Goal: Check status: Check status

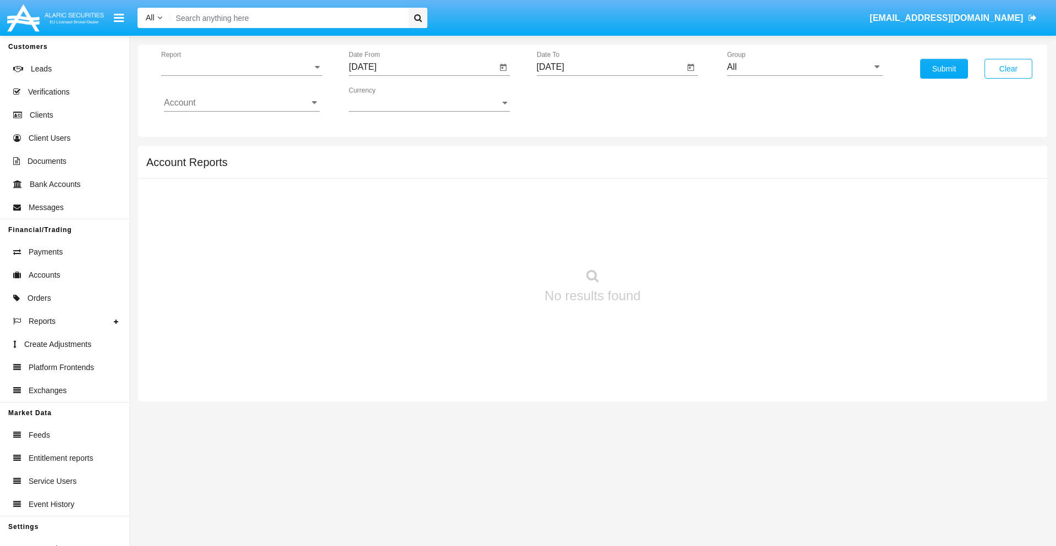
click at [242, 67] on span "Report" at bounding box center [236, 67] width 151 height 10
click at [237, 75] on span "Trades" at bounding box center [242, 75] width 156 height 26
click at [423, 67] on input "[DATE]" at bounding box center [423, 67] width 148 height 10
click at [385, 99] on span "[DATE]" at bounding box center [375, 99] width 24 height 9
click at [491, 243] on div "2025" at bounding box center [491, 243] width 35 height 20
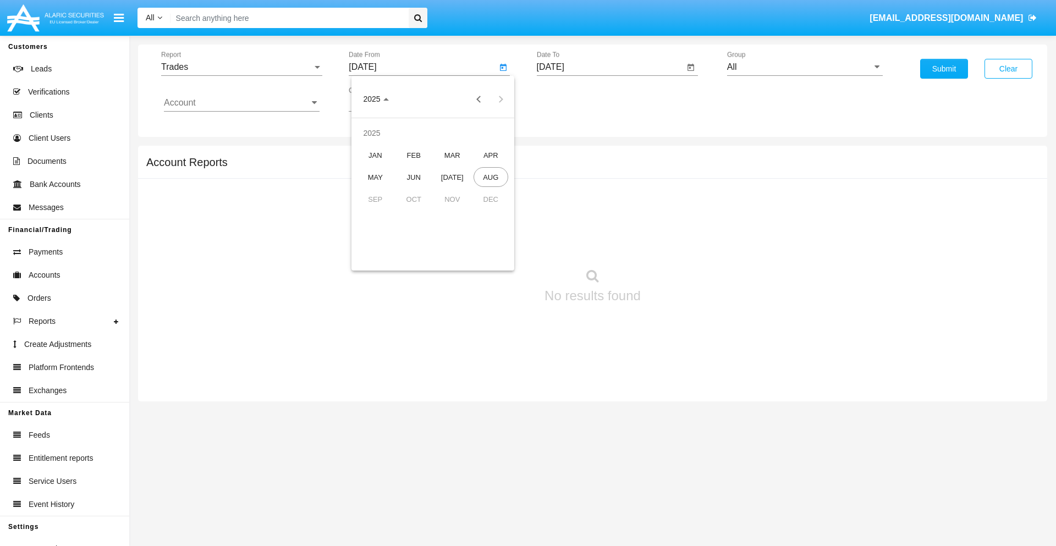
click at [375, 177] on div "MAY" at bounding box center [375, 177] width 35 height 20
click at [433, 234] on div "28" at bounding box center [433, 235] width 20 height 20
type input "05/28/25"
click at [610, 67] on input "[DATE]" at bounding box center [611, 67] width 148 height 10
click at [573, 99] on span "[DATE]" at bounding box center [563, 99] width 24 height 9
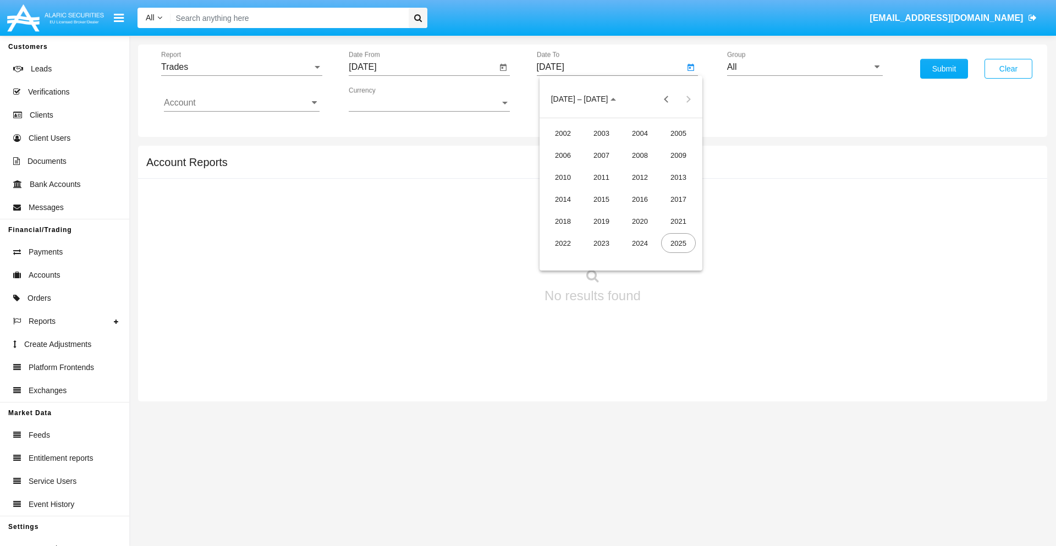
click at [678, 243] on div "2025" at bounding box center [678, 243] width 35 height 20
click at [678, 177] on div "AUG" at bounding box center [678, 177] width 35 height 20
click at [643, 234] on div "28" at bounding box center [643, 235] width 20 height 20
type input "[DATE]"
click at [805, 67] on input "All" at bounding box center [805, 67] width 156 height 10
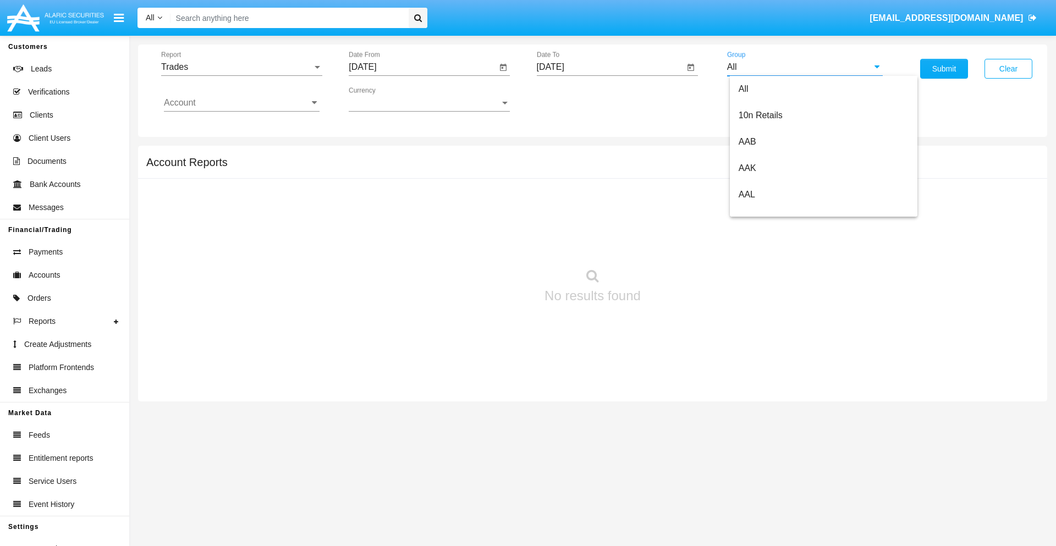
scroll to position [590, 0]
click at [774, 212] on span "Hammer Web Lite" at bounding box center [774, 211] width 71 height 9
type input "Hammer Web Lite"
click at [242, 103] on input "Account" at bounding box center [242, 103] width 156 height 10
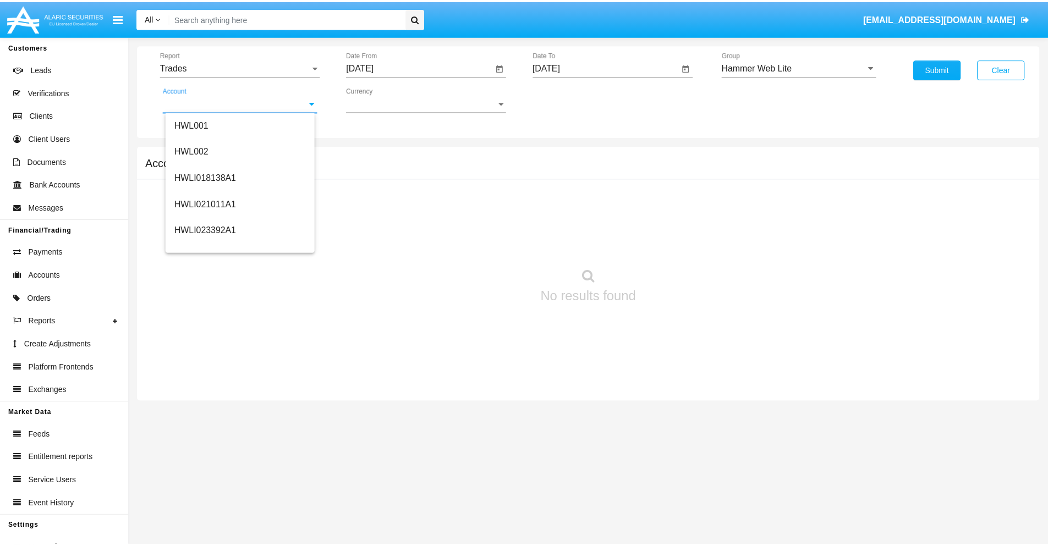
scroll to position [167, 0]
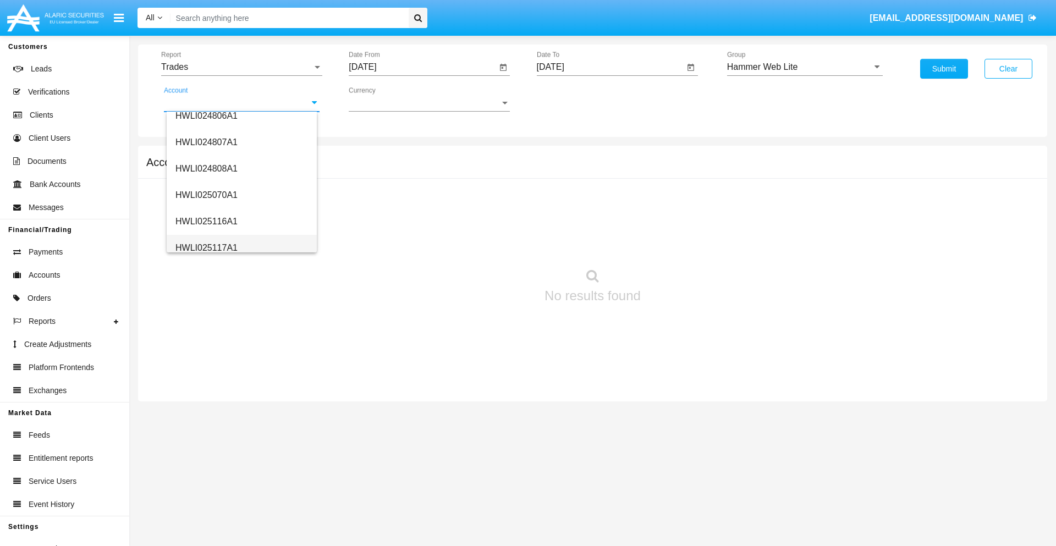
click at [206, 248] on span "HWLI025117A1" at bounding box center [207, 247] width 62 height 9
type input "HWLI025117A1"
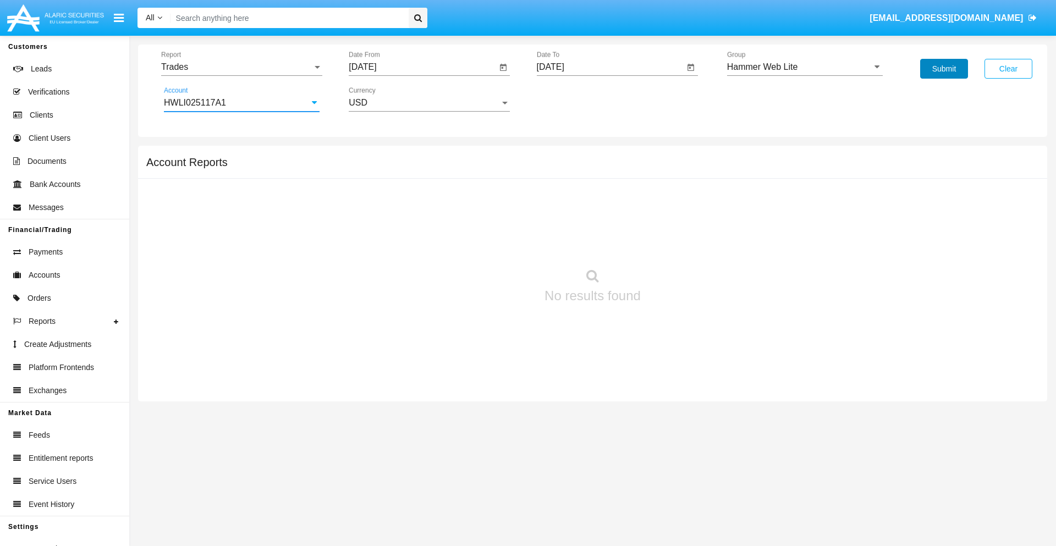
click at [944, 69] on button "Submit" at bounding box center [944, 69] width 48 height 20
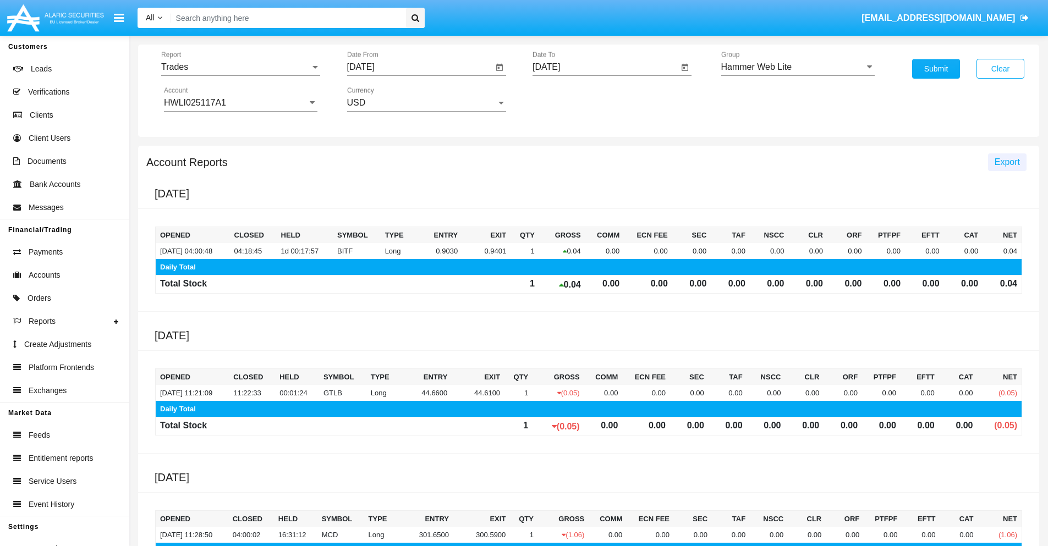
click at [1007, 162] on span "Export" at bounding box center [1007, 161] width 25 height 9
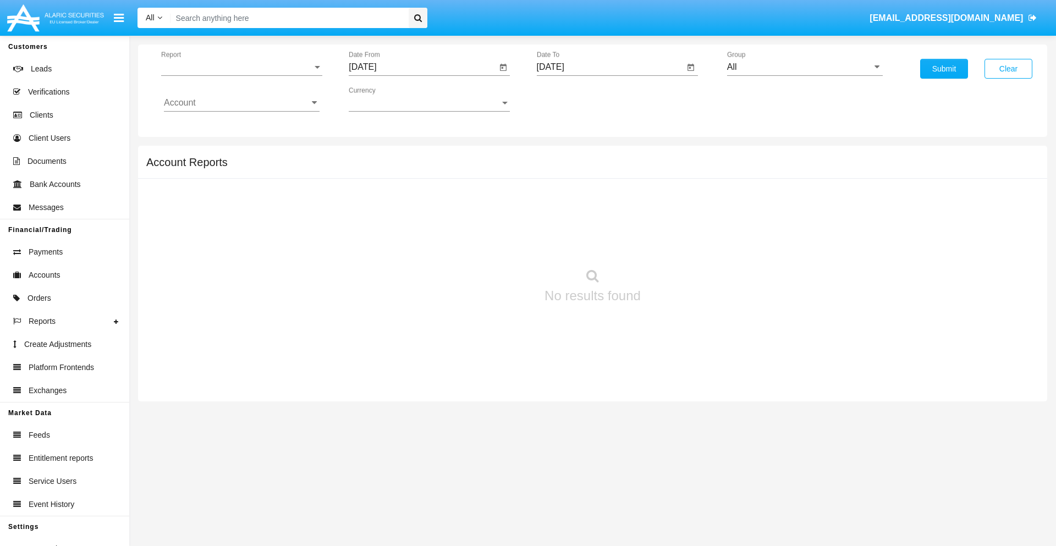
click at [242, 67] on span "Report" at bounding box center [236, 67] width 151 height 10
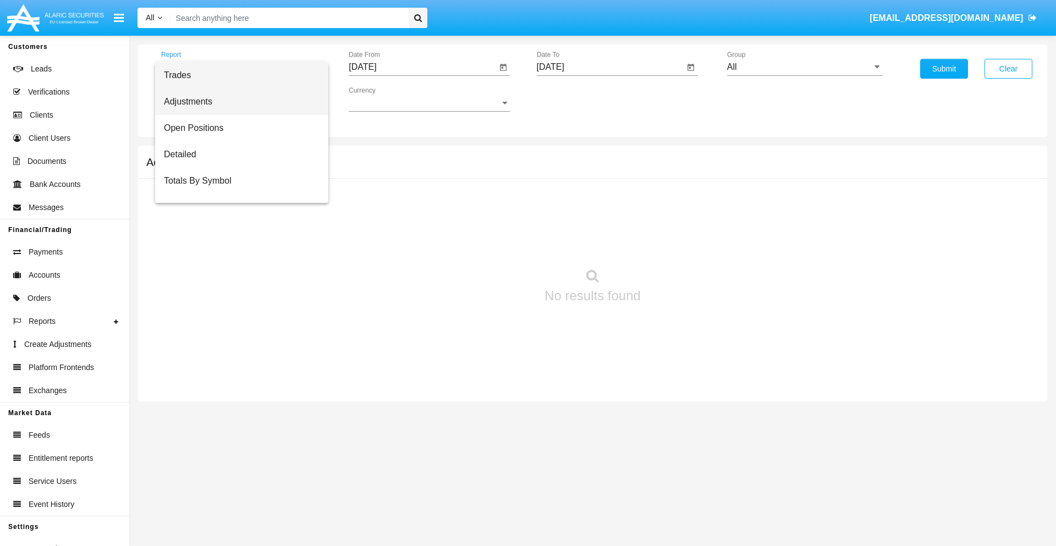
click at [237, 102] on span "Adjustments" at bounding box center [242, 102] width 156 height 26
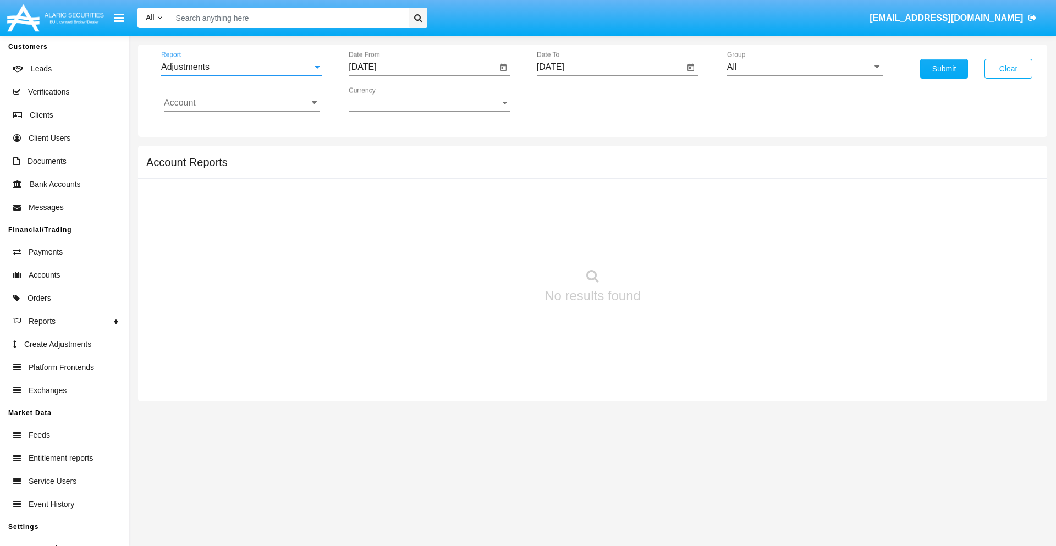
click at [423, 67] on input "[DATE]" at bounding box center [423, 67] width 148 height 10
click at [385, 99] on span "[DATE]" at bounding box center [375, 99] width 24 height 9
click at [491, 243] on div "2025" at bounding box center [491, 243] width 35 height 20
click at [452, 177] on div "[DATE]" at bounding box center [452, 177] width 35 height 20
click at [389, 256] on div "28" at bounding box center [389, 257] width 20 height 20
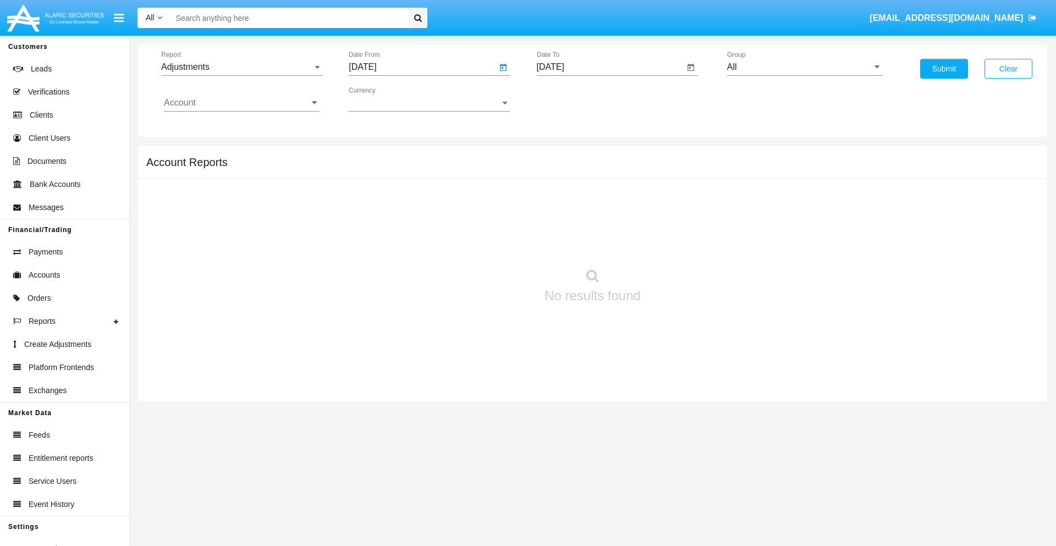
type input "07/28/25"
click at [610, 67] on input "[DATE]" at bounding box center [611, 67] width 148 height 10
click at [573, 99] on span "[DATE]" at bounding box center [563, 99] width 24 height 9
click at [678, 243] on div "2025" at bounding box center [678, 243] width 35 height 20
click at [678, 177] on div "AUG" at bounding box center [678, 177] width 35 height 20
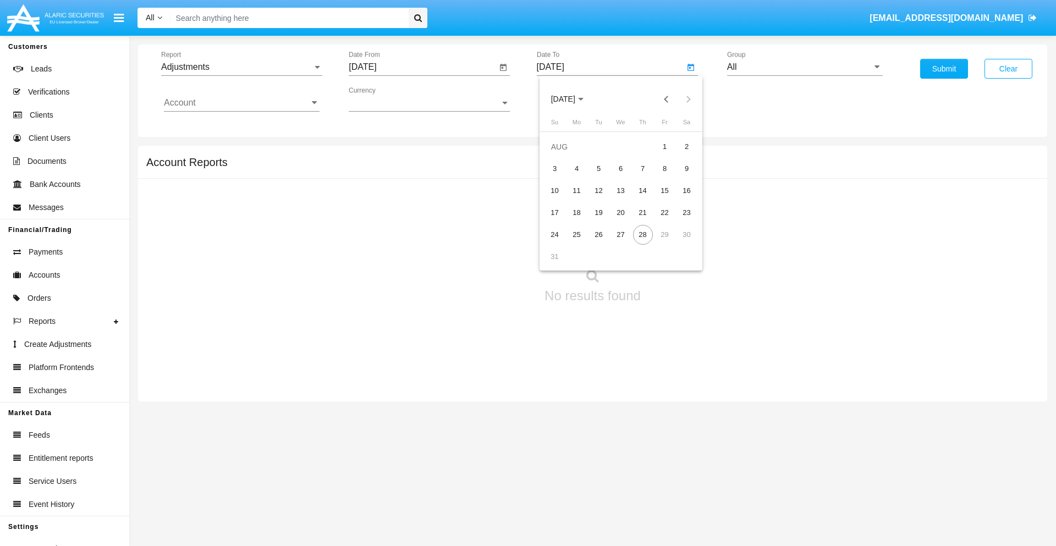
click at [643, 234] on div "28" at bounding box center [643, 235] width 20 height 20
type input "[DATE]"
click at [805, 67] on input "All" at bounding box center [805, 67] width 156 height 10
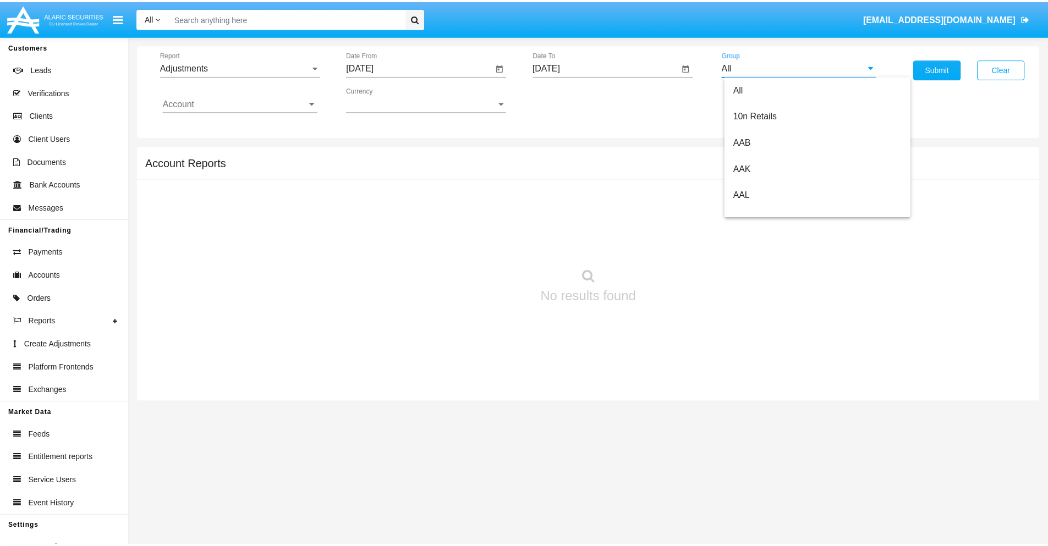
scroll to position [246, 0]
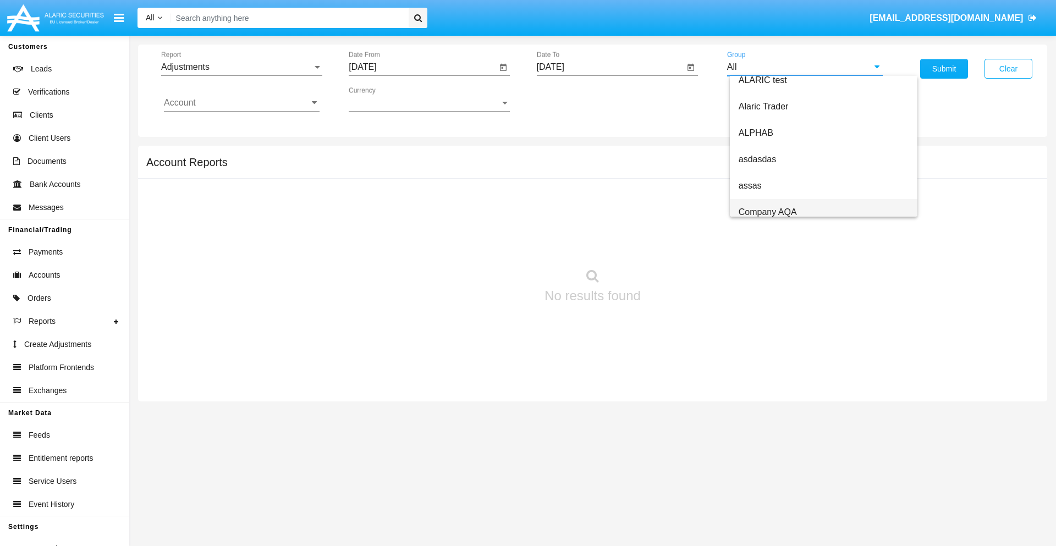
click at [767, 212] on span "Company AQA" at bounding box center [768, 211] width 58 height 9
type input "Company AQA"
click at [242, 103] on input "Account" at bounding box center [242, 103] width 156 height 10
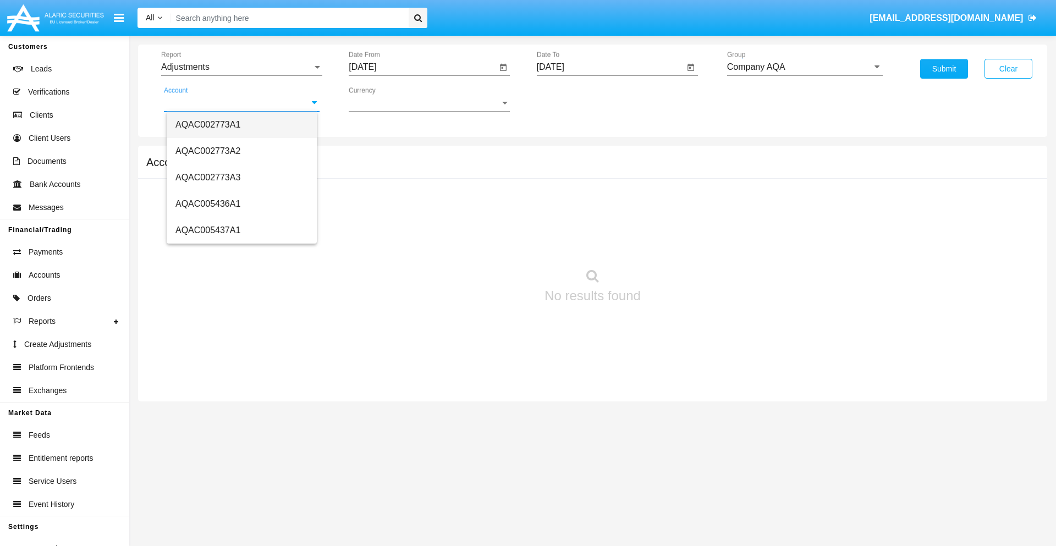
click at [208, 124] on span "AQAC002773A1" at bounding box center [208, 124] width 65 height 9
type input "AQAC002773A1"
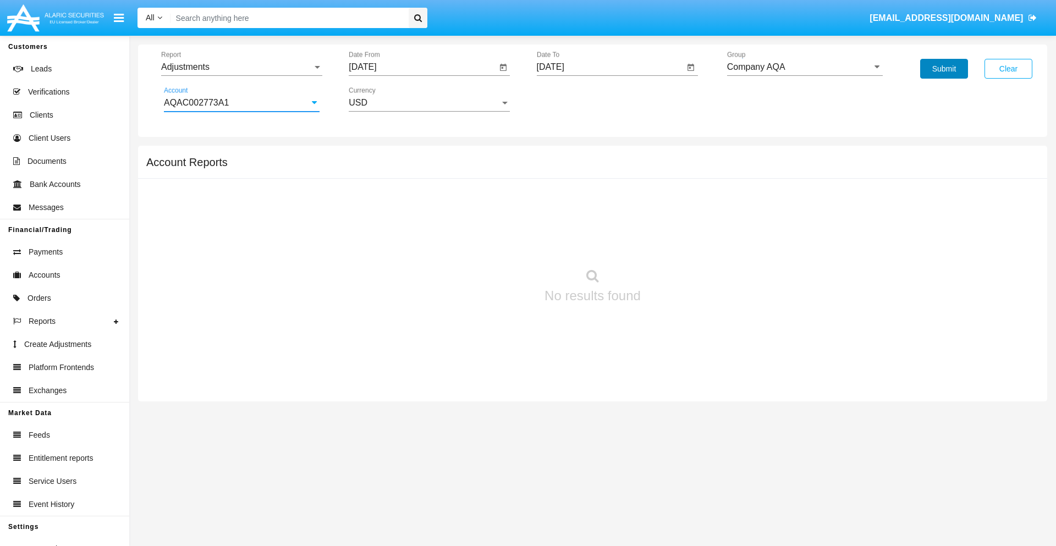
click at [944, 69] on button "Submit" at bounding box center [944, 69] width 48 height 20
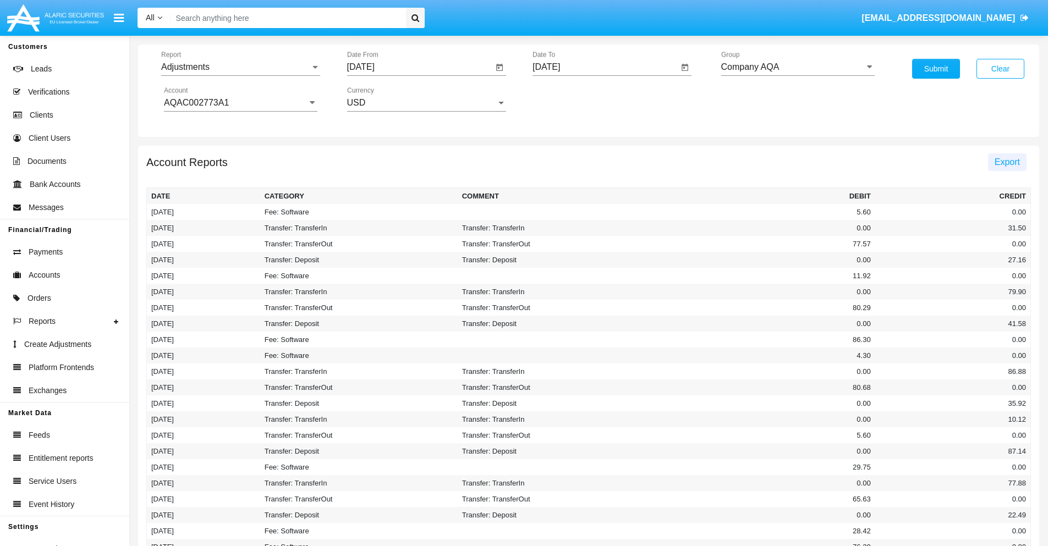
click at [1007, 162] on span "Export" at bounding box center [1007, 161] width 25 height 9
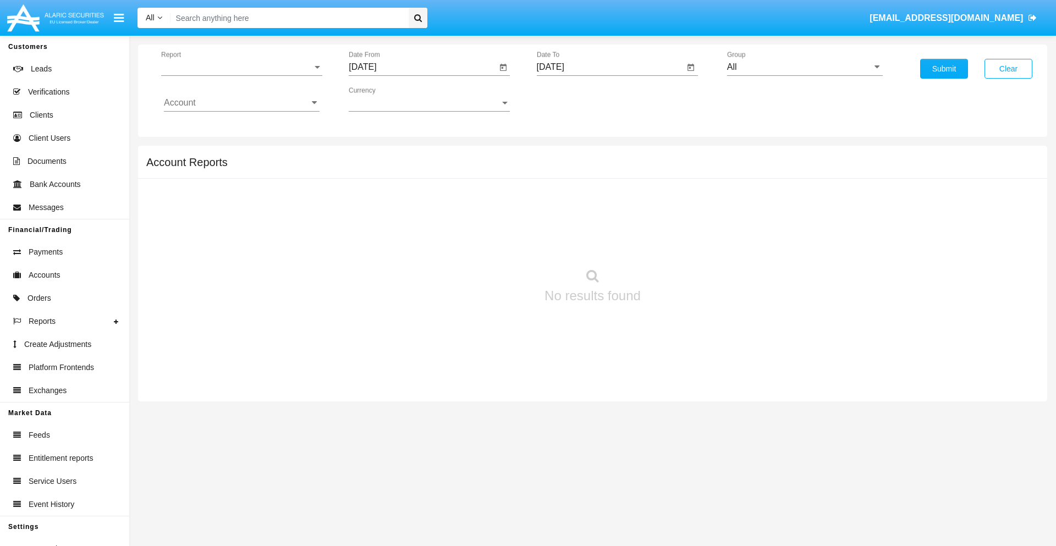
click at [242, 67] on span "Report" at bounding box center [236, 67] width 151 height 10
click at [237, 128] on span "Open Positions" at bounding box center [242, 128] width 156 height 26
click at [423, 67] on input "[DATE]" at bounding box center [423, 67] width 148 height 10
click at [385, 99] on span "[DATE]" at bounding box center [375, 99] width 24 height 9
click at [491, 243] on div "2025" at bounding box center [491, 243] width 35 height 20
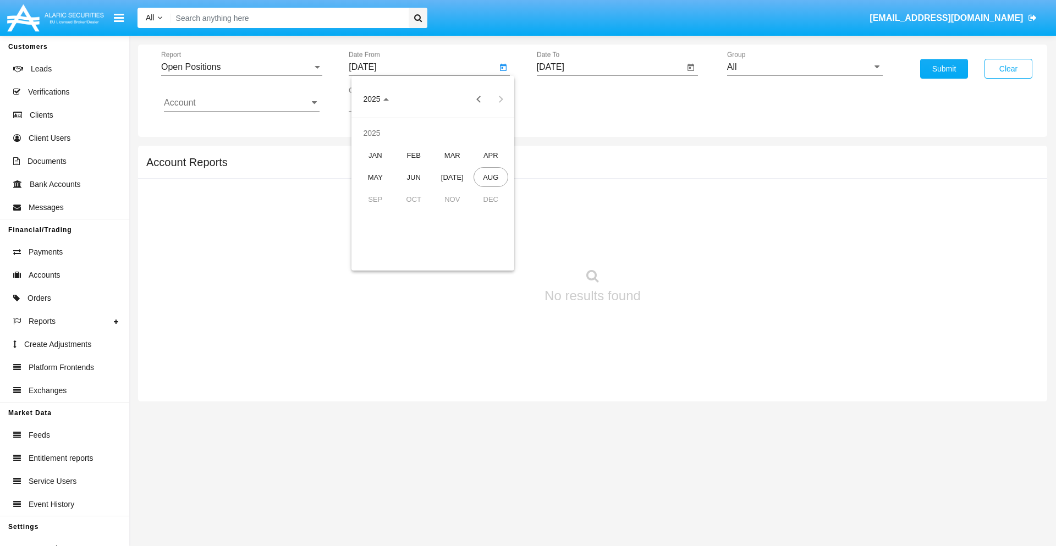
click at [452, 177] on div "[DATE]" at bounding box center [452, 177] width 35 height 20
click at [389, 256] on div "28" at bounding box center [389, 257] width 20 height 20
type input "07/28/25"
click at [610, 67] on input "[DATE]" at bounding box center [611, 67] width 148 height 10
click at [573, 99] on span "[DATE]" at bounding box center [563, 99] width 24 height 9
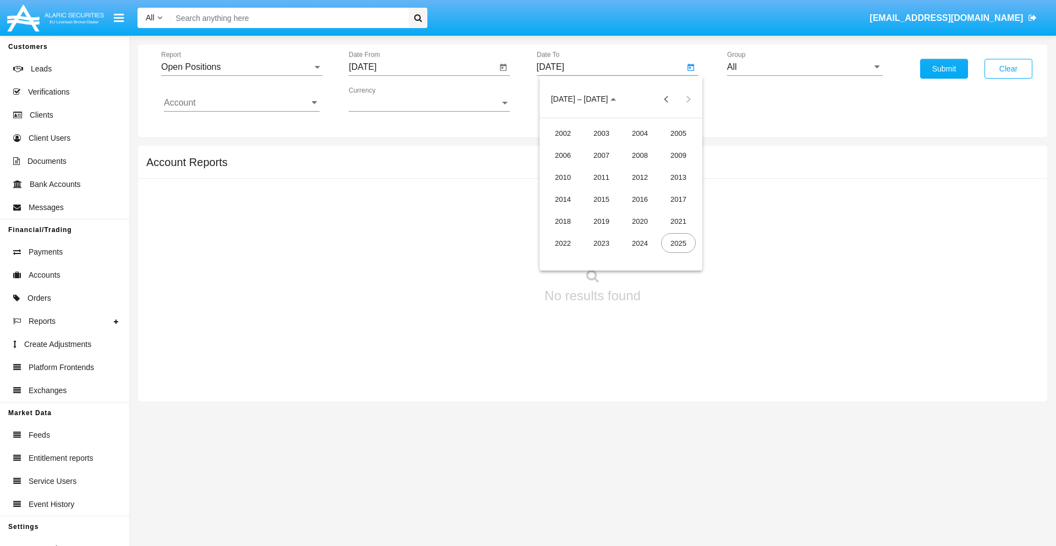
click at [678, 243] on div "2025" at bounding box center [678, 243] width 35 height 20
click at [678, 177] on div "AUG" at bounding box center [678, 177] width 35 height 20
click at [643, 234] on div "28" at bounding box center [643, 235] width 20 height 20
type input "[DATE]"
click at [805, 67] on input "All" at bounding box center [805, 67] width 156 height 10
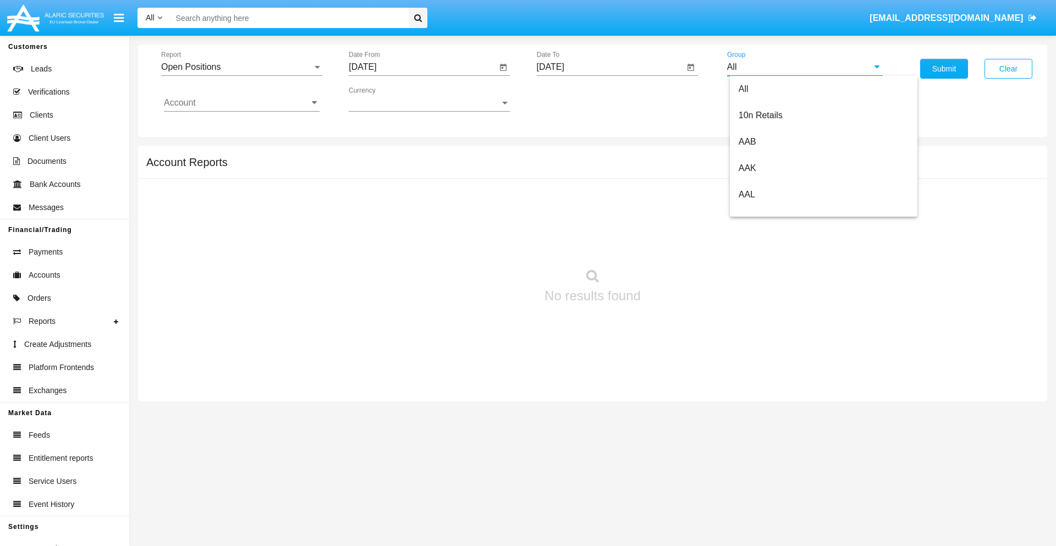
scroll to position [590, 0]
click at [774, 212] on span "Hammer Web Lite" at bounding box center [774, 211] width 71 height 9
type input "Hammer Web Lite"
click at [242, 103] on input "Account" at bounding box center [242, 103] width 156 height 10
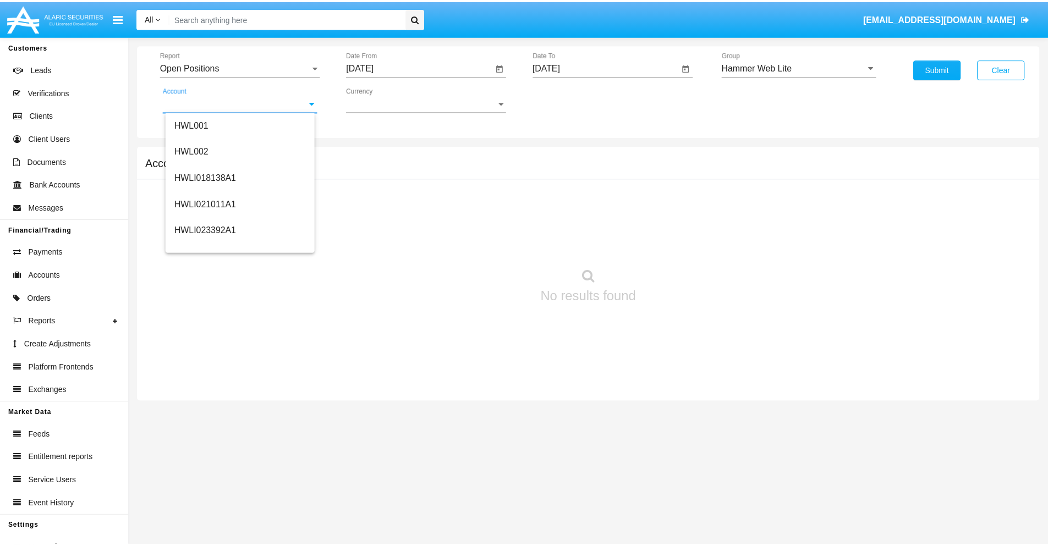
scroll to position [167, 0]
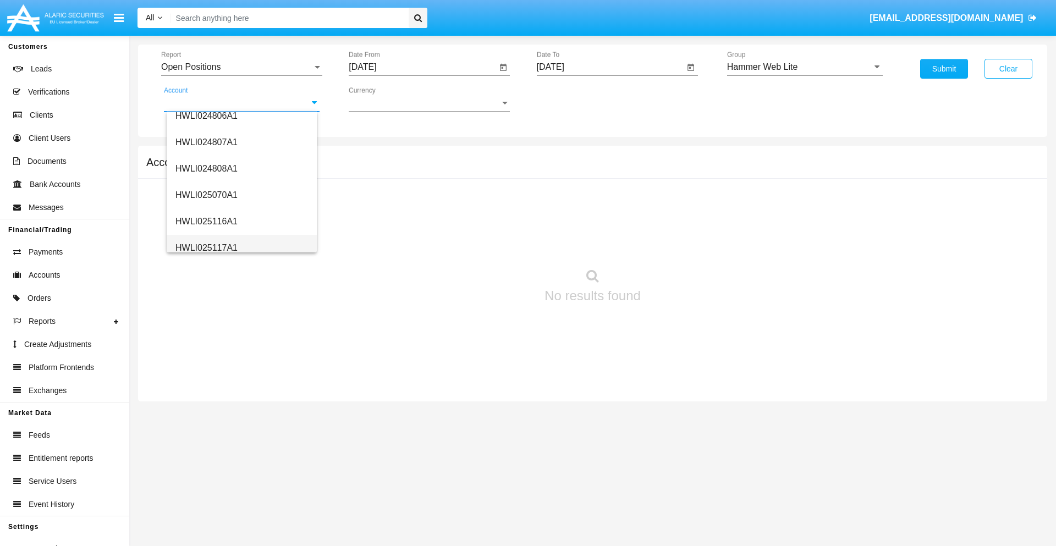
click at [206, 248] on span "HWLI025117A1" at bounding box center [207, 247] width 62 height 9
type input "HWLI025117A1"
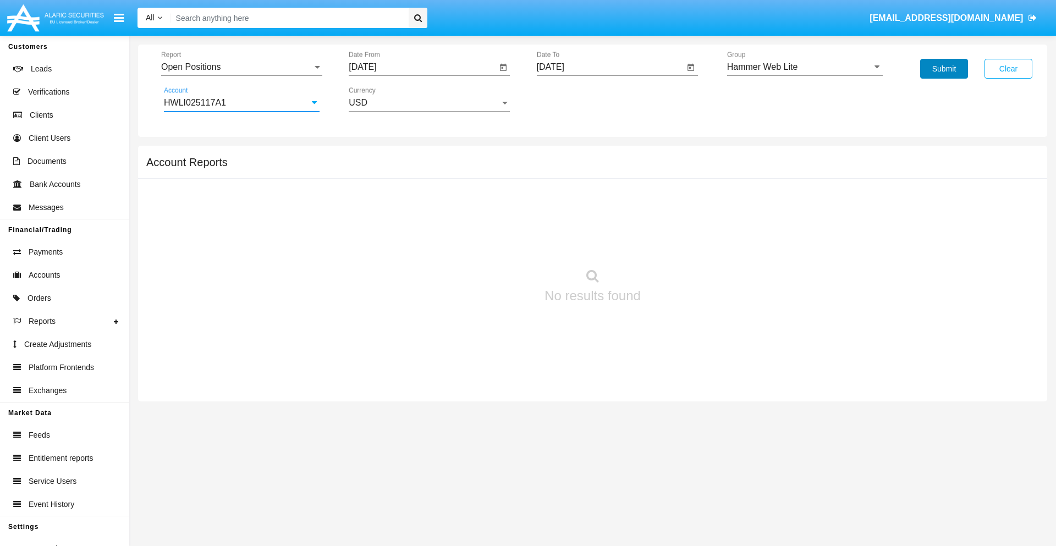
click at [944, 69] on button "Submit" at bounding box center [944, 69] width 48 height 20
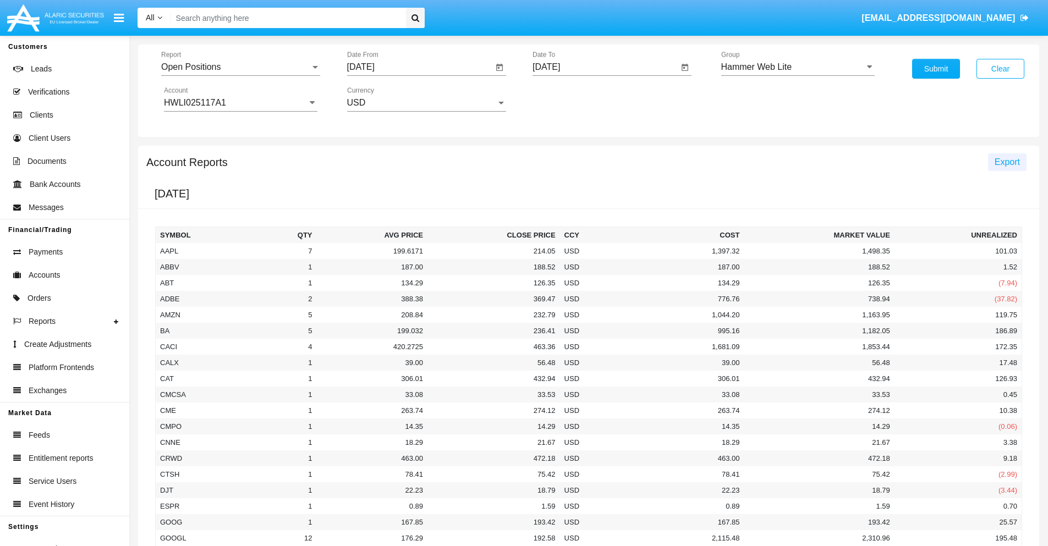
click at [1007, 162] on span "Export" at bounding box center [1007, 161] width 25 height 9
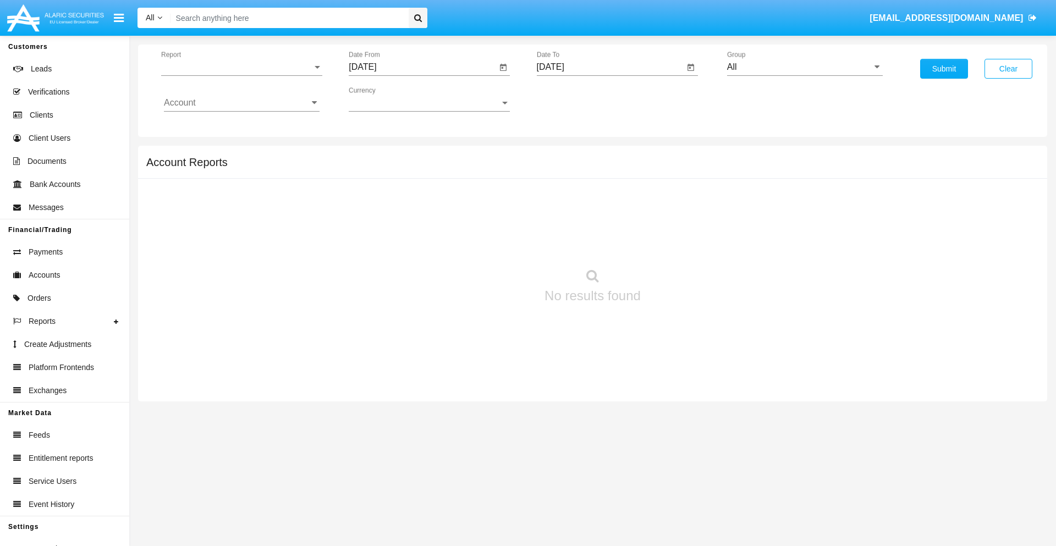
click at [242, 67] on span "Report" at bounding box center [236, 67] width 151 height 10
click at [237, 155] on span "Detailed" at bounding box center [242, 154] width 156 height 26
click at [423, 67] on input "[DATE]" at bounding box center [423, 67] width 148 height 10
click at [385, 99] on span "[DATE]" at bounding box center [375, 99] width 24 height 9
click at [491, 243] on div "2025" at bounding box center [491, 243] width 35 height 20
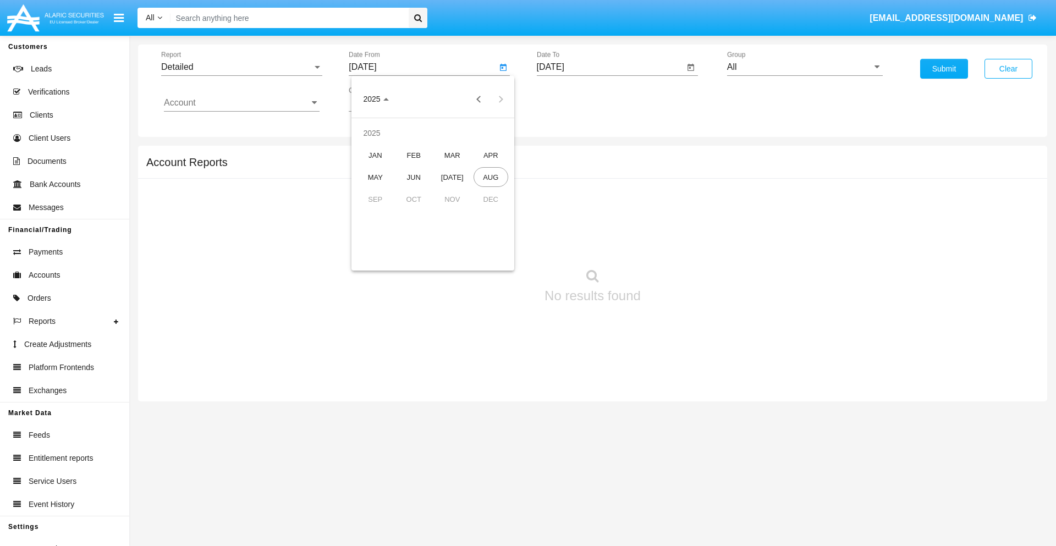
click at [491, 177] on div "AUG" at bounding box center [491, 177] width 35 height 20
click at [389, 212] on div "18" at bounding box center [389, 213] width 20 height 20
type input "[DATE]"
click at [610, 67] on input "[DATE]" at bounding box center [611, 67] width 148 height 10
click at [573, 99] on span "[DATE]" at bounding box center [563, 99] width 24 height 9
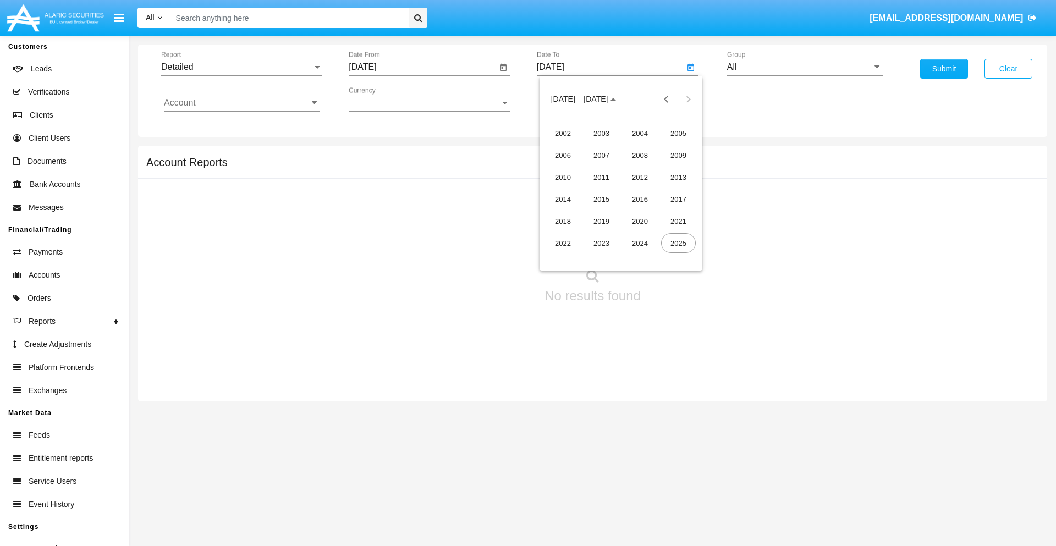
click at [678, 243] on div "2025" at bounding box center [678, 243] width 35 height 20
click at [678, 177] on div "AUG" at bounding box center [678, 177] width 35 height 20
click at [643, 234] on div "28" at bounding box center [643, 235] width 20 height 20
type input "[DATE]"
click at [805, 67] on input "All" at bounding box center [805, 67] width 156 height 10
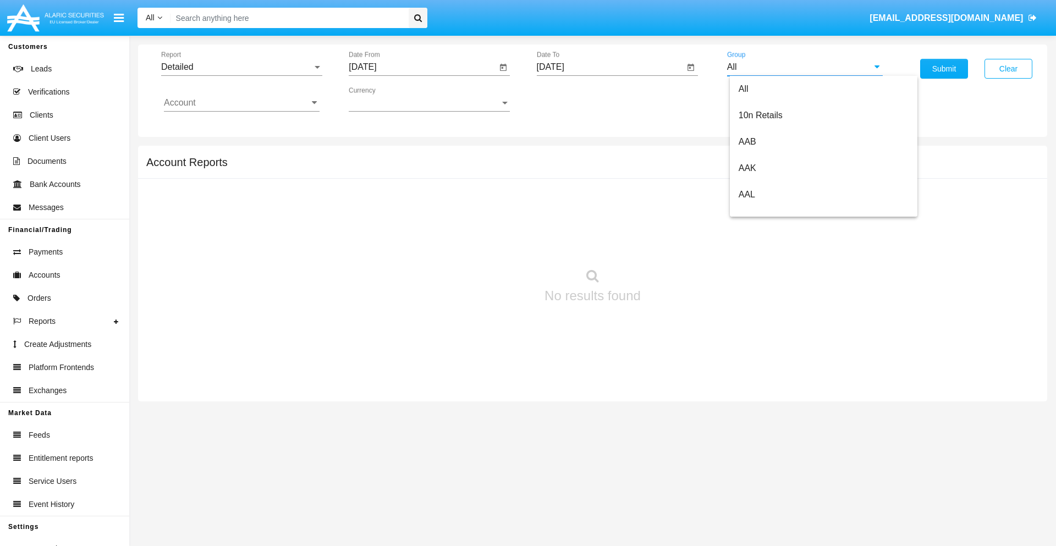
scroll to position [590, 0]
click at [774, 212] on span "Hammer Web Lite" at bounding box center [774, 211] width 71 height 9
type input "Hammer Web Lite"
click at [242, 103] on input "Account" at bounding box center [242, 103] width 156 height 10
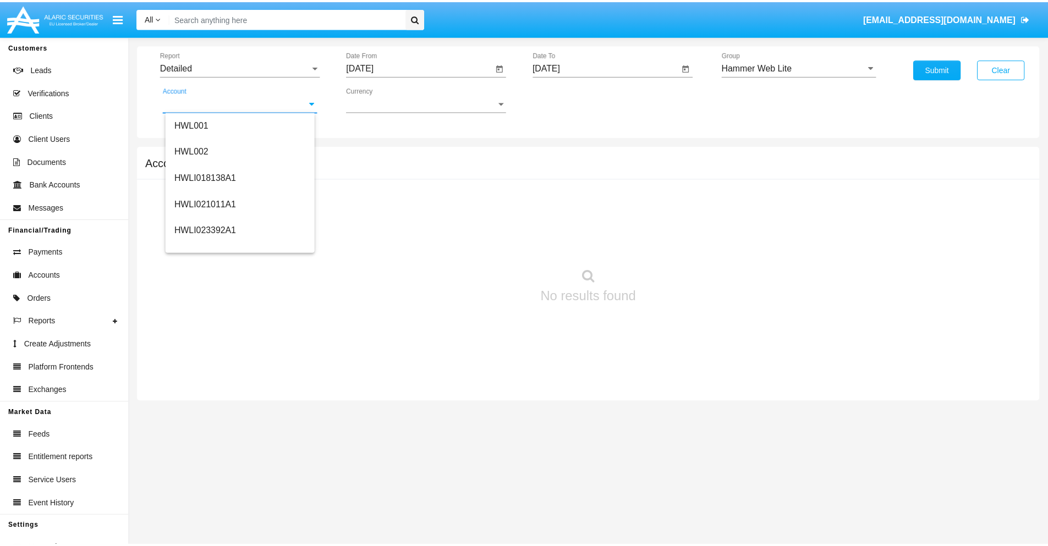
scroll to position [167, 0]
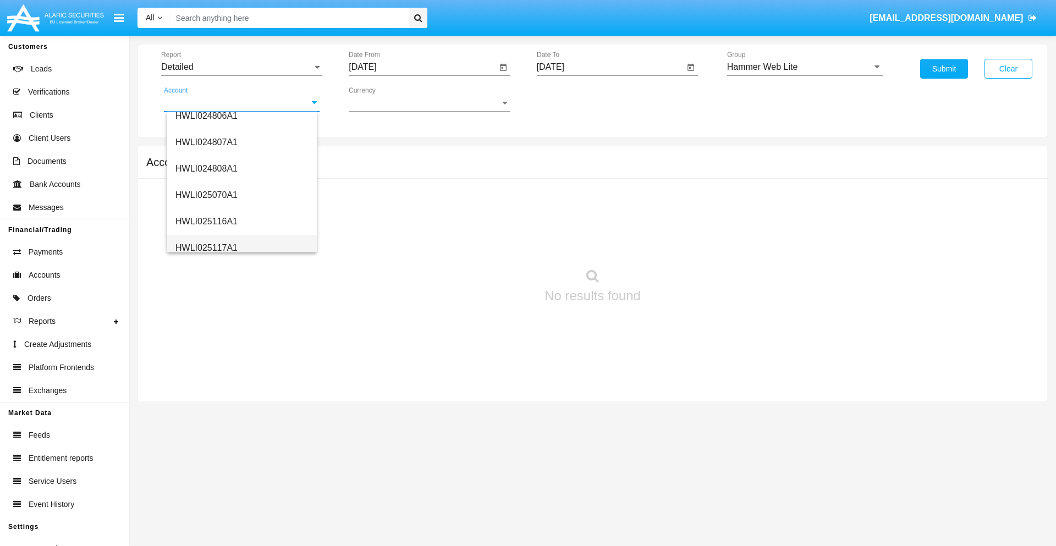
click at [206, 248] on span "HWLI025117A1" at bounding box center [207, 247] width 62 height 9
type input "HWLI025117A1"
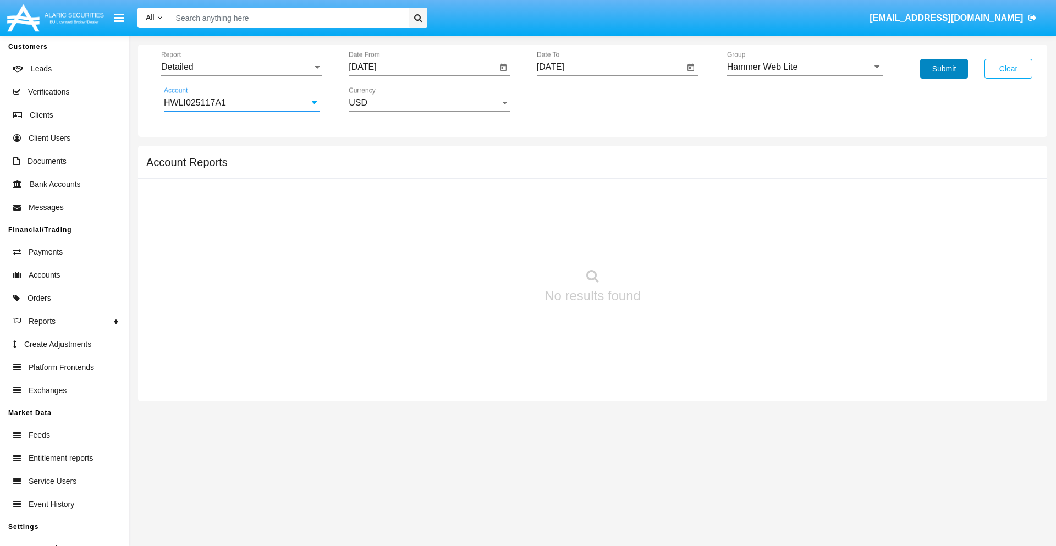
click at [944, 69] on button "Submit" at bounding box center [944, 69] width 48 height 20
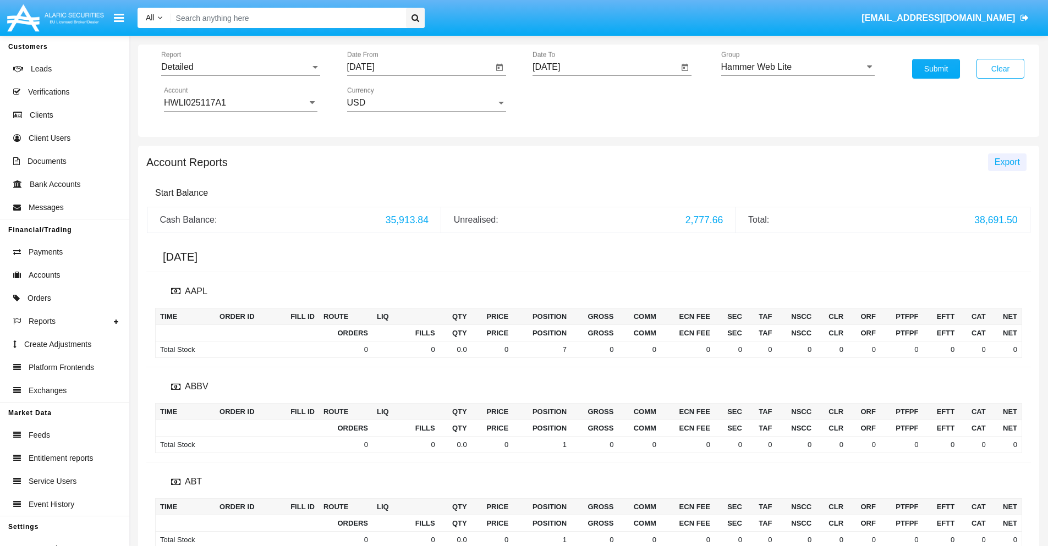
click at [1007, 162] on span "Export" at bounding box center [1007, 161] width 25 height 9
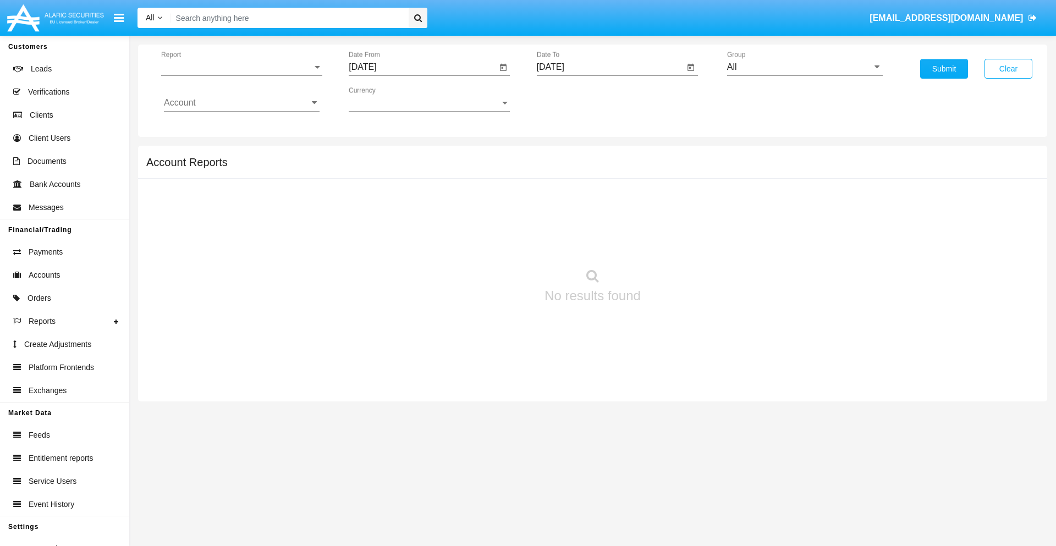
click at [242, 67] on span "Report" at bounding box center [236, 67] width 151 height 10
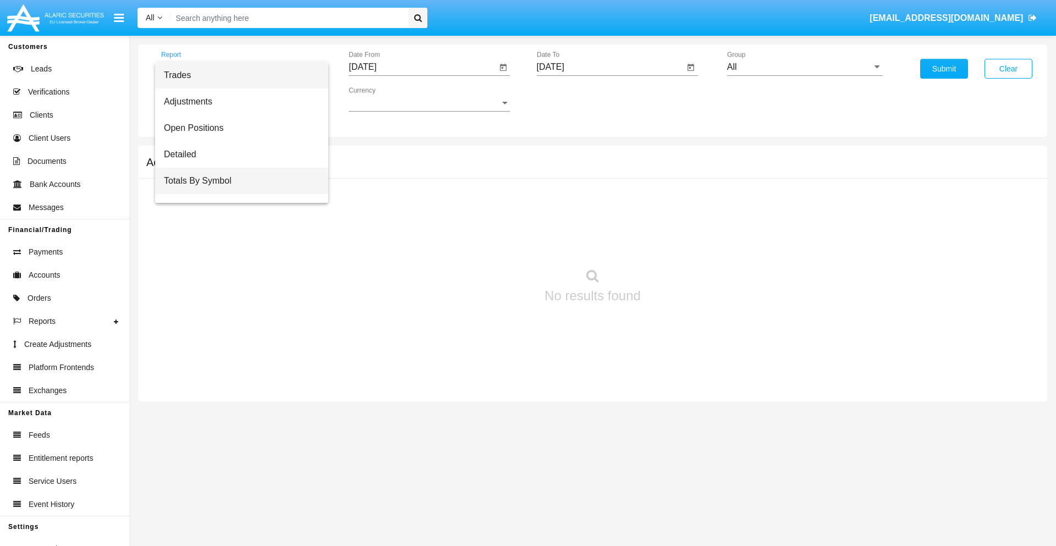
click at [237, 181] on span "Totals By Symbol" at bounding box center [242, 181] width 156 height 26
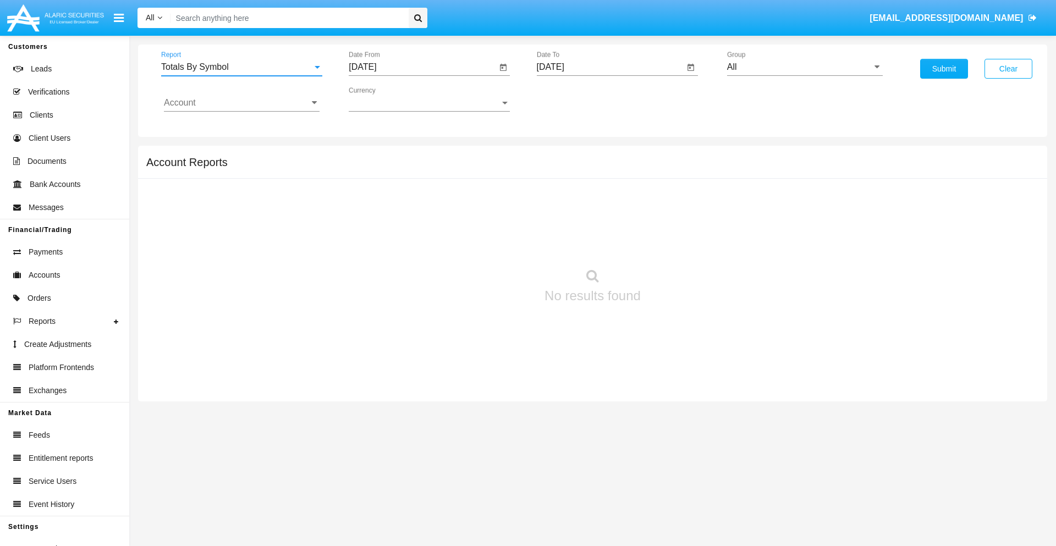
click at [423, 67] on input "[DATE]" at bounding box center [423, 67] width 148 height 10
click at [385, 99] on span "[DATE]" at bounding box center [375, 99] width 24 height 9
click at [491, 243] on div "2025" at bounding box center [491, 243] width 35 height 20
click at [452, 177] on div "[DATE]" at bounding box center [452, 177] width 35 height 20
click at [411, 256] on div "29" at bounding box center [411, 257] width 20 height 20
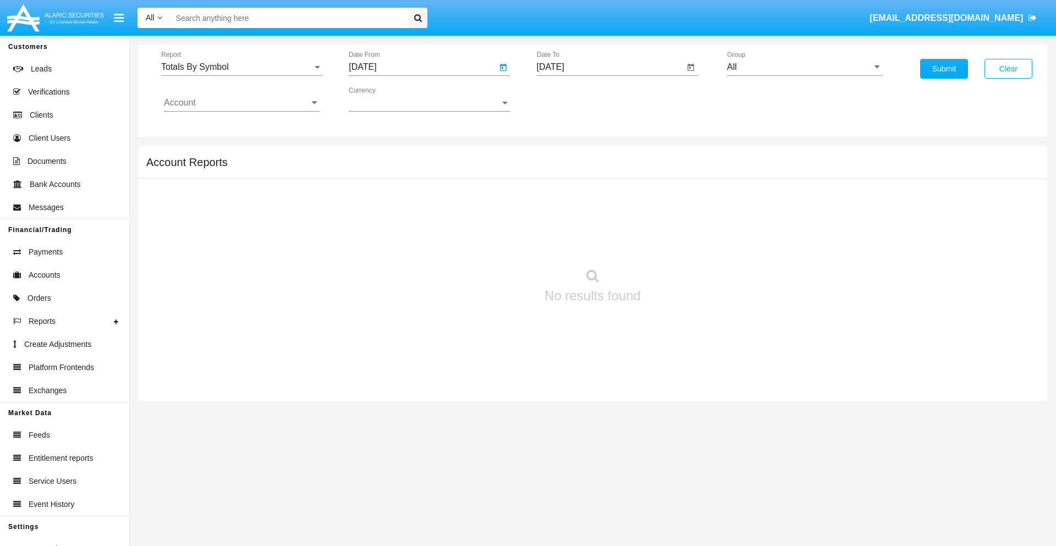
type input "07/29/25"
click at [610, 67] on input "[DATE]" at bounding box center [611, 67] width 148 height 10
click at [573, 99] on span "[DATE]" at bounding box center [563, 99] width 24 height 9
click at [678, 243] on div "2025" at bounding box center [678, 243] width 35 height 20
click at [678, 177] on div "AUG" at bounding box center [678, 177] width 35 height 20
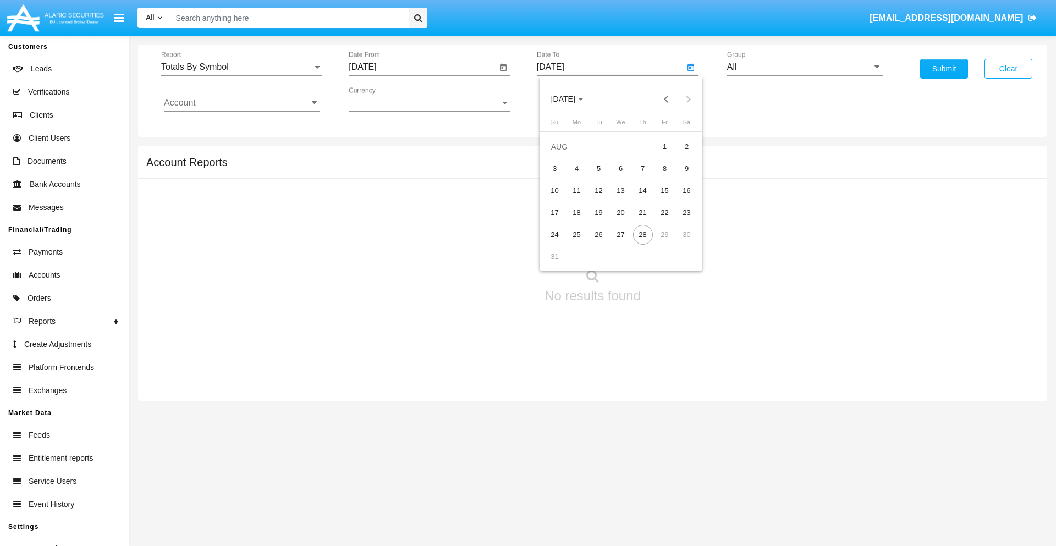
click at [643, 234] on div "28" at bounding box center [643, 235] width 20 height 20
type input "[DATE]"
click at [805, 67] on input "All" at bounding box center [805, 67] width 156 height 10
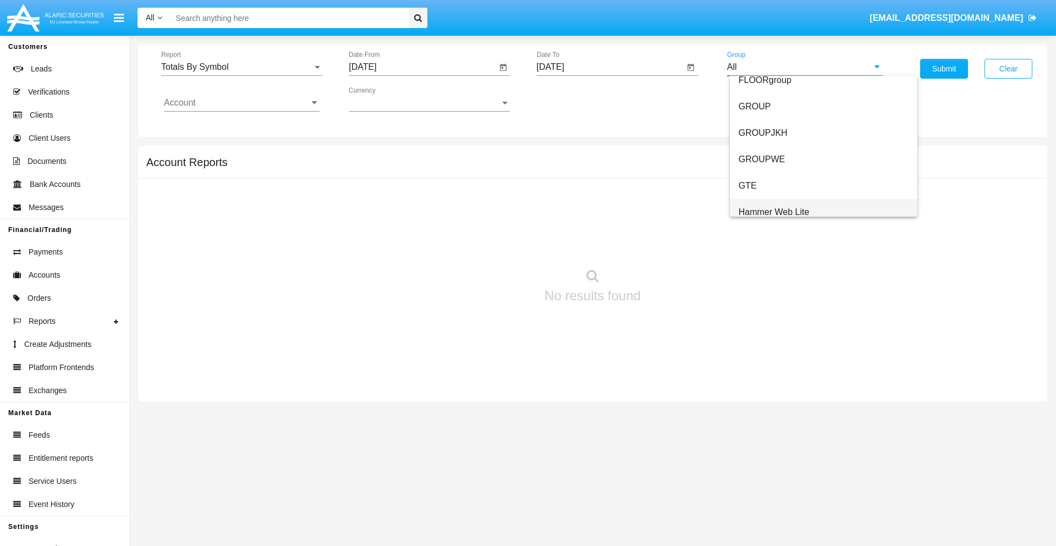
click at [774, 212] on span "Hammer Web Lite" at bounding box center [774, 211] width 71 height 9
type input "Hammer Web Lite"
click at [242, 103] on input "Account" at bounding box center [242, 103] width 156 height 10
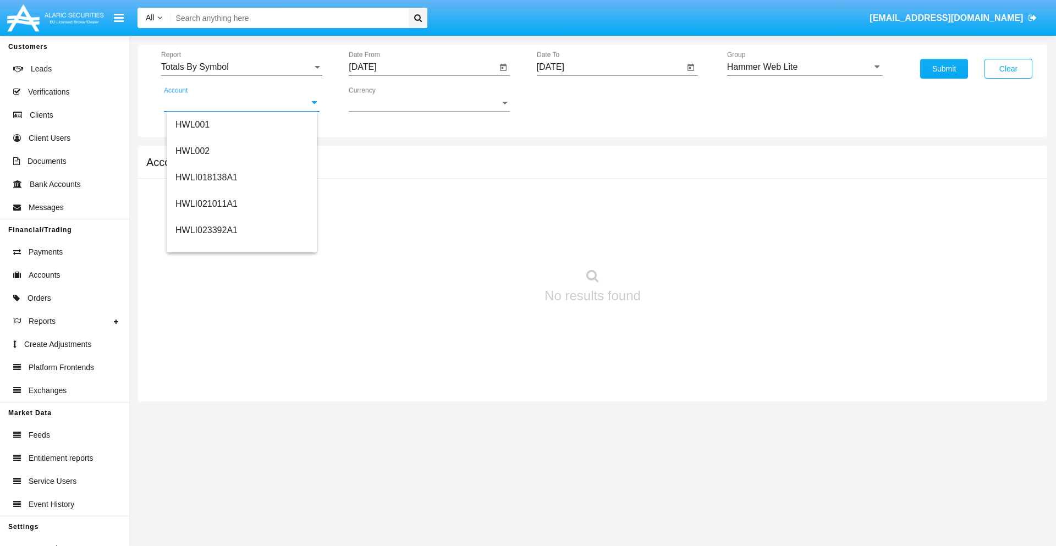
click at [206, 410] on span "HWLI025117A1" at bounding box center [207, 414] width 62 height 9
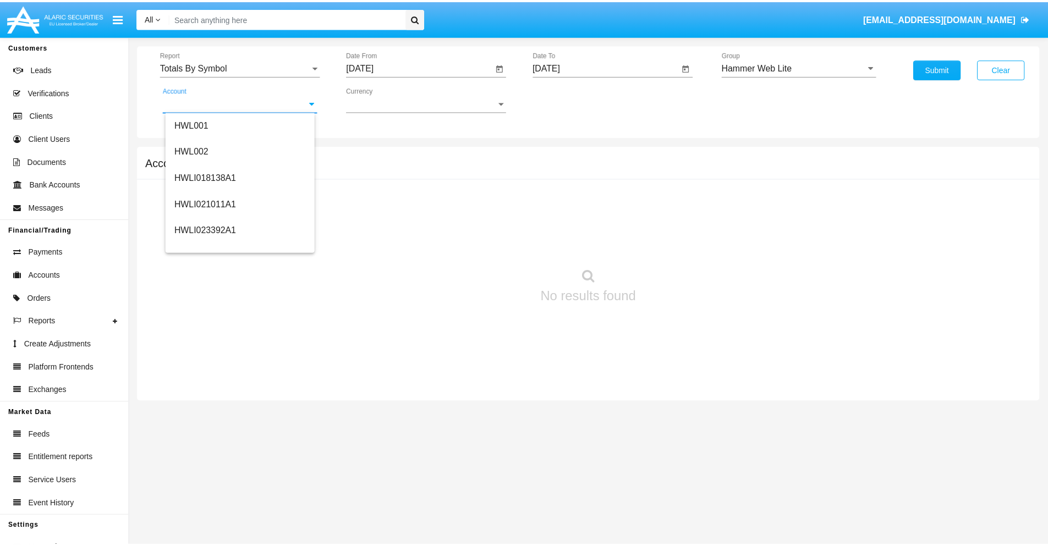
scroll to position [0, 0]
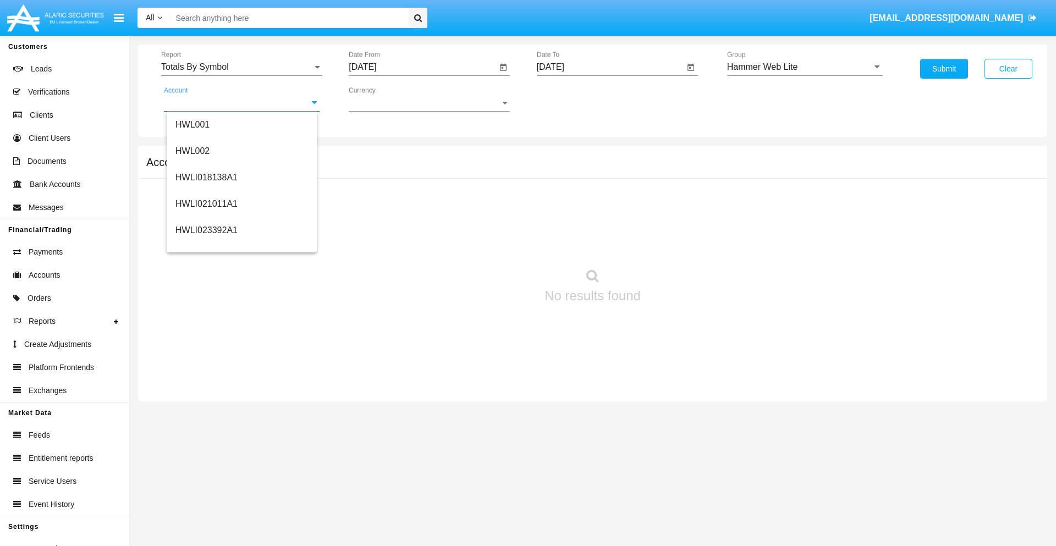
type input "HWLI025117A1"
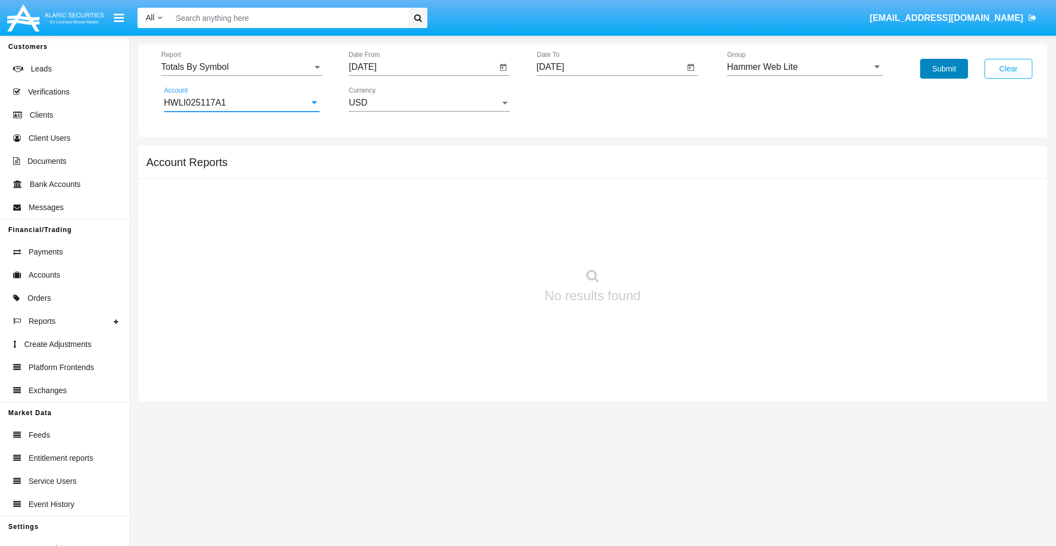
click at [944, 69] on button "Submit" at bounding box center [944, 69] width 48 height 20
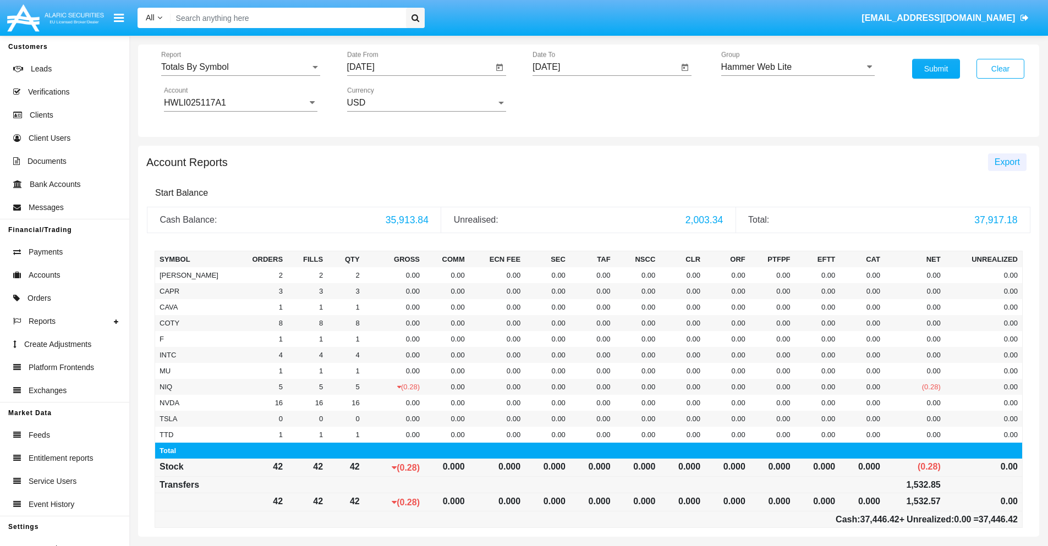
click at [1007, 162] on span "Export" at bounding box center [1007, 161] width 25 height 9
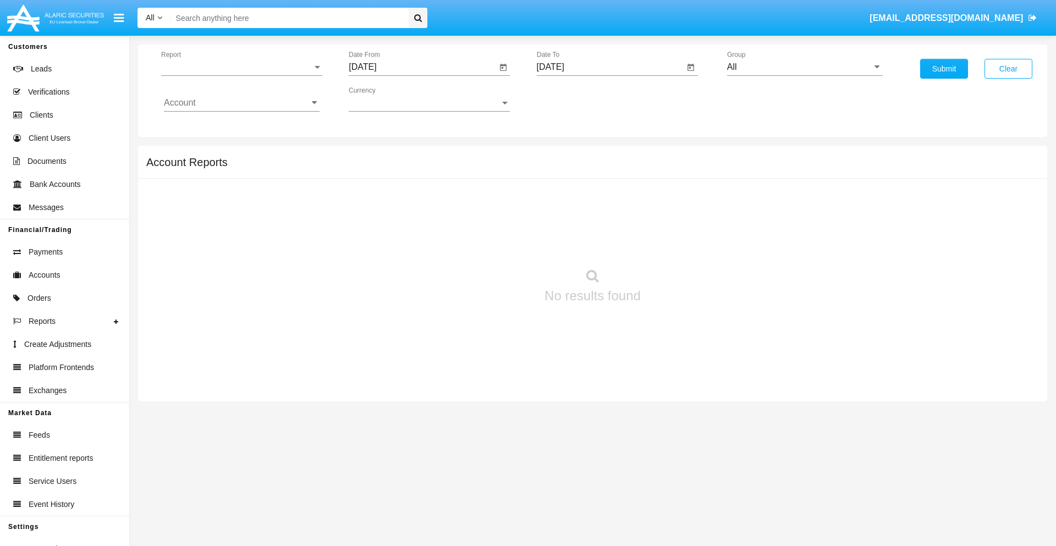
click at [242, 67] on span "Report" at bounding box center [236, 67] width 151 height 10
click at [237, 194] on span "Totals By Date" at bounding box center [242, 207] width 156 height 26
click at [423, 67] on input "[DATE]" at bounding box center [423, 67] width 148 height 10
click at [385, 99] on span "[DATE]" at bounding box center [375, 99] width 24 height 9
click at [491, 243] on div "2025" at bounding box center [491, 243] width 35 height 20
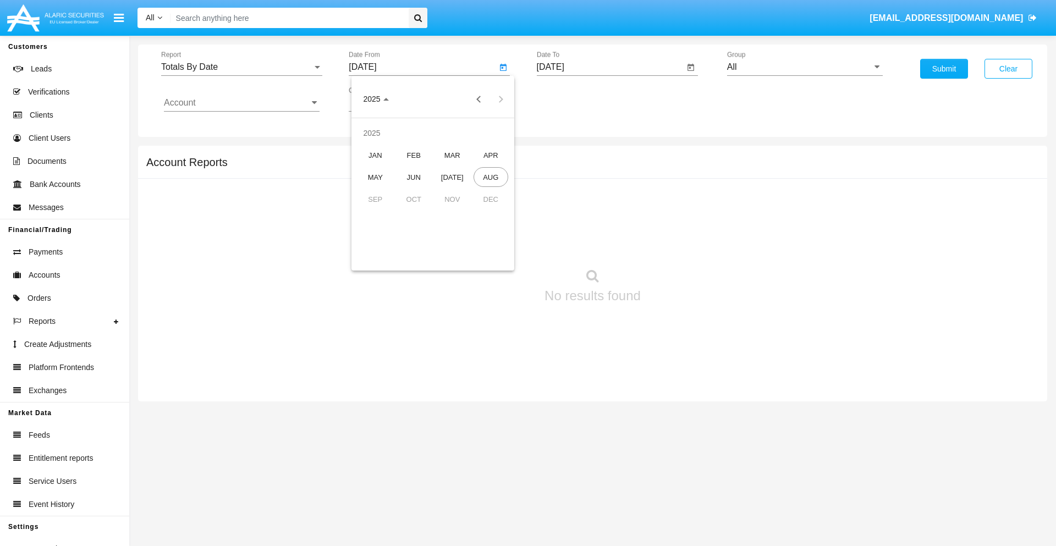
click at [491, 177] on div "AUG" at bounding box center [491, 177] width 35 height 20
click at [433, 190] on div "13" at bounding box center [433, 191] width 20 height 20
type input "[DATE]"
click at [610, 67] on input "[DATE]" at bounding box center [611, 67] width 148 height 10
click at [573, 99] on span "[DATE]" at bounding box center [563, 99] width 24 height 9
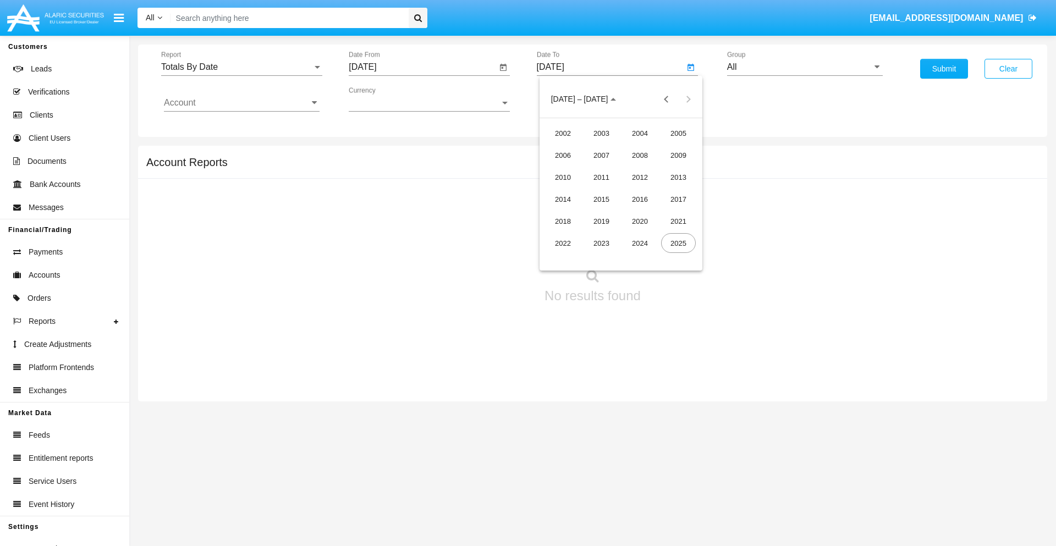
click at [678, 243] on div "2025" at bounding box center [678, 243] width 35 height 20
click at [678, 177] on div "AUG" at bounding box center [678, 177] width 35 height 20
click at [643, 234] on div "28" at bounding box center [643, 235] width 20 height 20
type input "[DATE]"
click at [805, 67] on input "All" at bounding box center [805, 67] width 156 height 10
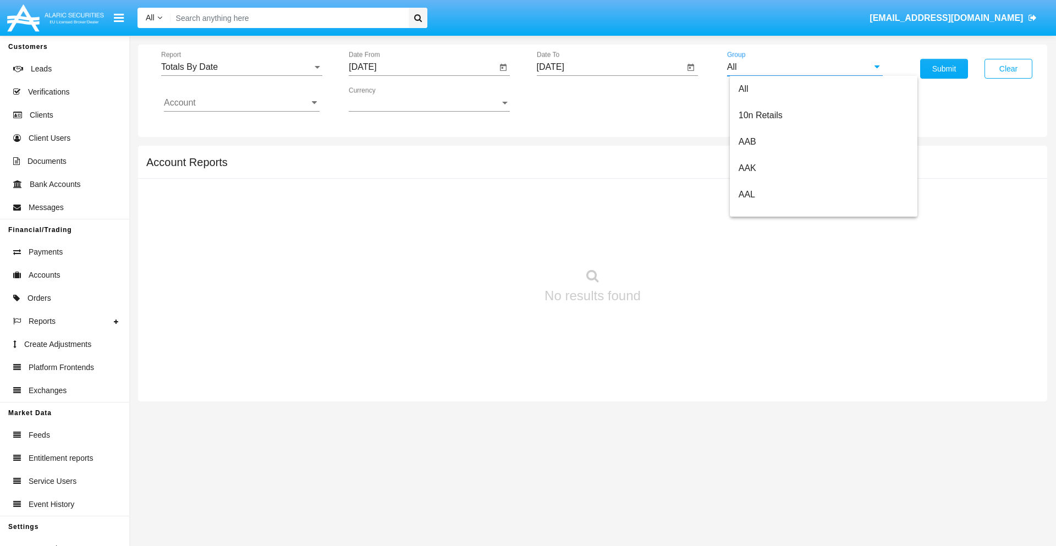
type input "Hammer Web Lite"
click at [242, 103] on input "Account" at bounding box center [242, 103] width 156 height 10
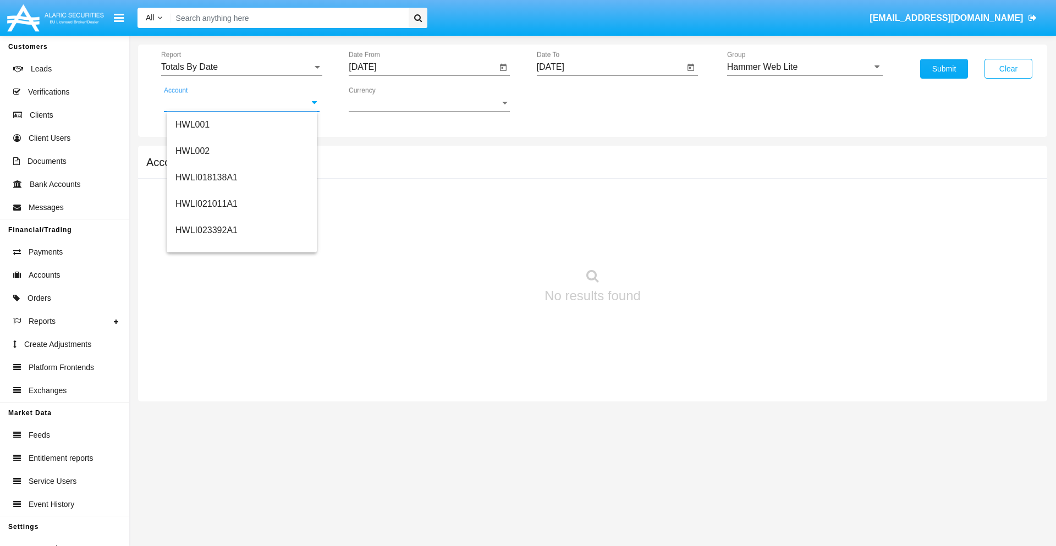
click at [206, 410] on span "HWLI025117A1" at bounding box center [207, 414] width 62 height 9
type input "HWLI025117A1"
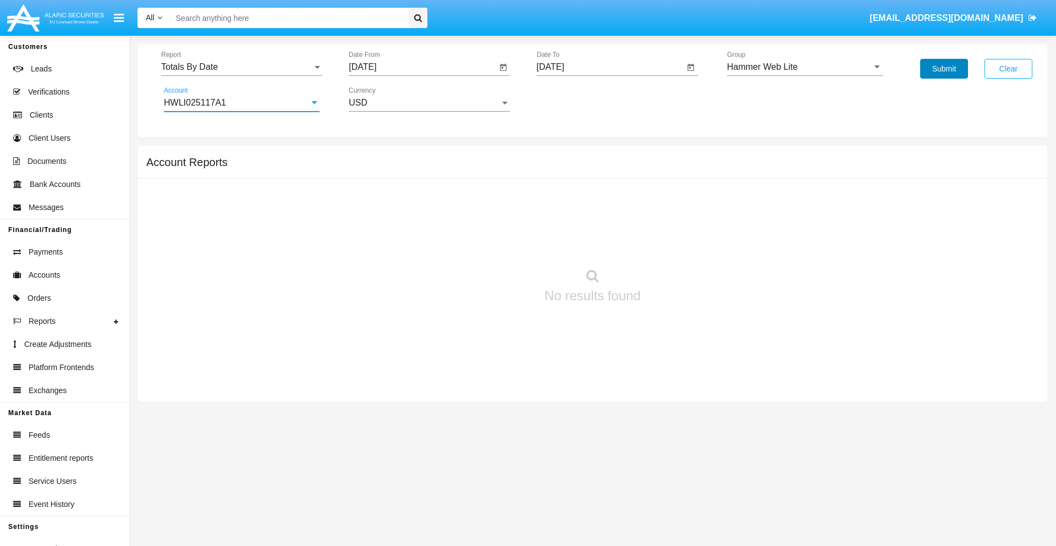
click at [944, 69] on button "Submit" at bounding box center [944, 69] width 48 height 20
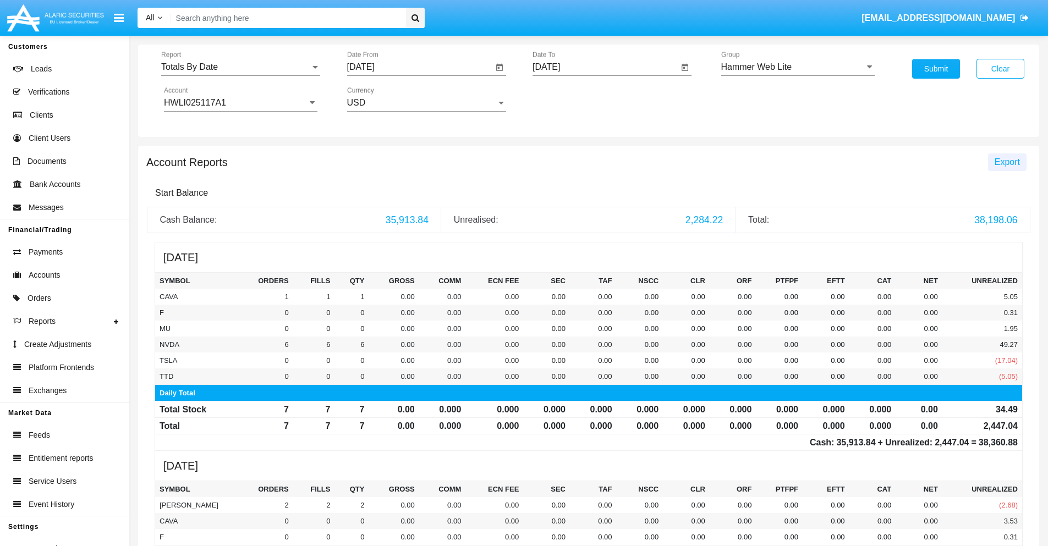
click at [1007, 162] on span "Export" at bounding box center [1007, 161] width 25 height 9
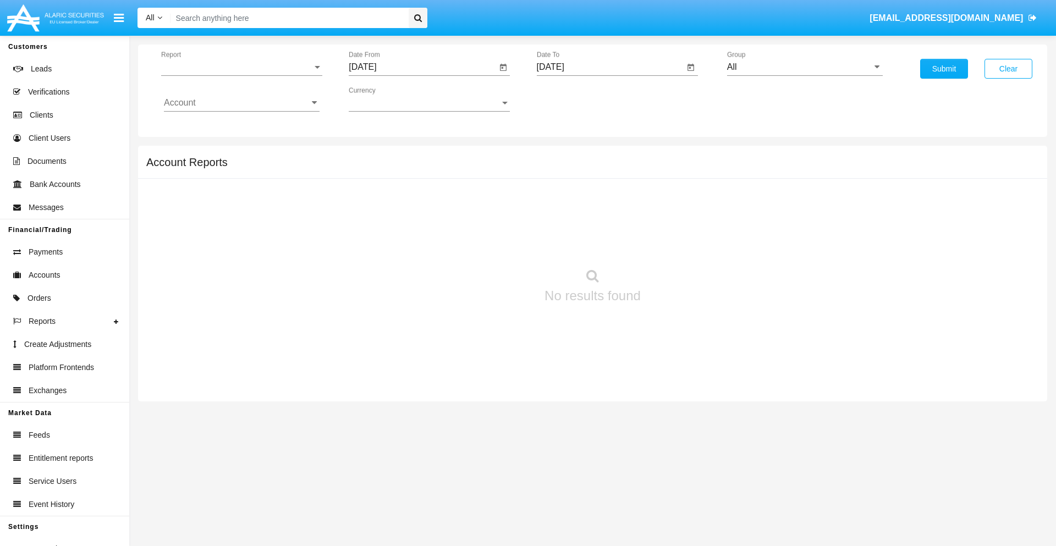
click at [242, 67] on span "Report" at bounding box center [236, 67] width 151 height 10
click at [237, 221] on span "Summary By Date" at bounding box center [242, 234] width 156 height 26
click at [423, 67] on input "[DATE]" at bounding box center [423, 67] width 148 height 10
click at [385, 99] on span "[DATE]" at bounding box center [375, 99] width 24 height 9
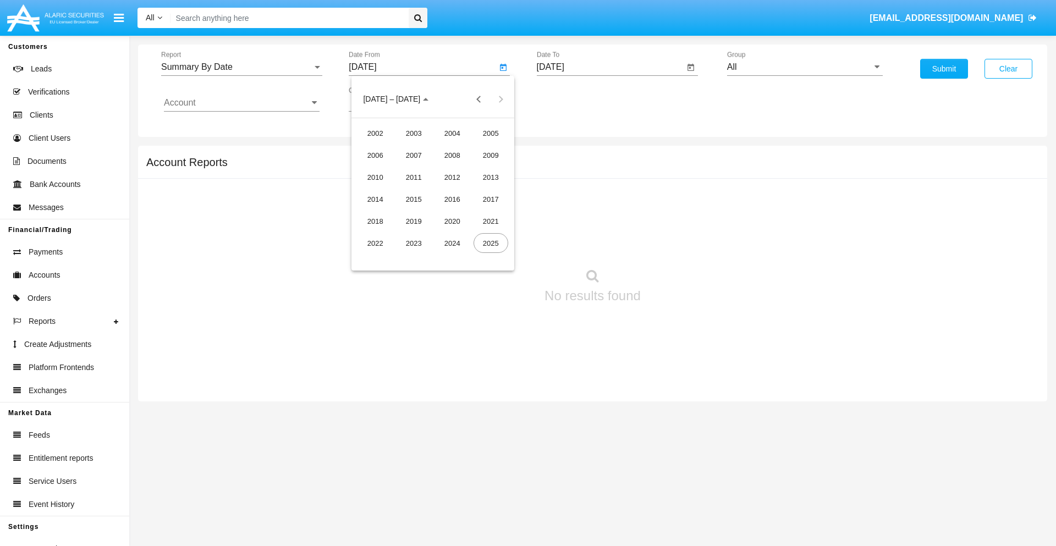
click at [491, 243] on div "2025" at bounding box center [491, 243] width 35 height 20
click at [491, 177] on div "AUG" at bounding box center [491, 177] width 35 height 20
click at [433, 190] on div "13" at bounding box center [433, 191] width 20 height 20
type input "[DATE]"
click at [610, 67] on input "[DATE]" at bounding box center [611, 67] width 148 height 10
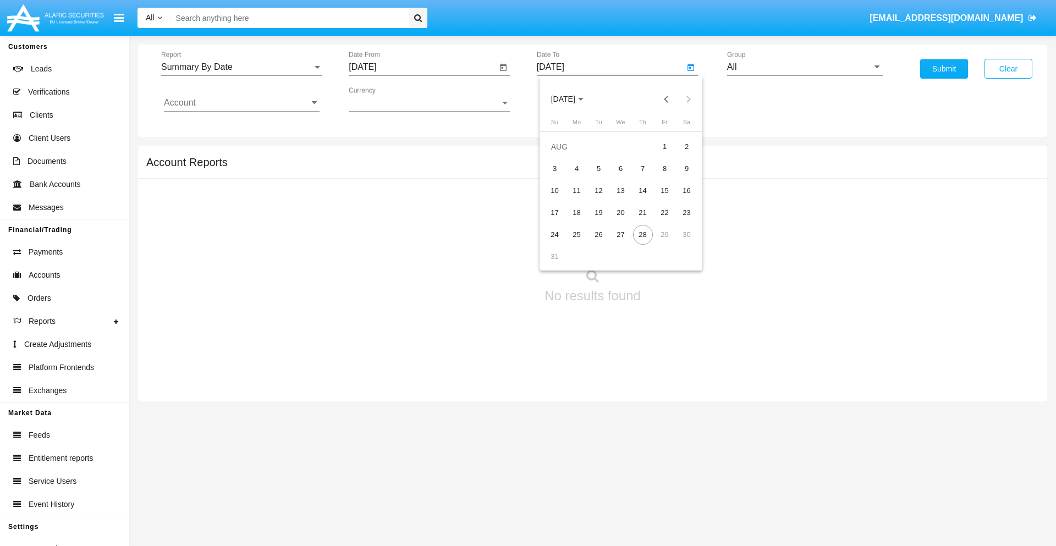
click at [573, 99] on span "[DATE]" at bounding box center [563, 99] width 24 height 9
click at [678, 243] on div "2025" at bounding box center [678, 243] width 35 height 20
click at [678, 177] on div "AUG" at bounding box center [678, 177] width 35 height 20
click at [643, 234] on div "28" at bounding box center [643, 235] width 20 height 20
type input "[DATE]"
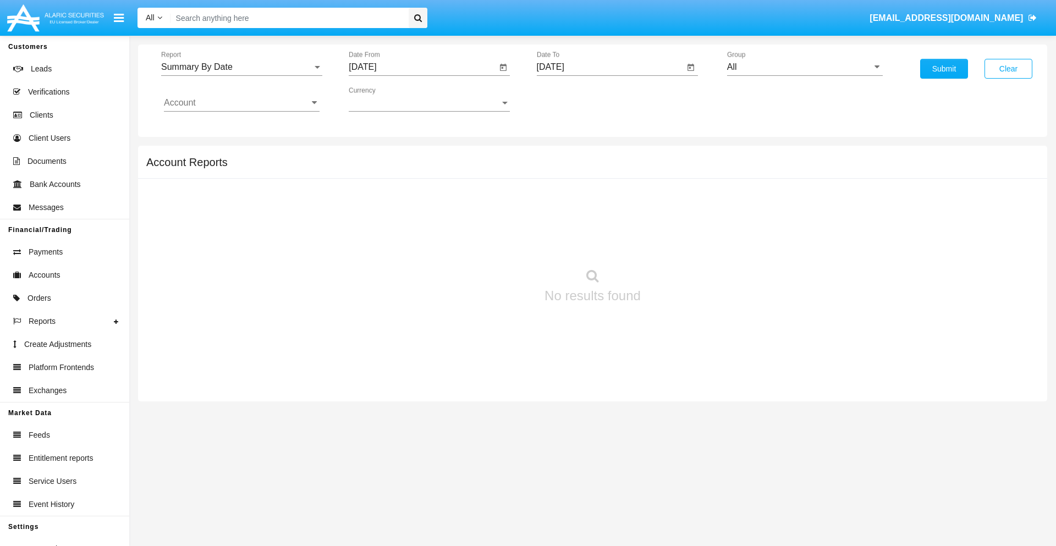
click at [805, 67] on input "All" at bounding box center [805, 67] width 156 height 10
type input "Hammer Web Lite"
click at [242, 103] on input "Account" at bounding box center [242, 103] width 156 height 10
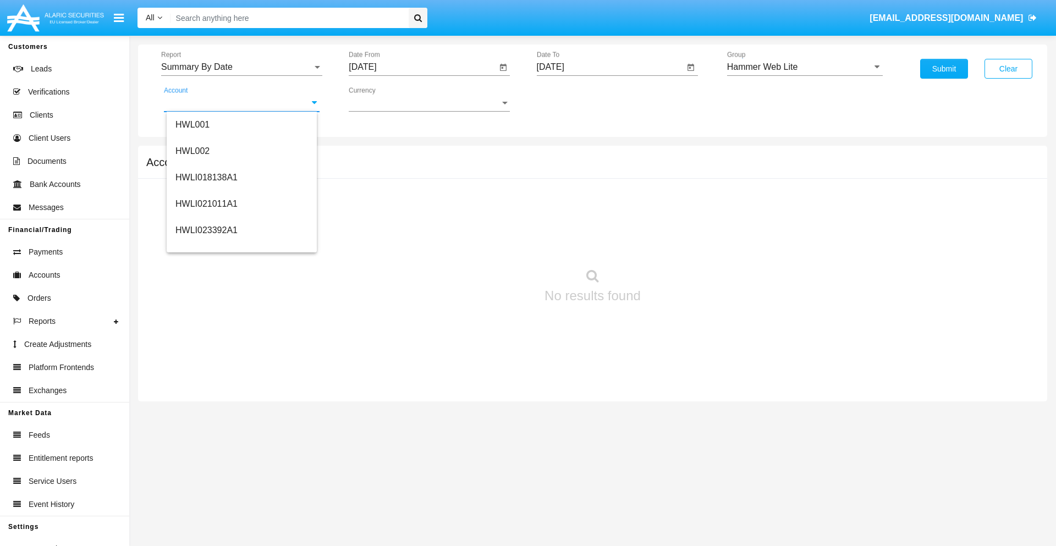
scroll to position [167, 0]
click at [206, 248] on span "HWLI025117A1" at bounding box center [207, 247] width 62 height 9
type input "HWLI025117A1"
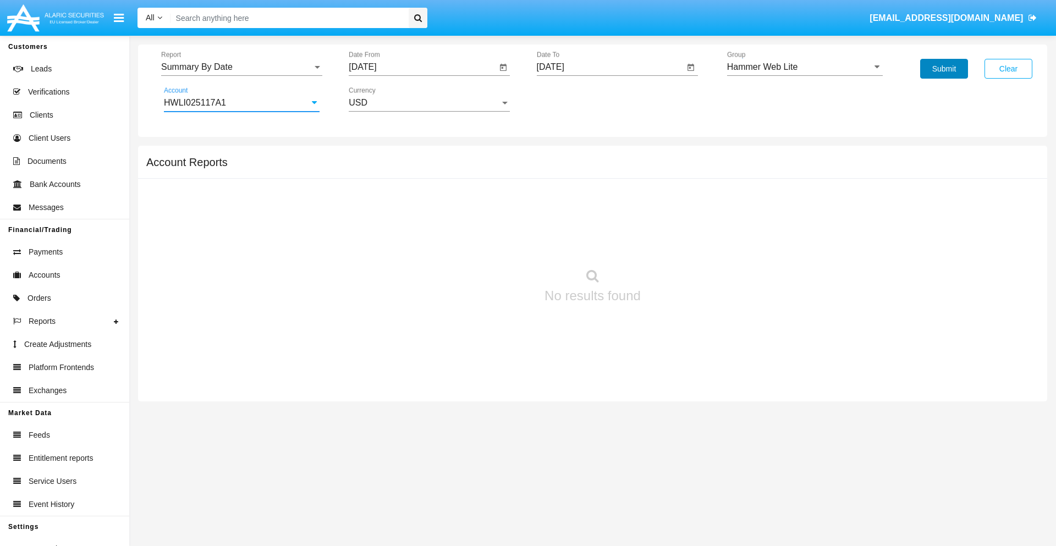
click at [944, 69] on button "Submit" at bounding box center [944, 69] width 48 height 20
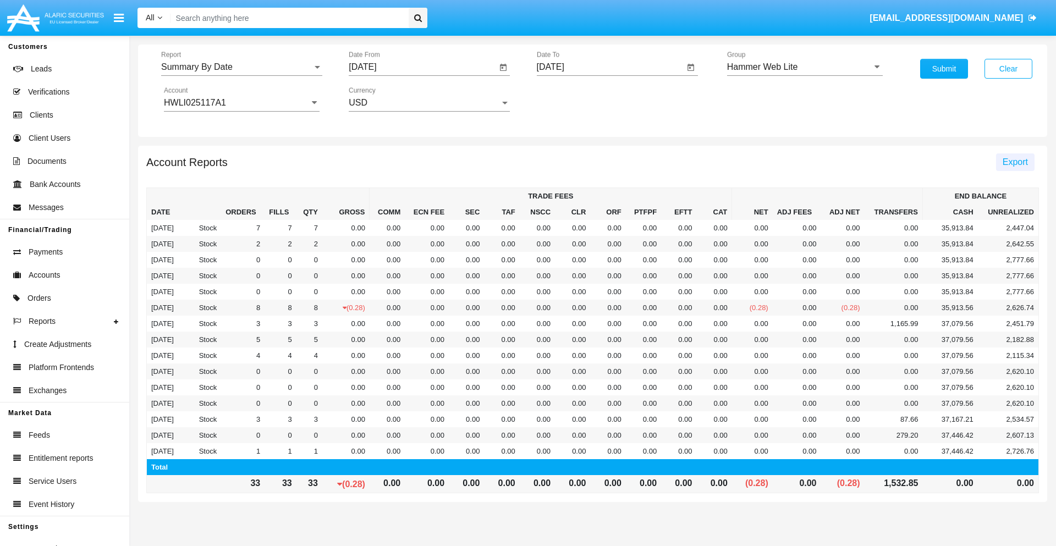
click at [1015, 162] on span "Export" at bounding box center [1015, 161] width 25 height 9
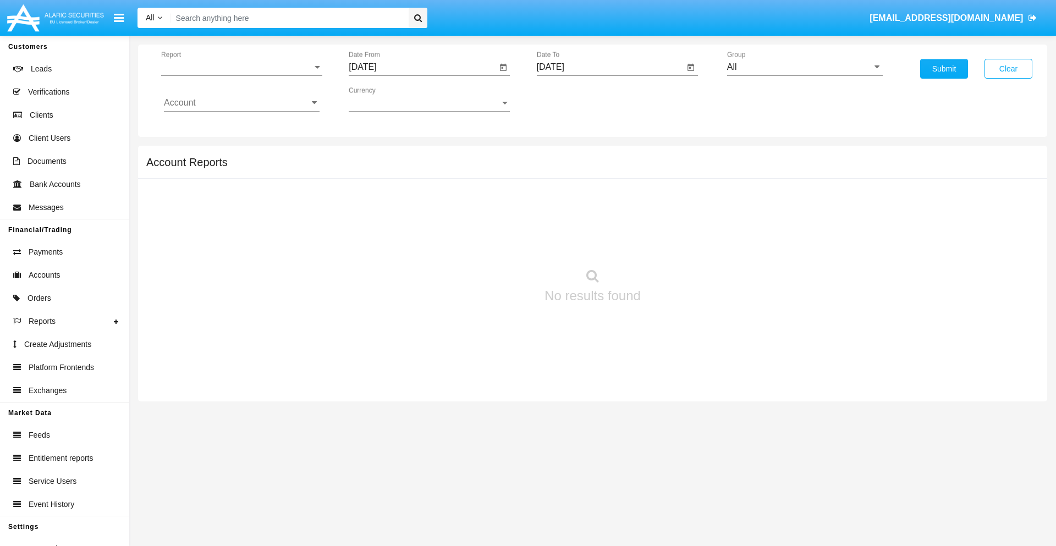
click at [242, 67] on span "Report" at bounding box center [236, 67] width 151 height 10
click at [237, 190] on span "Fees By Destination" at bounding box center [242, 190] width 156 height 26
click at [423, 67] on input "[DATE]" at bounding box center [423, 67] width 148 height 10
click at [385, 99] on span "[DATE]" at bounding box center [375, 99] width 24 height 9
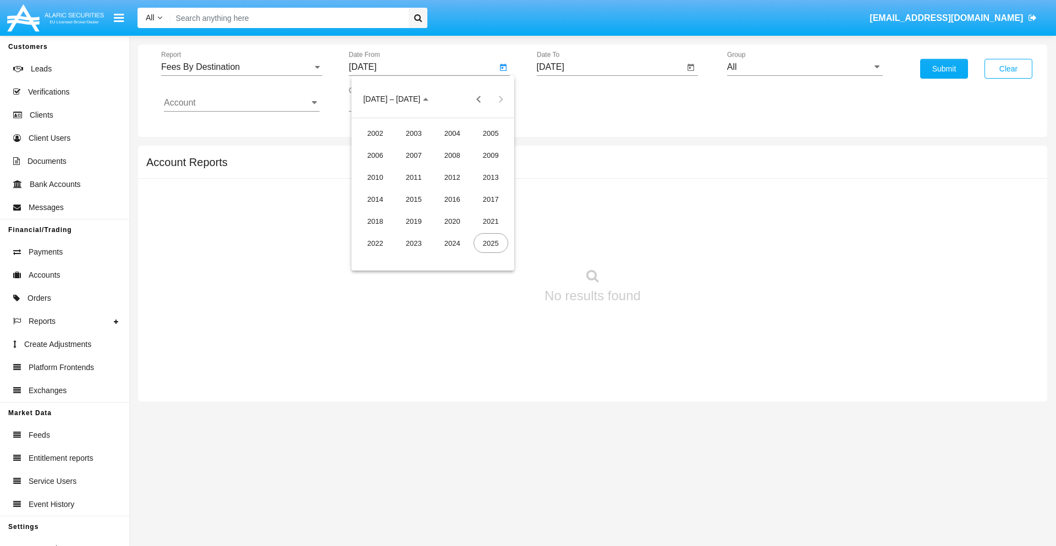
click at [491, 243] on div "2025" at bounding box center [491, 243] width 35 height 20
click at [375, 177] on div "MAY" at bounding box center [375, 177] width 35 height 20
click at [433, 234] on div "28" at bounding box center [433, 235] width 20 height 20
type input "05/28/25"
click at [610, 67] on input "[DATE]" at bounding box center [611, 67] width 148 height 10
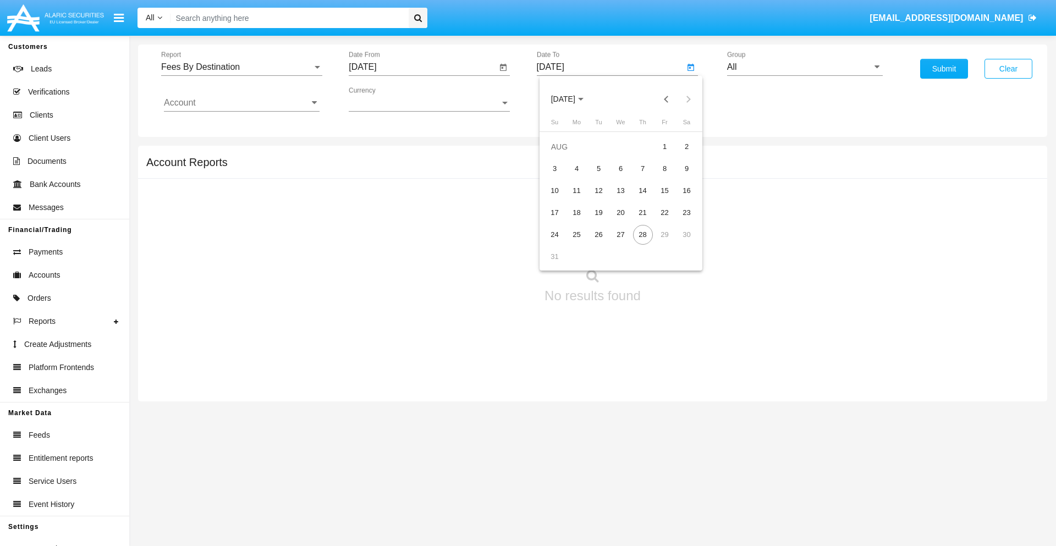
click at [573, 99] on span "[DATE]" at bounding box center [563, 99] width 24 height 9
click at [678, 243] on div "2025" at bounding box center [678, 243] width 35 height 20
click at [678, 177] on div "AUG" at bounding box center [678, 177] width 35 height 20
click at [643, 234] on div "28" at bounding box center [643, 235] width 20 height 20
type input "08/28/25"
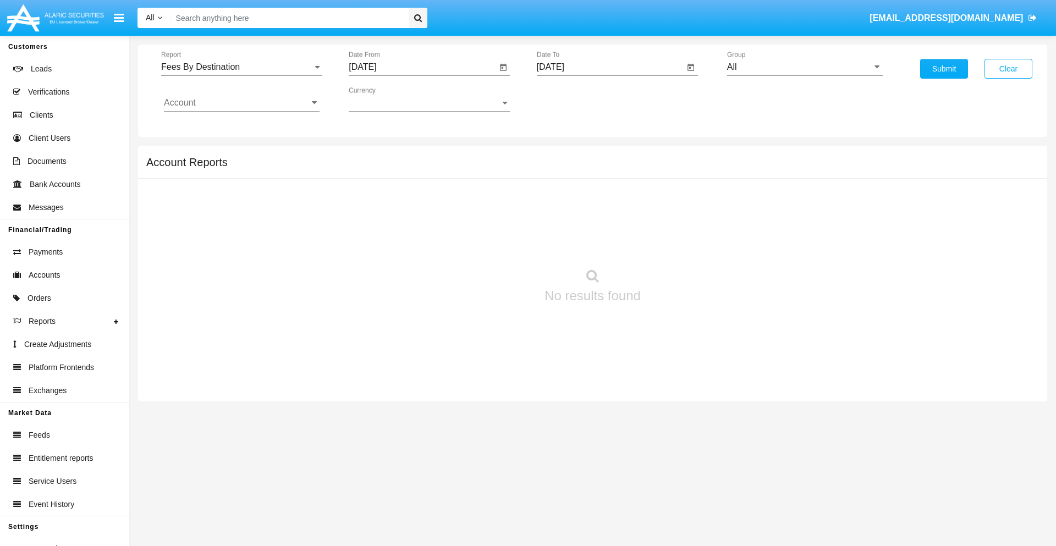
click at [805, 67] on input "All" at bounding box center [805, 67] width 156 height 10
click at [774, 212] on span "Hammer Web Lite" at bounding box center [774, 211] width 71 height 9
type input "Hammer Web Lite"
click at [242, 103] on input "Account" at bounding box center [242, 103] width 156 height 10
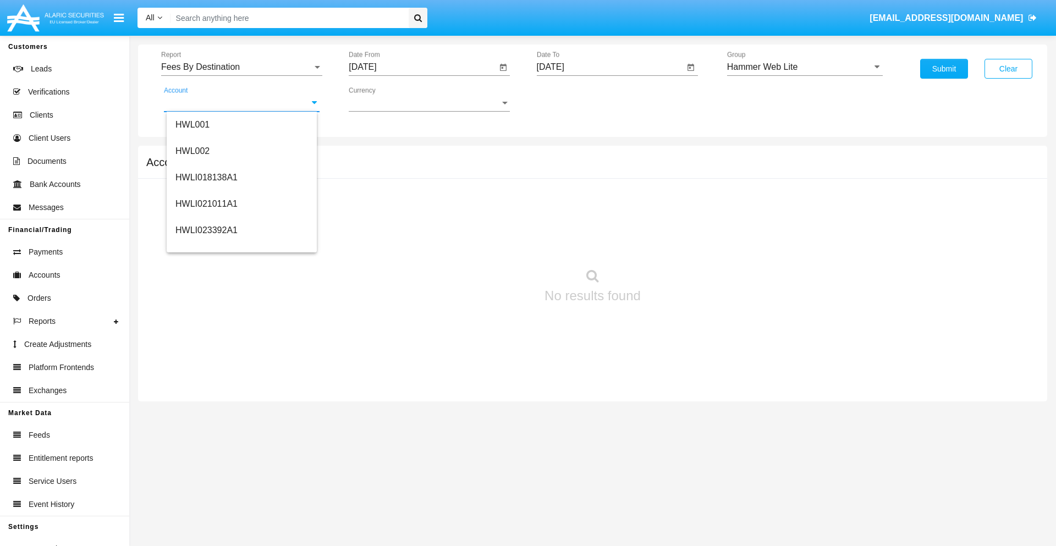
click at [206, 410] on span "HWLI025117A1" at bounding box center [207, 414] width 62 height 9
type input "HWLI025117A1"
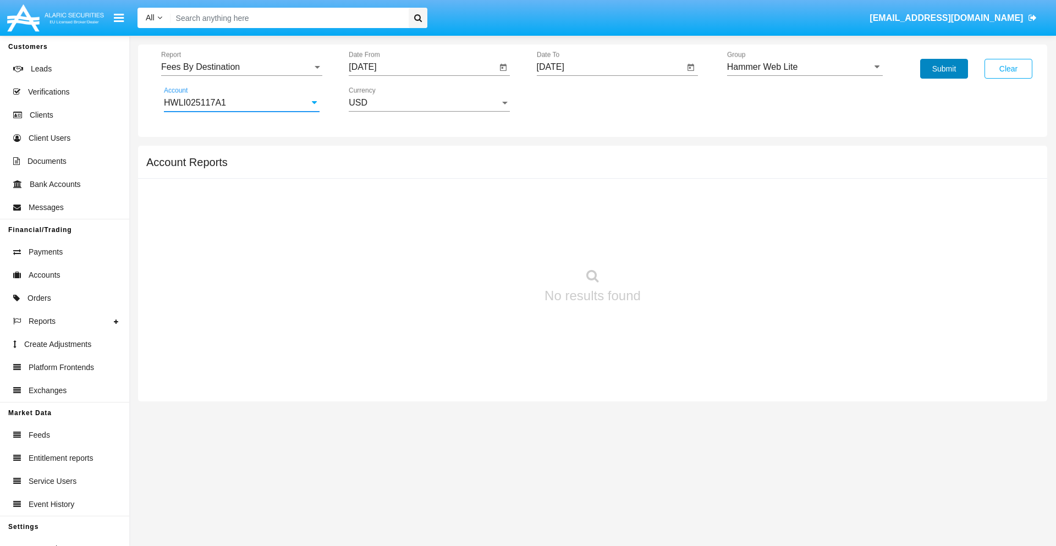
click at [944, 69] on button "Submit" at bounding box center [944, 69] width 48 height 20
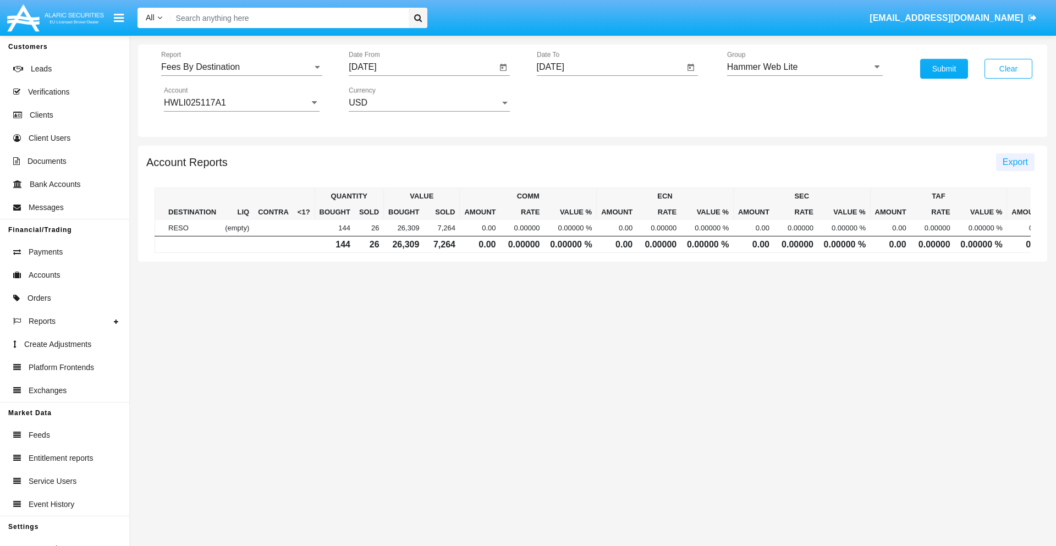
click at [1015, 162] on span "Export" at bounding box center [1015, 161] width 25 height 9
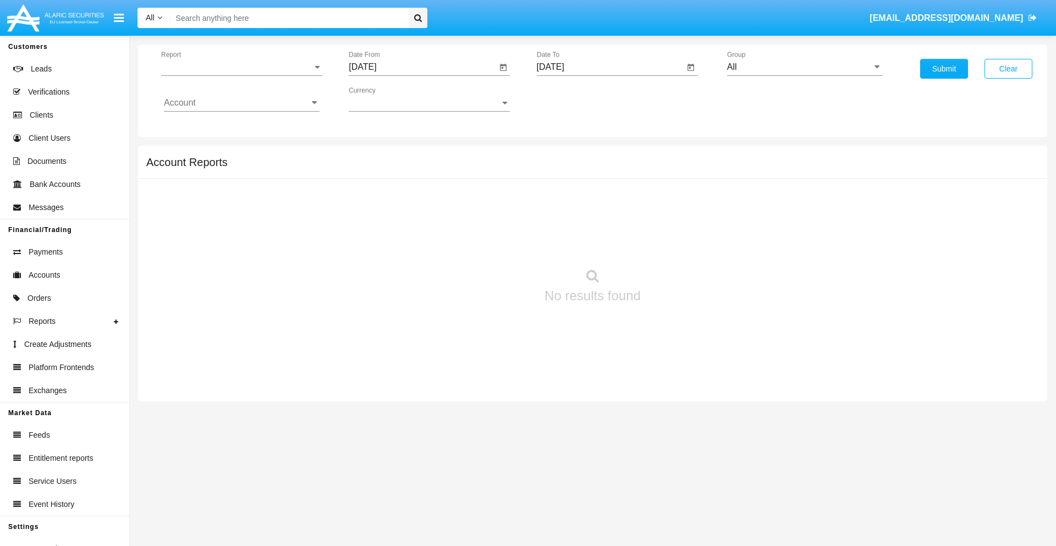
click at [242, 67] on span "Report" at bounding box center [236, 67] width 151 height 10
click at [237, 75] on span "Trades" at bounding box center [242, 75] width 156 height 26
click at [423, 67] on input "[DATE]" at bounding box center [423, 67] width 148 height 10
click at [385, 99] on span "[DATE]" at bounding box center [375, 99] width 24 height 9
click at [414, 221] on div "2019" at bounding box center [414, 221] width 35 height 20
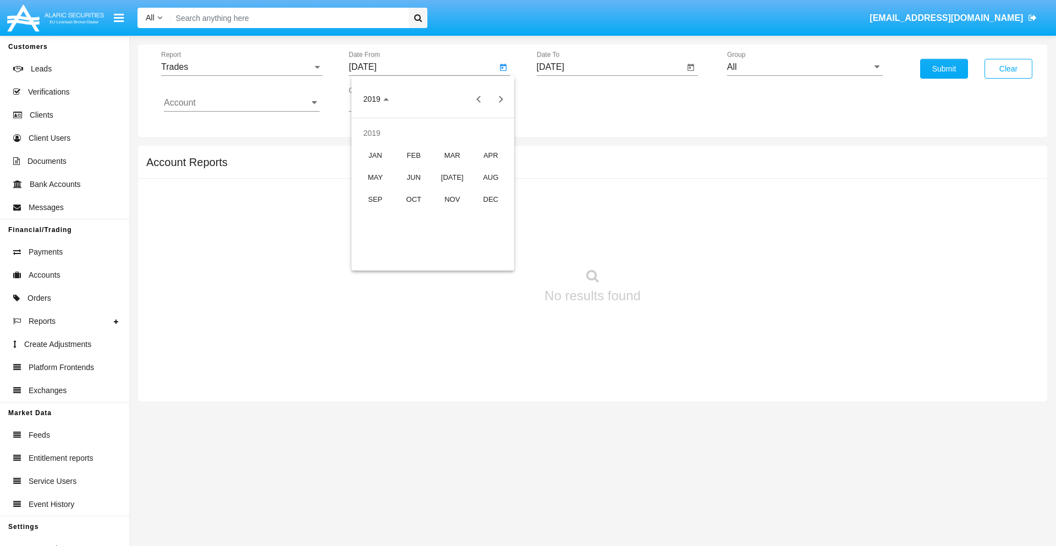
click at [375, 155] on div "JAN" at bounding box center [375, 155] width 35 height 20
click at [411, 168] on div "1" at bounding box center [411, 169] width 20 height 20
type input "[DATE]"
click at [610, 67] on input "[DATE]" at bounding box center [611, 67] width 148 height 10
click at [573, 99] on span "[DATE]" at bounding box center [563, 99] width 24 height 9
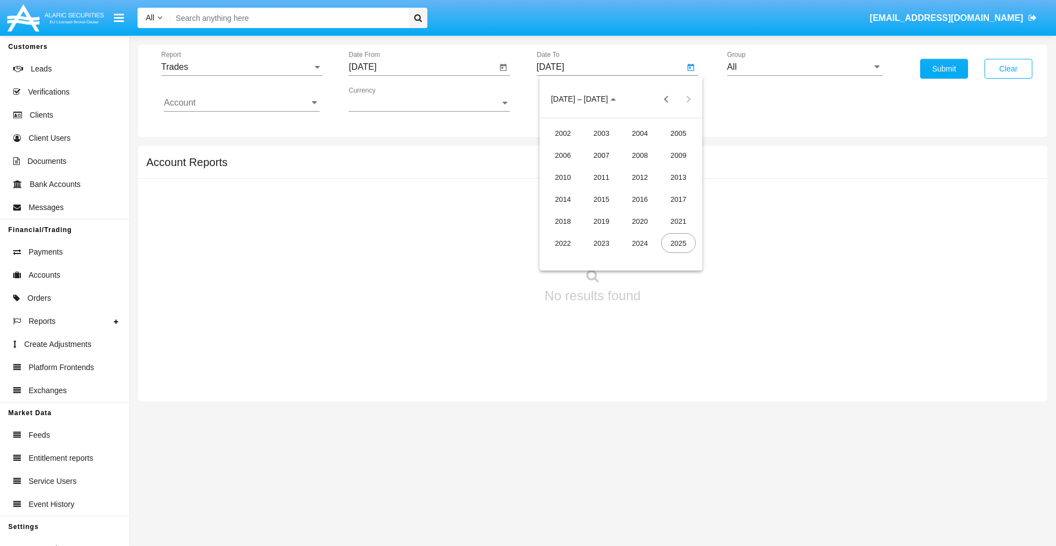
click at [601, 221] on div "2019" at bounding box center [601, 221] width 35 height 20
click at [563, 155] on div "JAN" at bounding box center [563, 155] width 35 height 20
click at [599, 168] on div "1" at bounding box center [599, 169] width 20 height 20
type input "[DATE]"
click at [242, 103] on input "Account" at bounding box center [242, 103] width 156 height 10
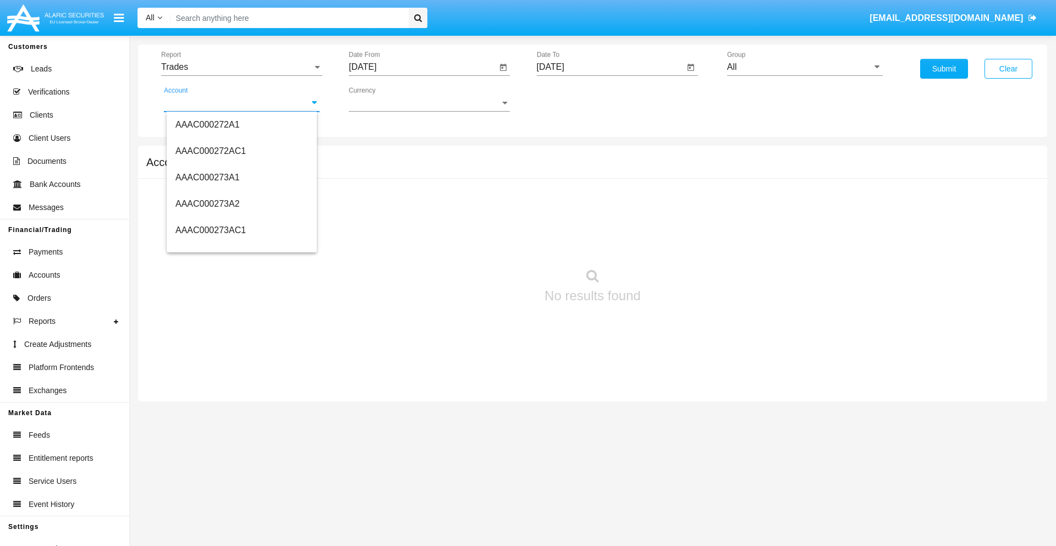
scroll to position [113113, 0]
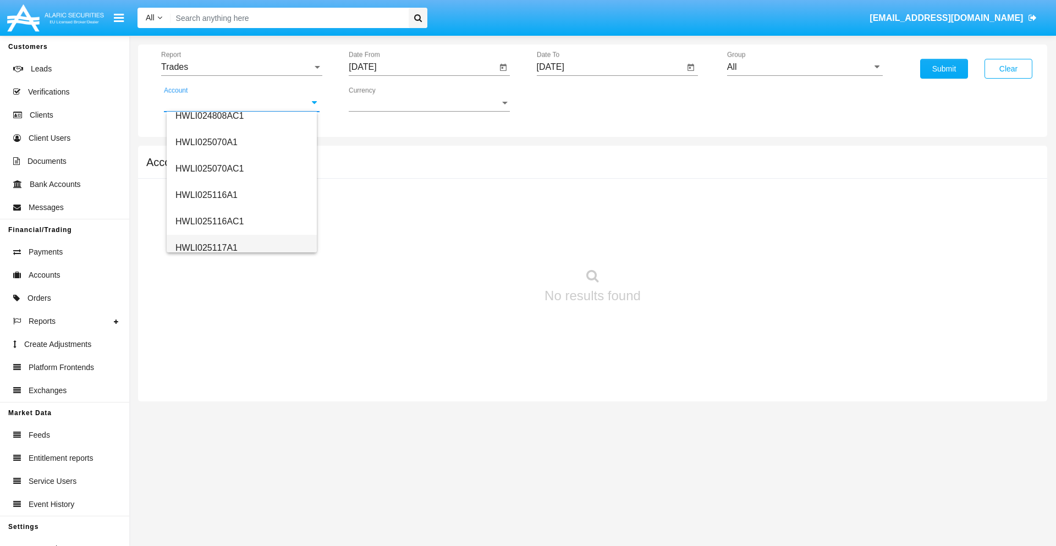
click at [206, 248] on span "HWLI025117A1" at bounding box center [207, 247] width 62 height 9
type input "HWLI025117A1"
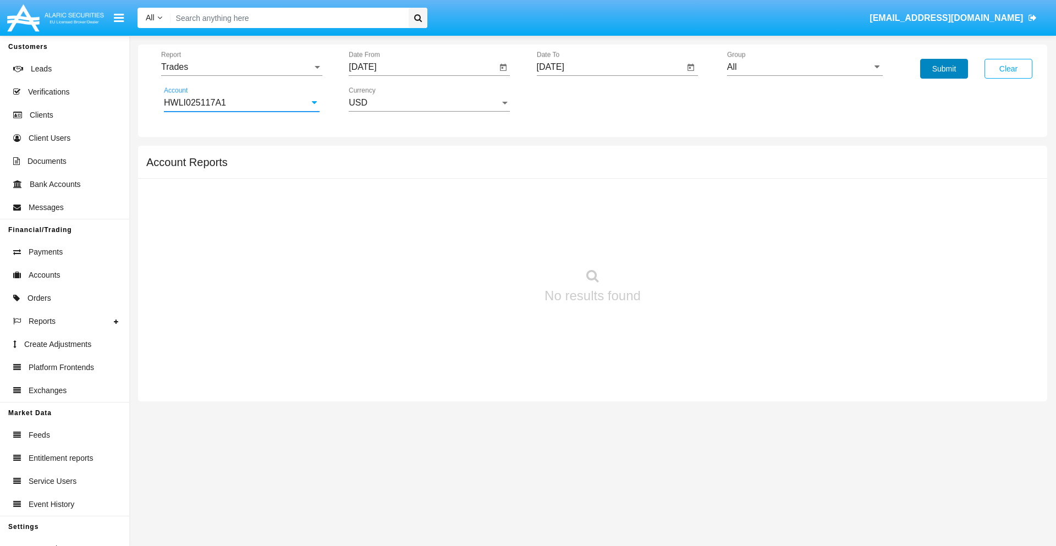
click at [944, 69] on button "Submit" at bounding box center [944, 69] width 48 height 20
click at [242, 67] on span "Report" at bounding box center [236, 67] width 151 height 10
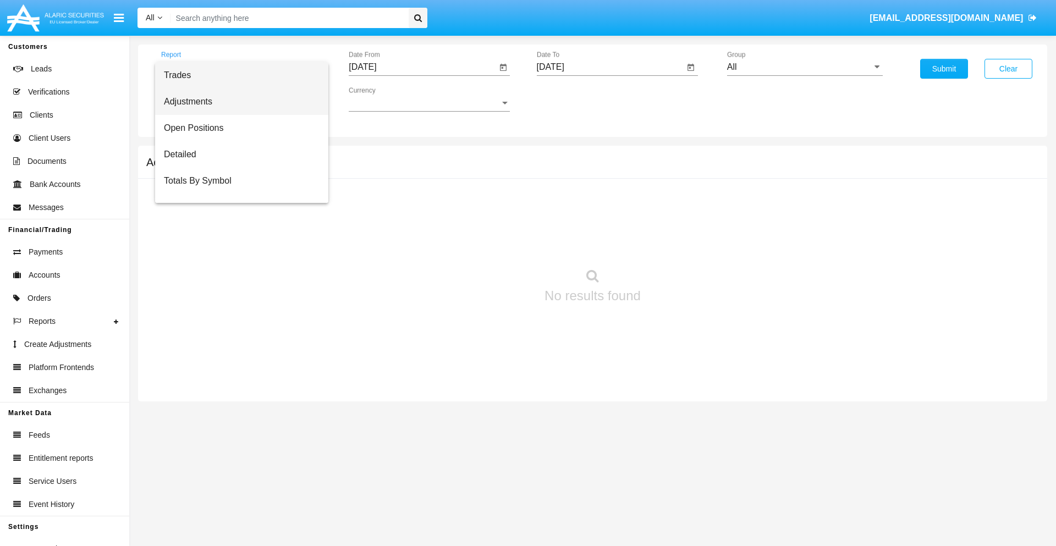
click at [237, 102] on span "Adjustments" at bounding box center [242, 102] width 156 height 26
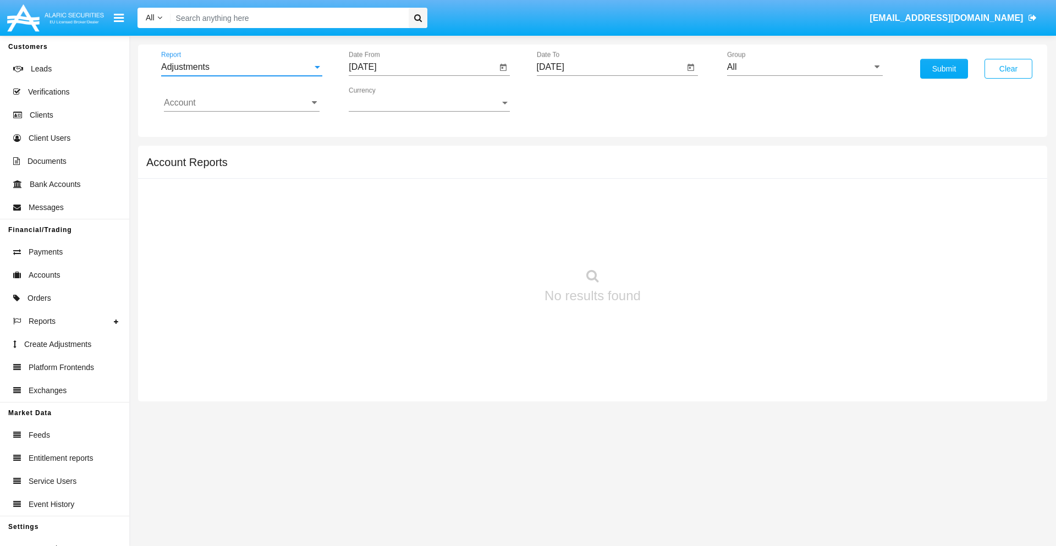
click at [423, 67] on input "[DATE]" at bounding box center [423, 67] width 148 height 10
click at [385, 99] on span "[DATE]" at bounding box center [375, 99] width 24 height 9
click at [414, 221] on div "2019" at bounding box center [414, 221] width 35 height 20
click at [375, 155] on div "JAN" at bounding box center [375, 155] width 35 height 20
click at [411, 168] on div "1" at bounding box center [411, 169] width 20 height 20
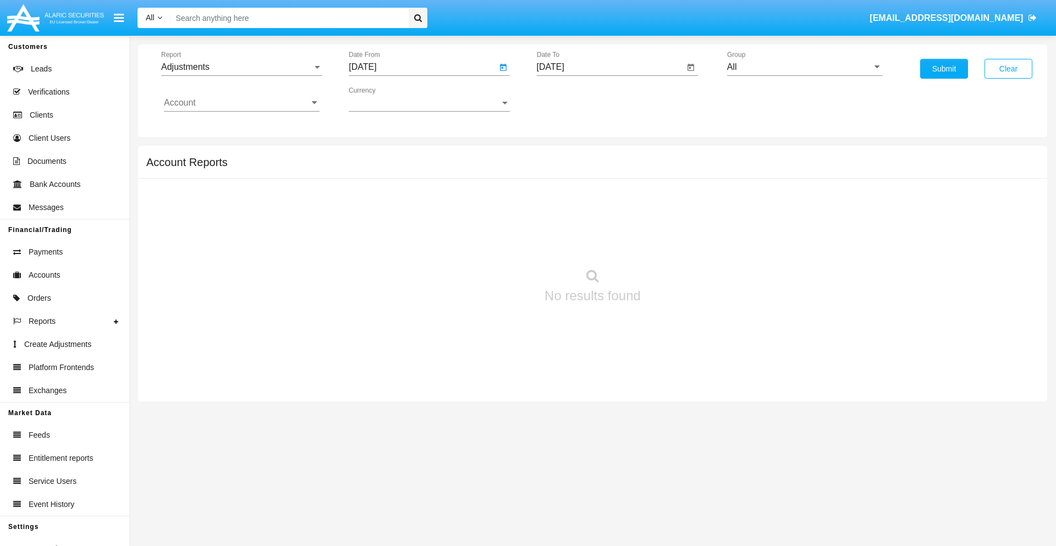
type input "[DATE]"
click at [610, 67] on input "[DATE]" at bounding box center [611, 67] width 148 height 10
click at [573, 99] on span "[DATE]" at bounding box center [563, 99] width 24 height 9
click at [601, 221] on div "2019" at bounding box center [601, 221] width 35 height 20
click at [563, 155] on div "JAN" at bounding box center [563, 155] width 35 height 20
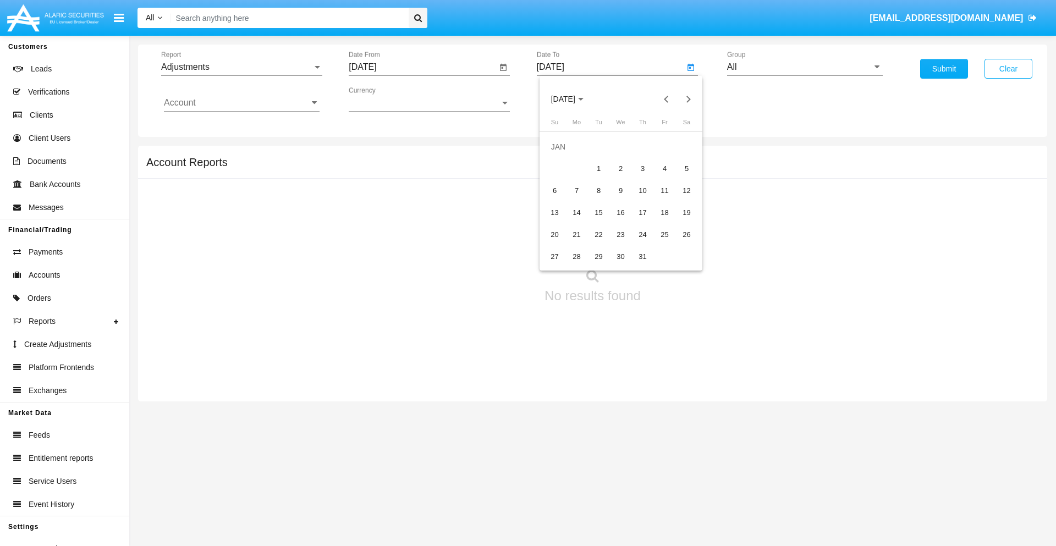
click at [599, 168] on div "1" at bounding box center [599, 169] width 20 height 20
type input "[DATE]"
click at [242, 103] on input "Account" at bounding box center [242, 103] width 156 height 10
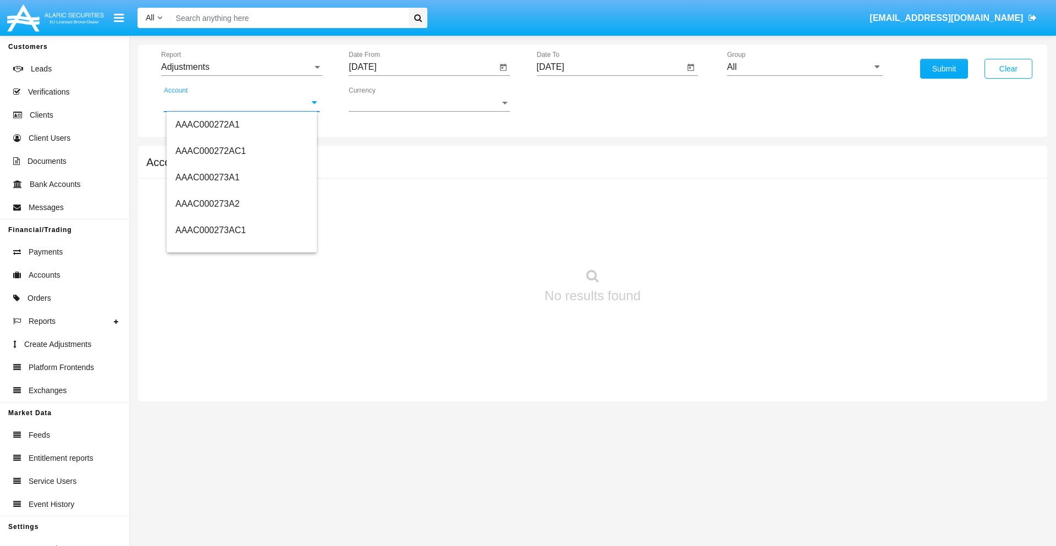
scroll to position [113113, 0]
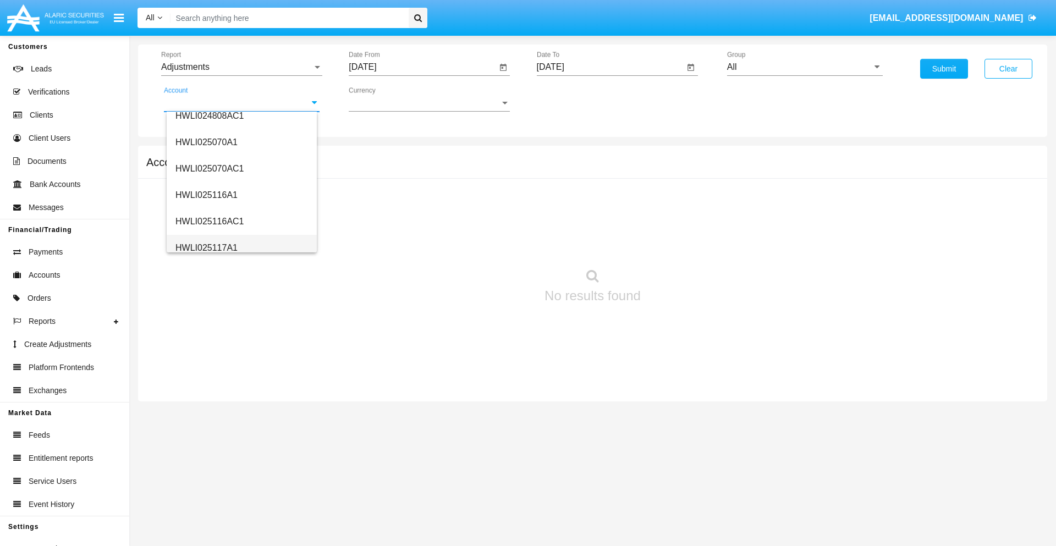
click at [206, 248] on span "HWLI025117A1" at bounding box center [207, 247] width 62 height 9
type input "HWLI025117A1"
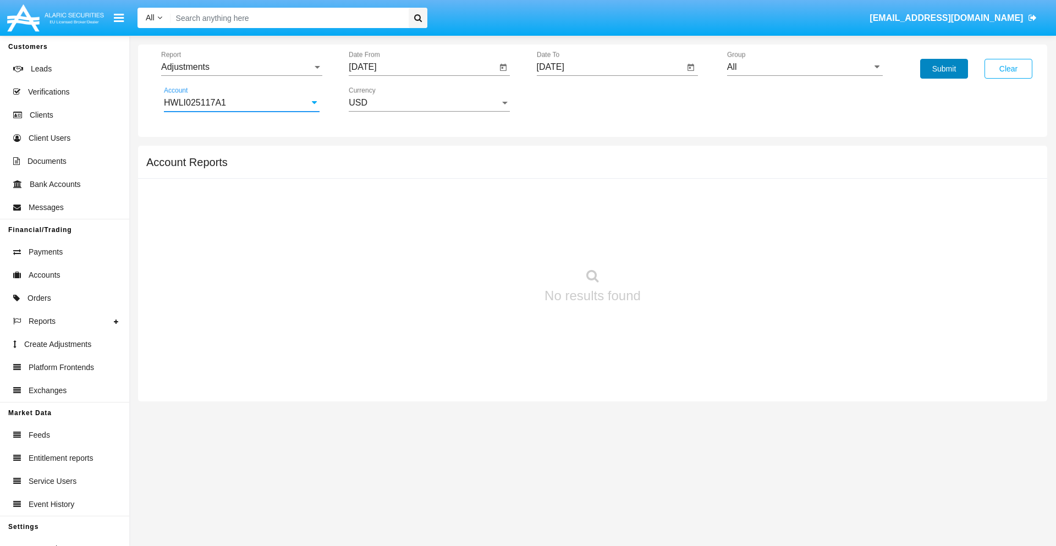
click at [944, 69] on button "Submit" at bounding box center [944, 69] width 48 height 20
click at [242, 67] on span "Report" at bounding box center [236, 67] width 151 height 10
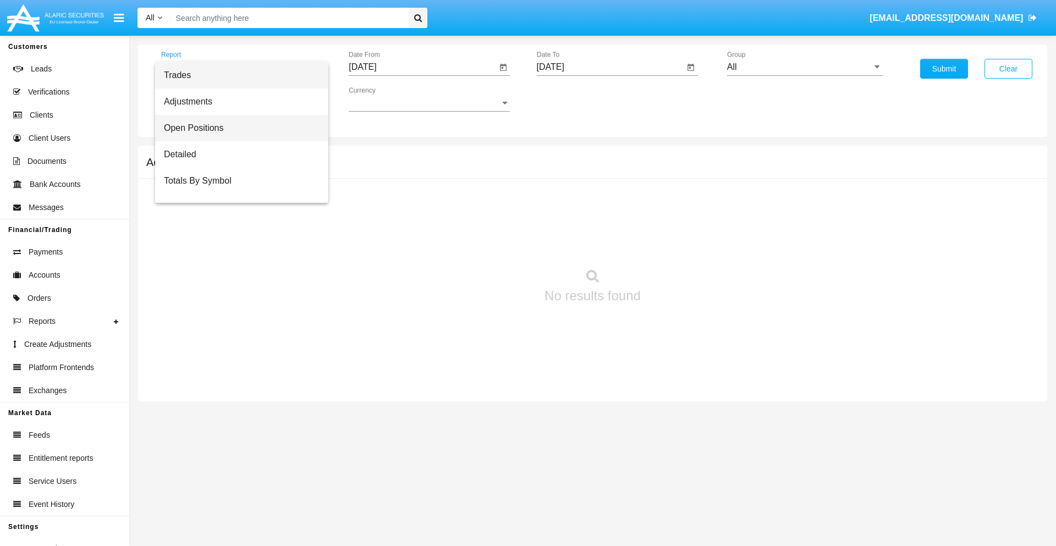
click at [237, 128] on span "Open Positions" at bounding box center [242, 128] width 156 height 26
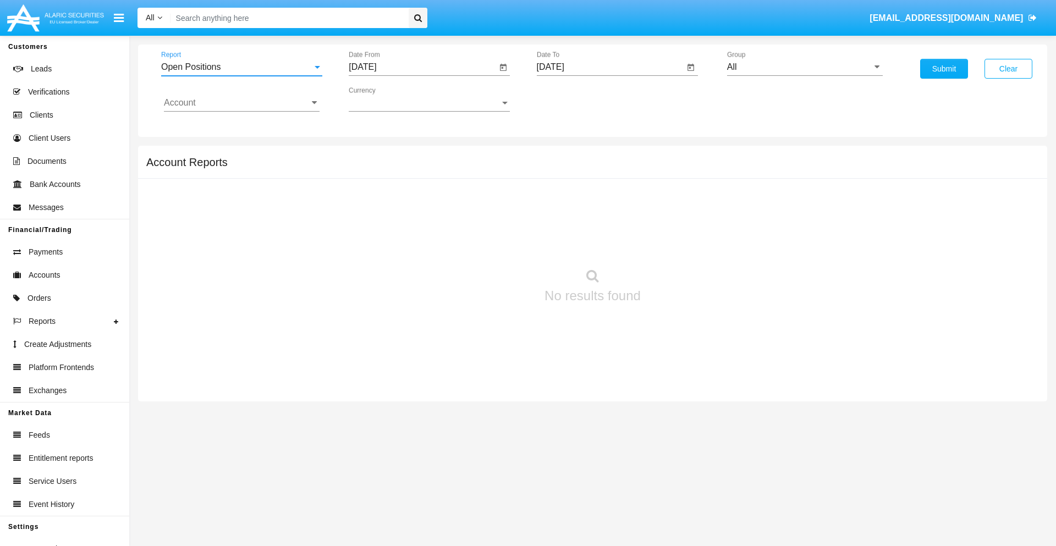
click at [423, 67] on input "[DATE]" at bounding box center [423, 67] width 148 height 10
click at [385, 99] on span "[DATE]" at bounding box center [375, 99] width 24 height 9
click at [414, 221] on div "2019" at bounding box center [414, 221] width 35 height 20
click at [375, 155] on div "JAN" at bounding box center [375, 155] width 35 height 20
click at [411, 168] on div "1" at bounding box center [411, 169] width 20 height 20
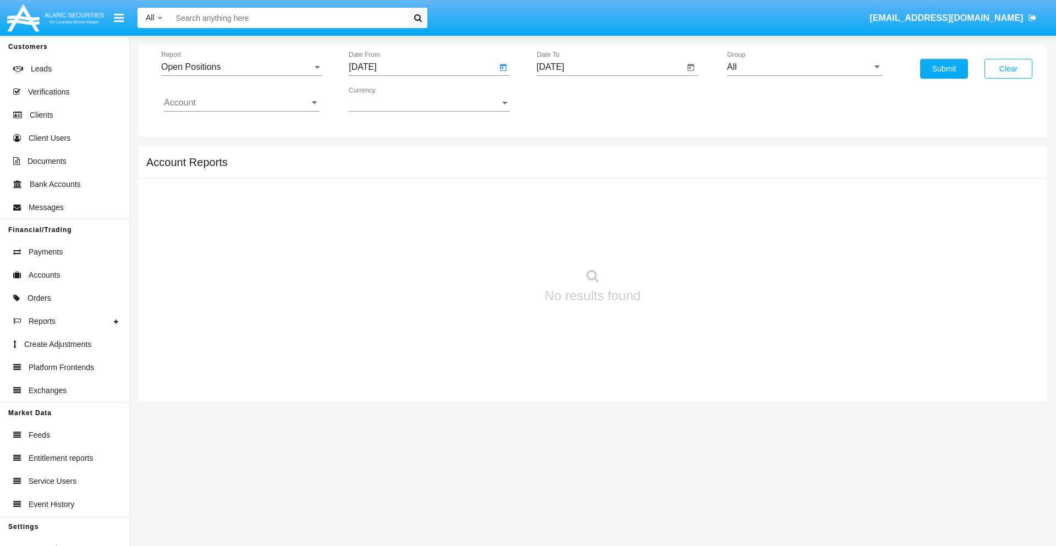
type input "[DATE]"
click at [610, 67] on input "[DATE]" at bounding box center [611, 67] width 148 height 10
click at [573, 99] on span "[DATE]" at bounding box center [563, 99] width 24 height 9
click at [601, 221] on div "2019" at bounding box center [601, 221] width 35 height 20
click at [563, 155] on div "JAN" at bounding box center [563, 155] width 35 height 20
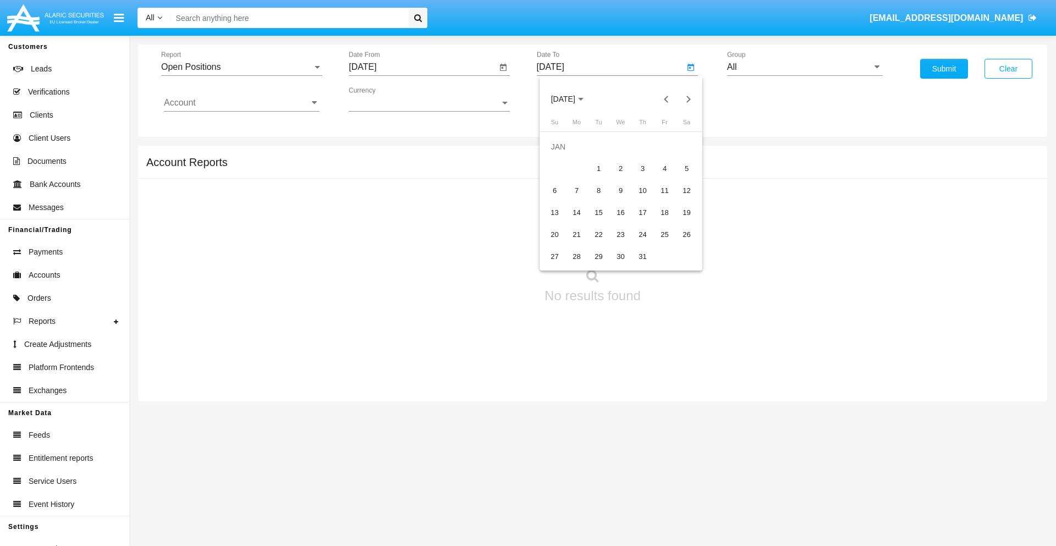
click at [599, 168] on div "1" at bounding box center [599, 169] width 20 height 20
type input "[DATE]"
click at [242, 103] on input "Account" at bounding box center [242, 103] width 156 height 10
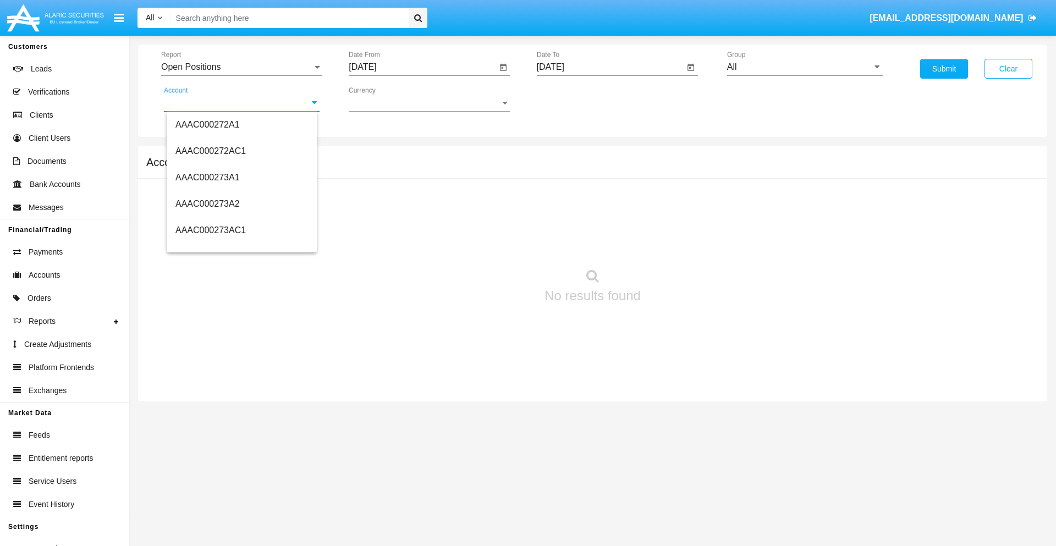
scroll to position [113113, 0]
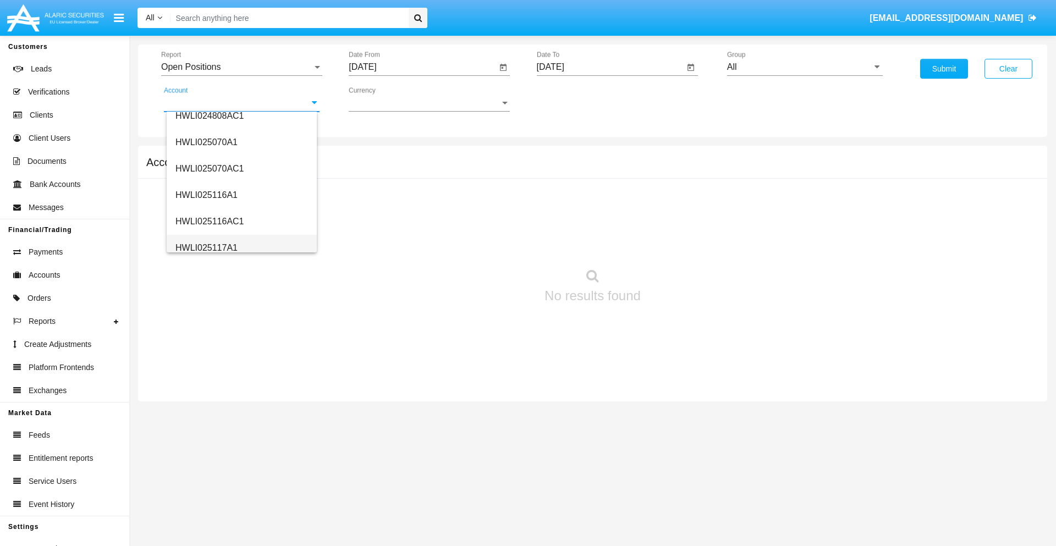
click at [206, 248] on span "HWLI025117A1" at bounding box center [207, 247] width 62 height 9
type input "HWLI025117A1"
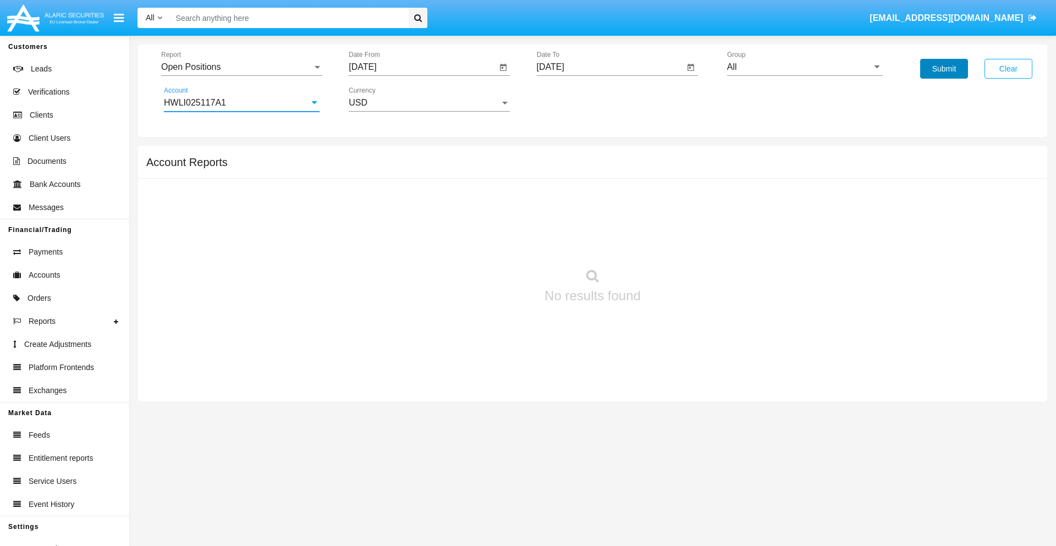
click at [944, 69] on button "Submit" at bounding box center [944, 69] width 48 height 20
click at [242, 67] on span "Report" at bounding box center [236, 67] width 151 height 10
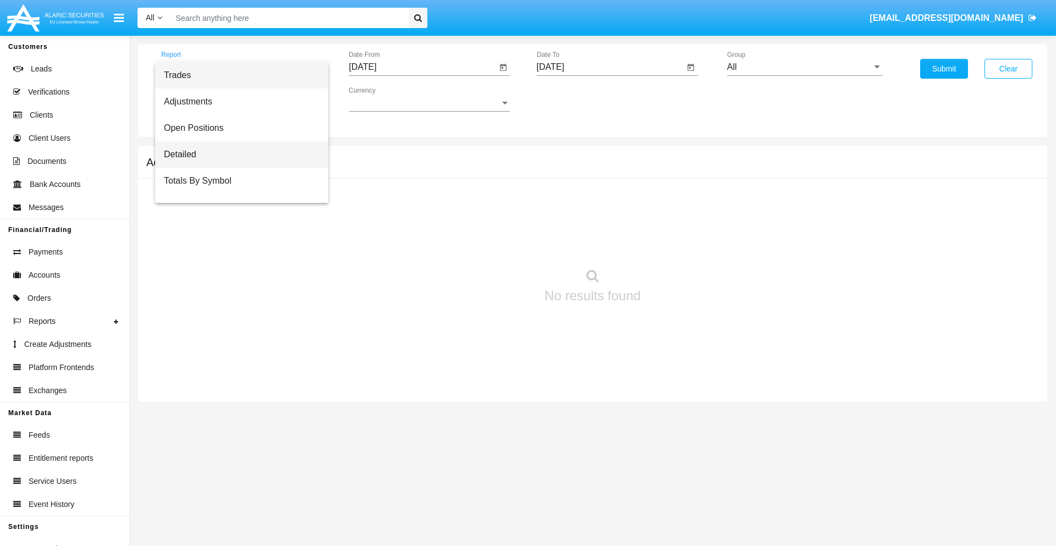
click at [237, 155] on span "Detailed" at bounding box center [242, 154] width 156 height 26
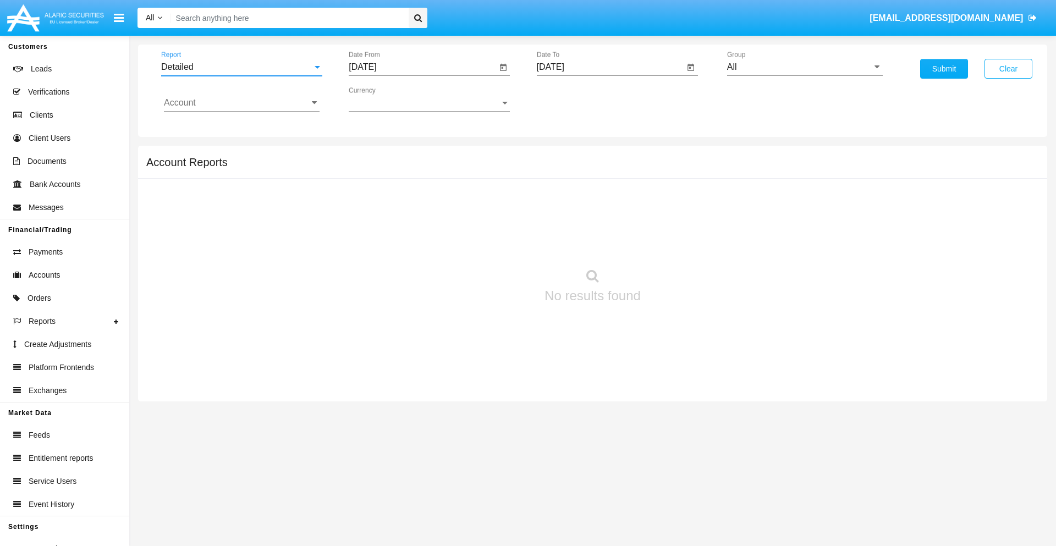
click at [423, 67] on input "[DATE]" at bounding box center [423, 67] width 148 height 10
click at [385, 99] on span "[DATE]" at bounding box center [375, 99] width 24 height 9
click at [414, 221] on div "2019" at bounding box center [414, 221] width 35 height 20
click at [375, 155] on div "JAN" at bounding box center [375, 155] width 35 height 20
click at [411, 168] on div "1" at bounding box center [411, 169] width 20 height 20
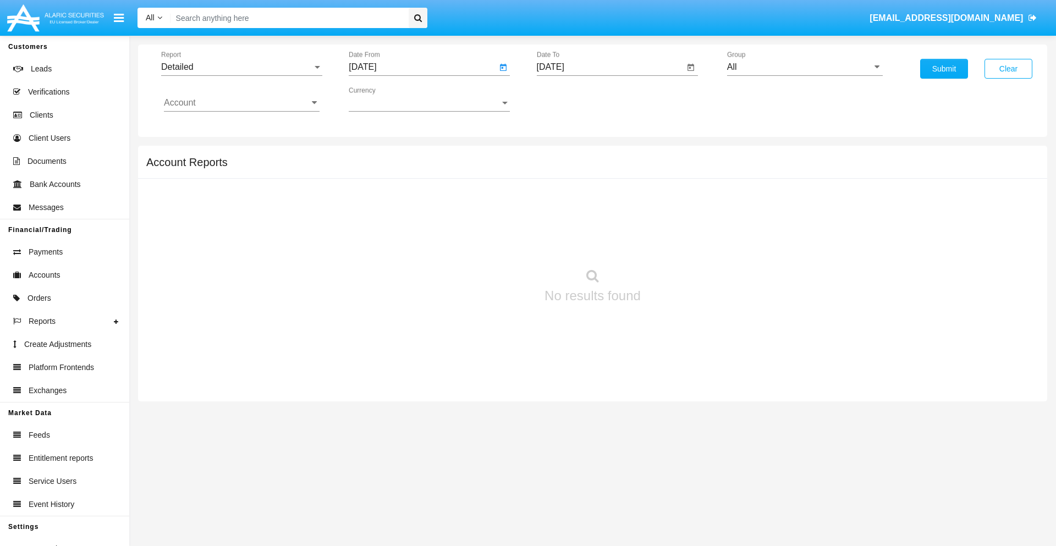
type input "[DATE]"
click at [610, 67] on input "[DATE]" at bounding box center [611, 67] width 148 height 10
click at [573, 99] on span "[DATE]" at bounding box center [563, 99] width 24 height 9
click at [601, 221] on div "2019" at bounding box center [601, 221] width 35 height 20
click at [563, 155] on div "JAN" at bounding box center [563, 155] width 35 height 20
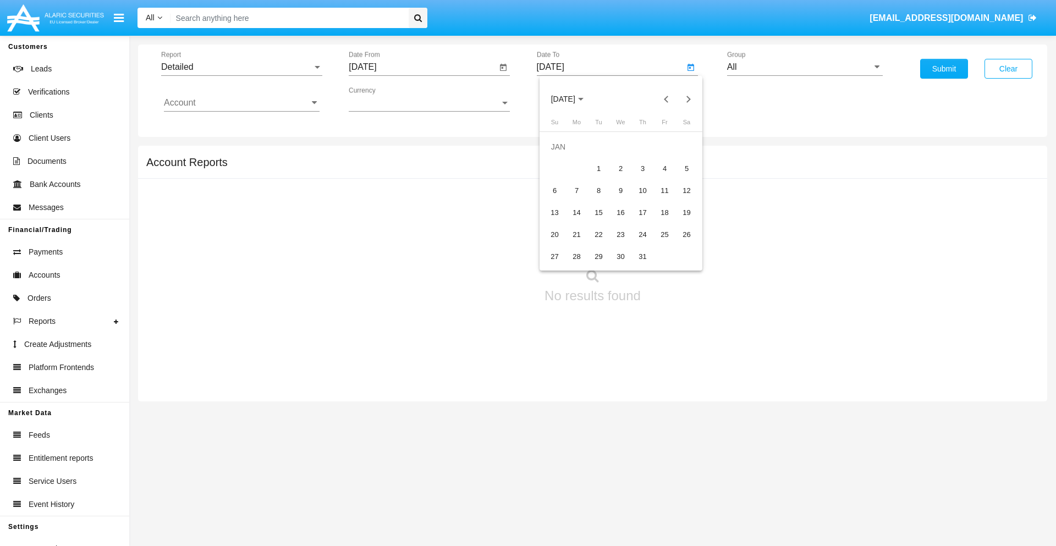
click at [599, 168] on div "1" at bounding box center [599, 169] width 20 height 20
type input "[DATE]"
click at [242, 103] on input "Account" at bounding box center [242, 103] width 156 height 10
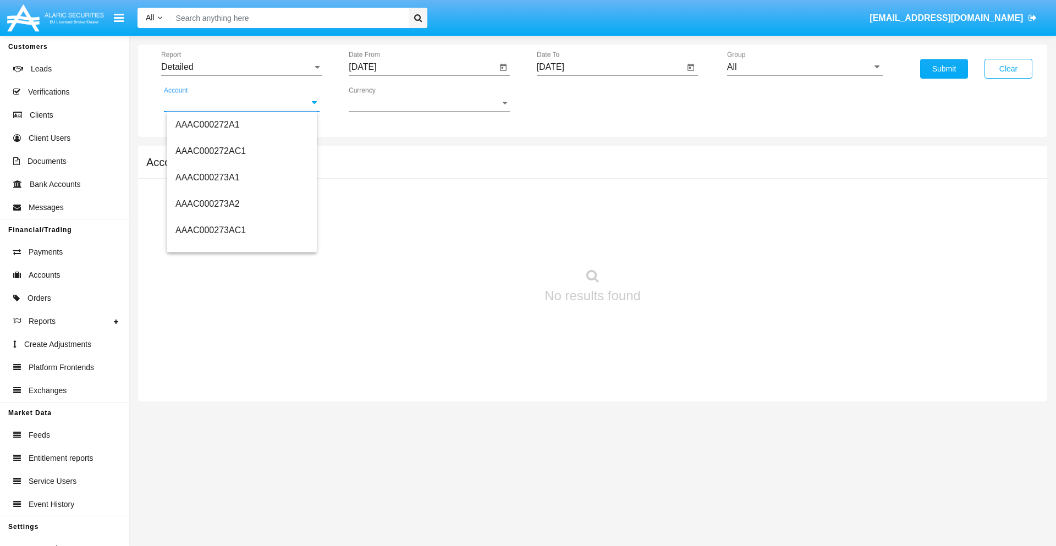
scroll to position [113113, 0]
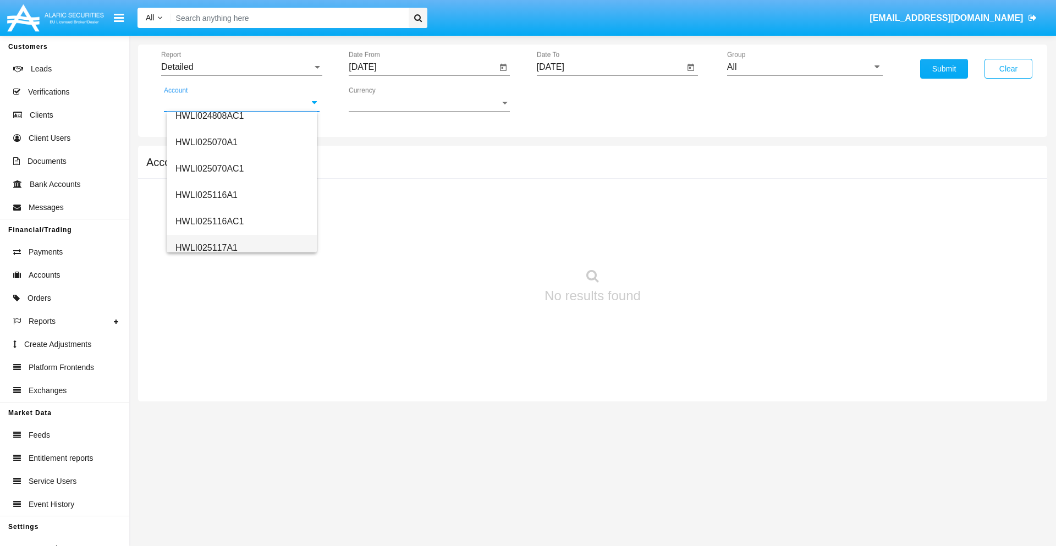
click at [206, 248] on span "HWLI025117A1" at bounding box center [207, 247] width 62 height 9
type input "HWLI025117A1"
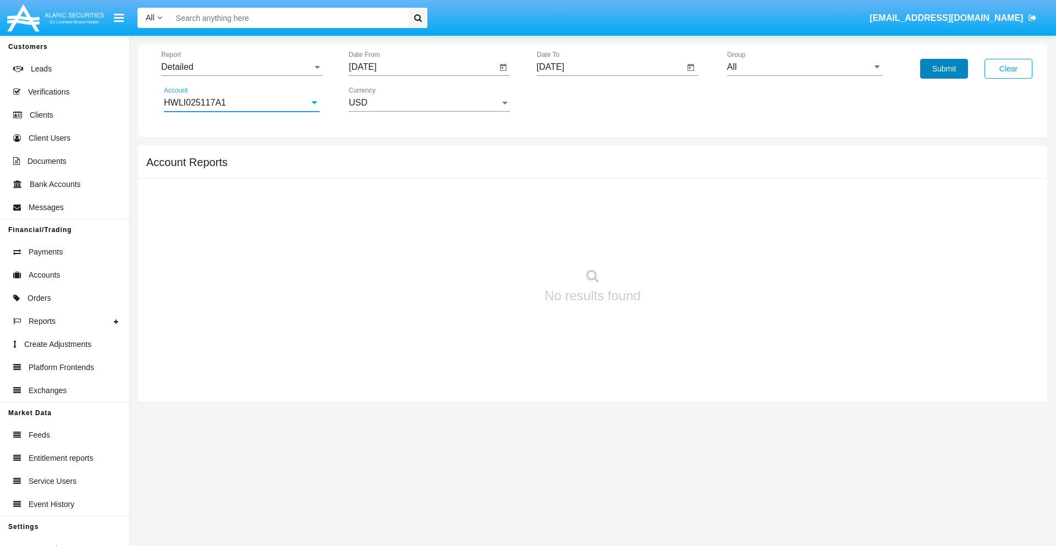
click at [944, 69] on button "Submit" at bounding box center [944, 69] width 48 height 20
click at [242, 67] on span "Report" at bounding box center [236, 67] width 151 height 10
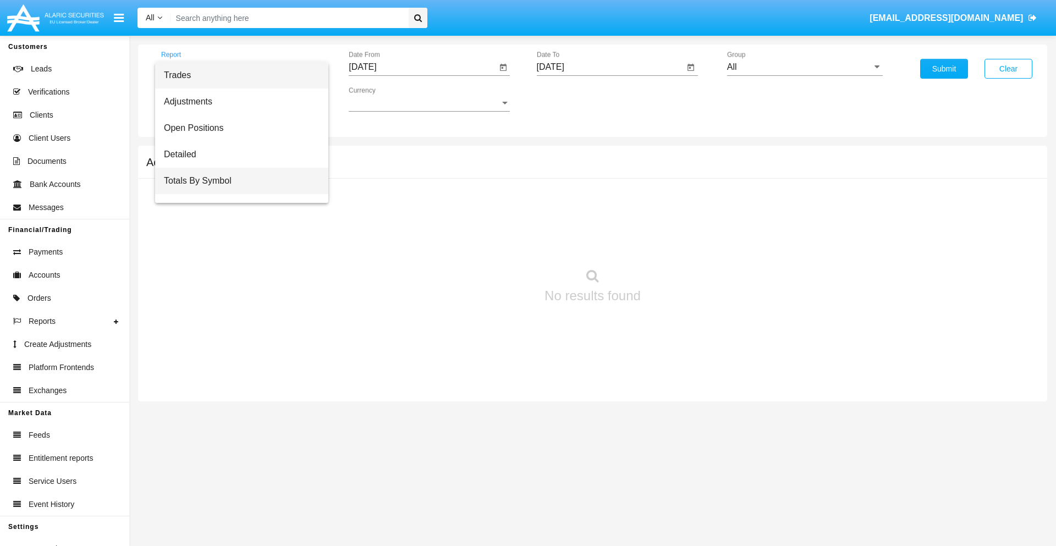
click at [237, 181] on span "Totals By Symbol" at bounding box center [242, 181] width 156 height 26
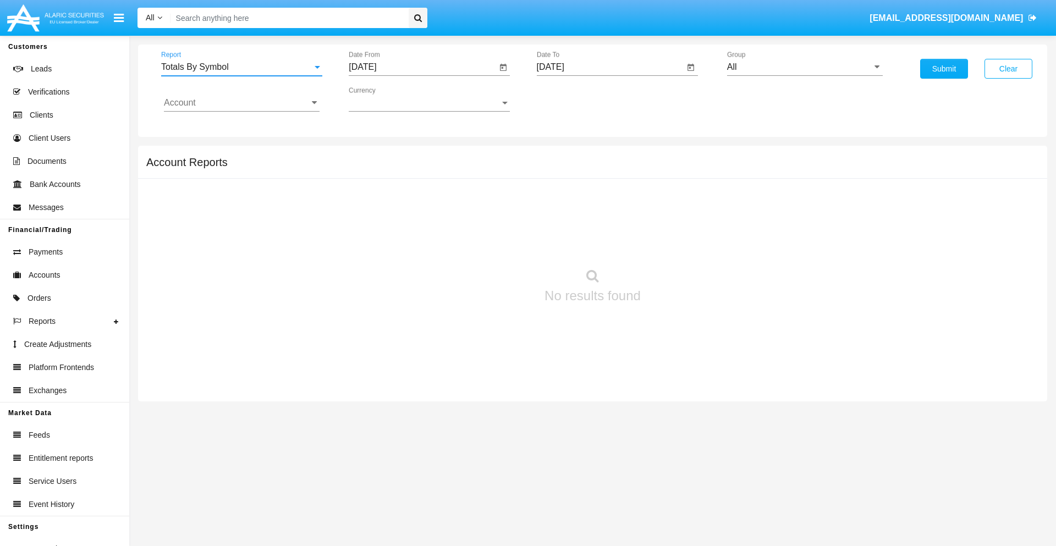
click at [423, 67] on input "[DATE]" at bounding box center [423, 67] width 148 height 10
click at [385, 99] on span "[DATE]" at bounding box center [375, 99] width 24 height 9
click at [414, 221] on div "2019" at bounding box center [414, 221] width 35 height 20
click at [375, 155] on div "JAN" at bounding box center [375, 155] width 35 height 20
click at [411, 168] on div "1" at bounding box center [411, 169] width 20 height 20
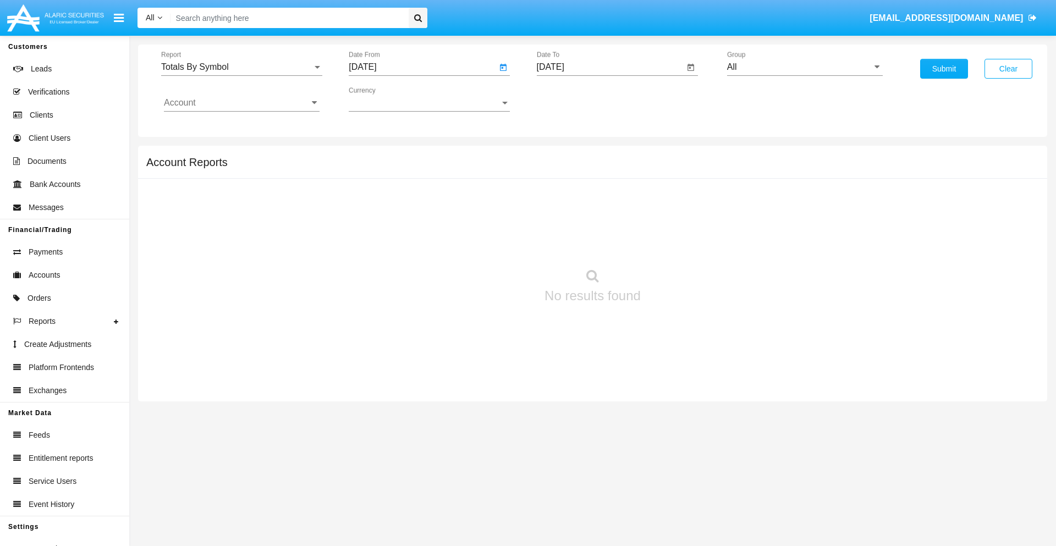
type input "[DATE]"
click at [610, 67] on input "[DATE]" at bounding box center [611, 67] width 148 height 10
click at [573, 99] on span "[DATE]" at bounding box center [563, 99] width 24 height 9
click at [601, 221] on div "2019" at bounding box center [601, 221] width 35 height 20
click at [563, 155] on div "JAN" at bounding box center [563, 155] width 35 height 20
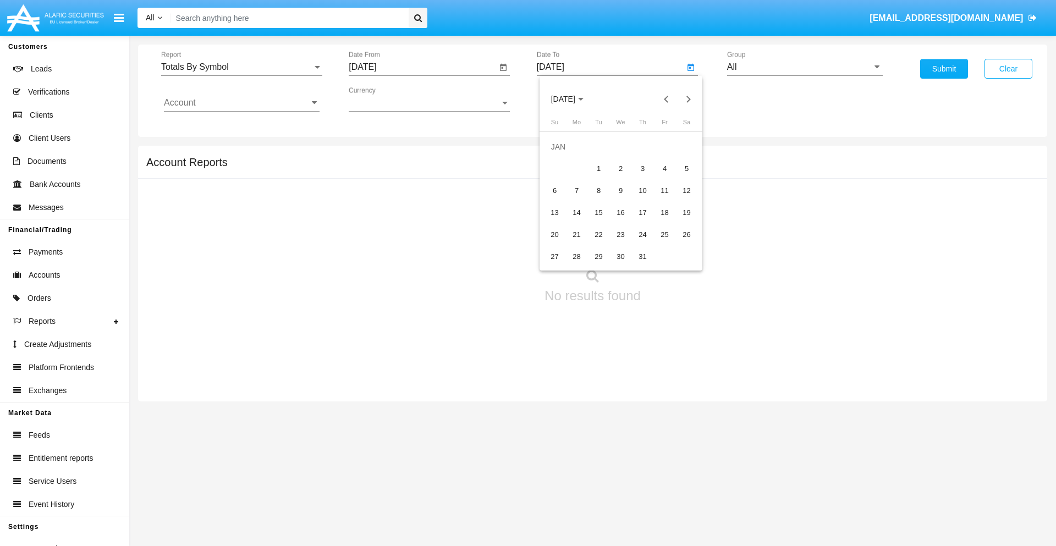
click at [599, 168] on div "1" at bounding box center [599, 169] width 20 height 20
type input "[DATE]"
click at [242, 103] on input "Account" at bounding box center [242, 103] width 156 height 10
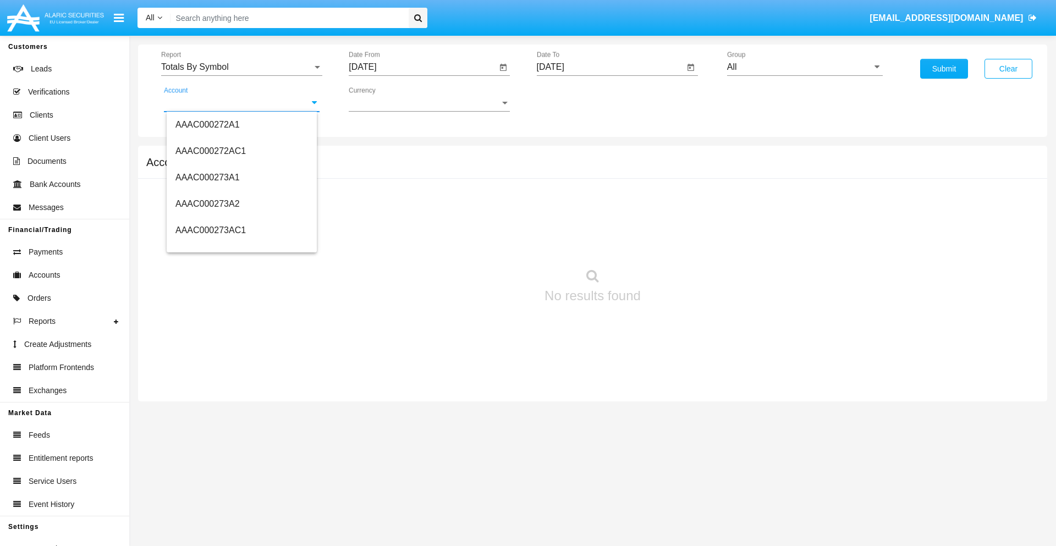
scroll to position [113113, 0]
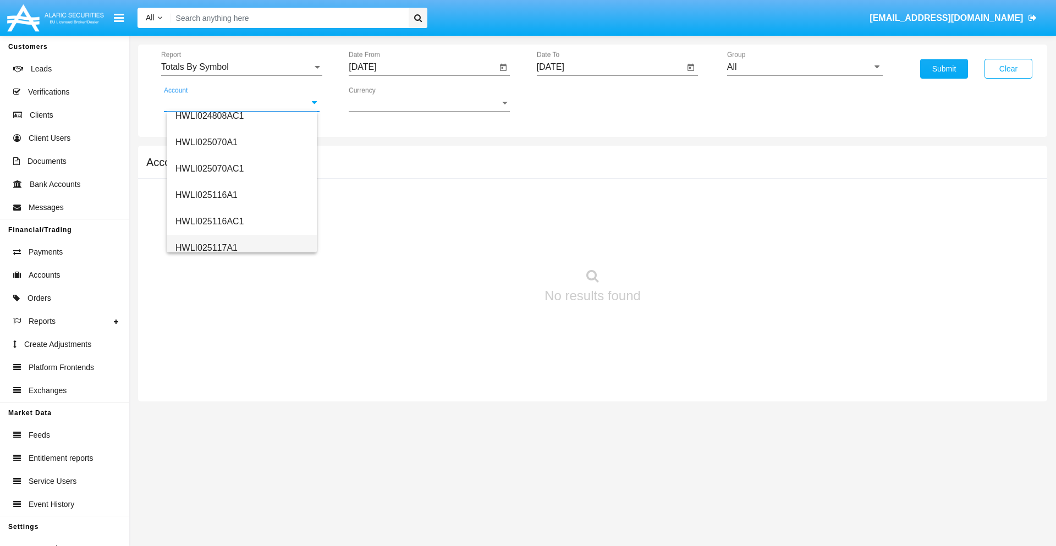
click at [206, 248] on span "HWLI025117A1" at bounding box center [207, 247] width 62 height 9
type input "HWLI025117A1"
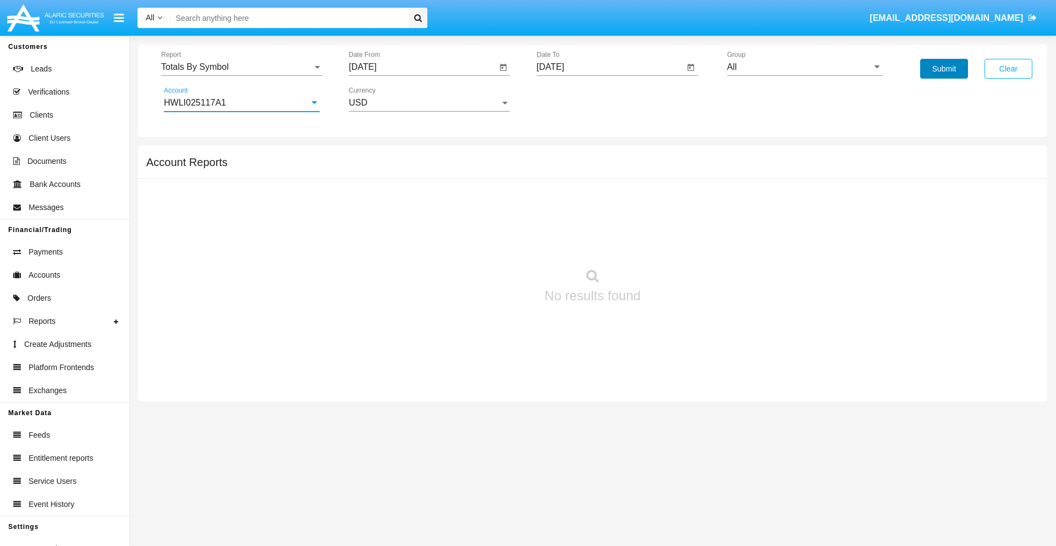
click at [944, 69] on button "Submit" at bounding box center [944, 69] width 48 height 20
click at [242, 67] on span "Report" at bounding box center [236, 67] width 151 height 10
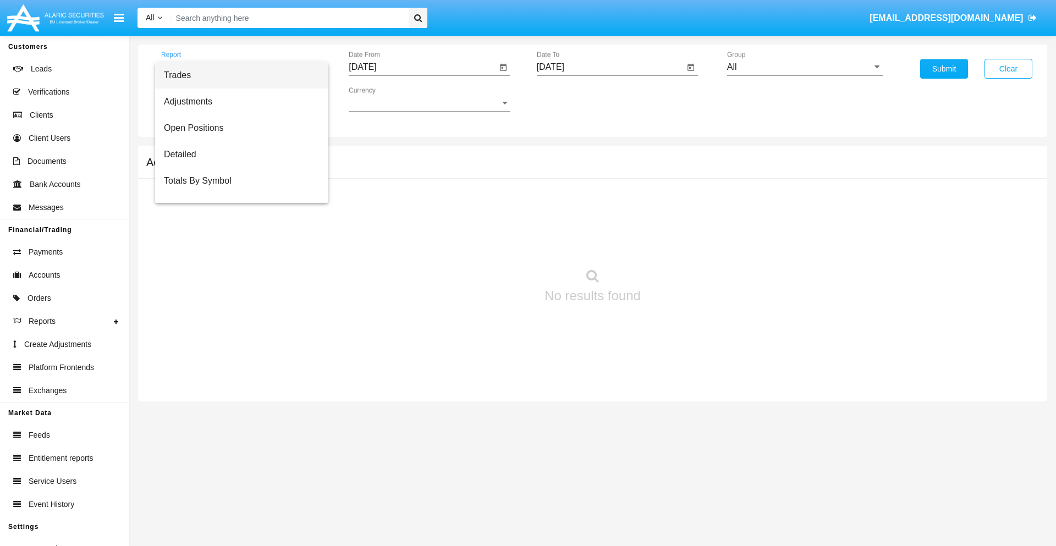
scroll to position [18, 0]
click at [237, 190] on span "Totals By Date" at bounding box center [242, 190] width 156 height 26
click at [423, 67] on input "[DATE]" at bounding box center [423, 67] width 148 height 10
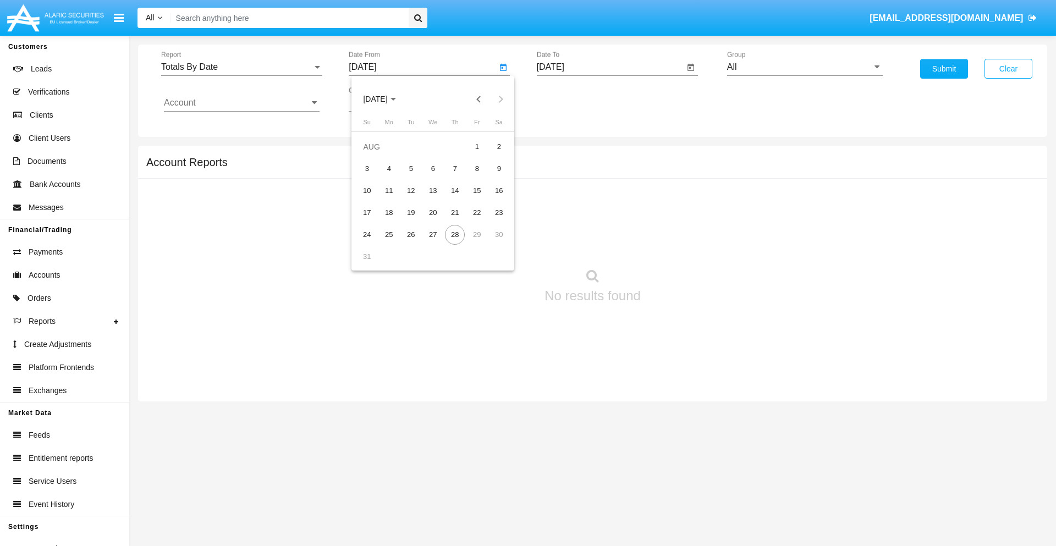
click at [385, 99] on span "[DATE]" at bounding box center [375, 99] width 24 height 9
click at [414, 221] on div "2019" at bounding box center [414, 221] width 35 height 20
click at [375, 155] on div "JAN" at bounding box center [375, 155] width 35 height 20
click at [411, 168] on div "1" at bounding box center [411, 169] width 20 height 20
type input "[DATE]"
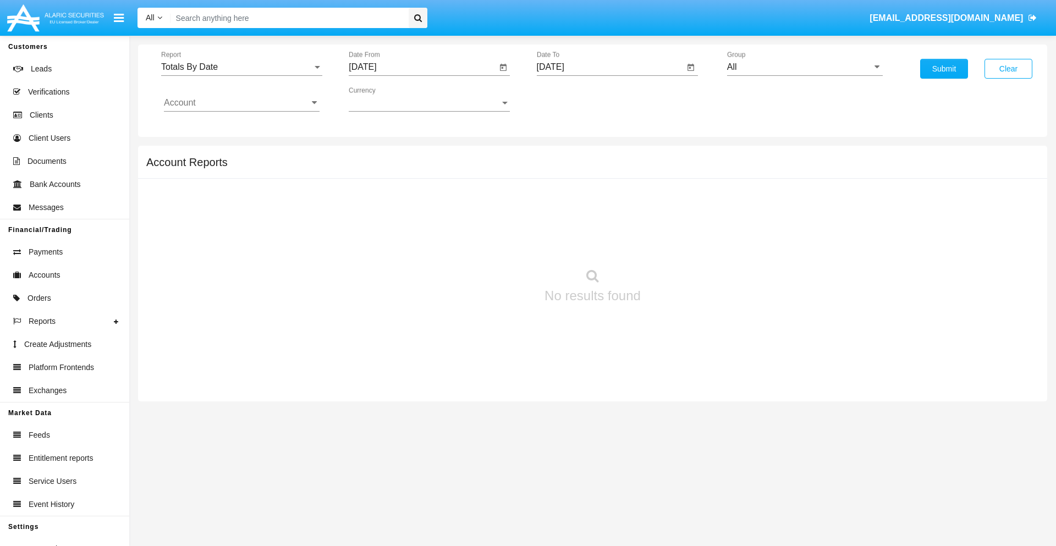
click at [610, 67] on input "[DATE]" at bounding box center [611, 67] width 148 height 10
click at [573, 99] on span "[DATE]" at bounding box center [563, 99] width 24 height 9
click at [601, 221] on div "2019" at bounding box center [601, 221] width 35 height 20
click at [563, 155] on div "JAN" at bounding box center [563, 155] width 35 height 20
click at [599, 168] on div "1" at bounding box center [599, 169] width 20 height 20
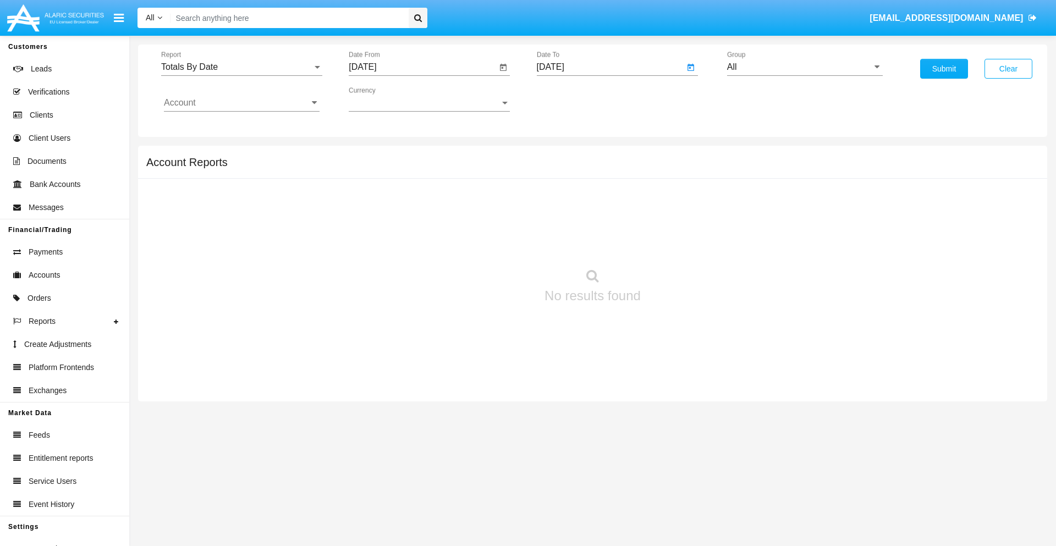
type input "[DATE]"
click at [242, 103] on input "Account" at bounding box center [242, 103] width 156 height 10
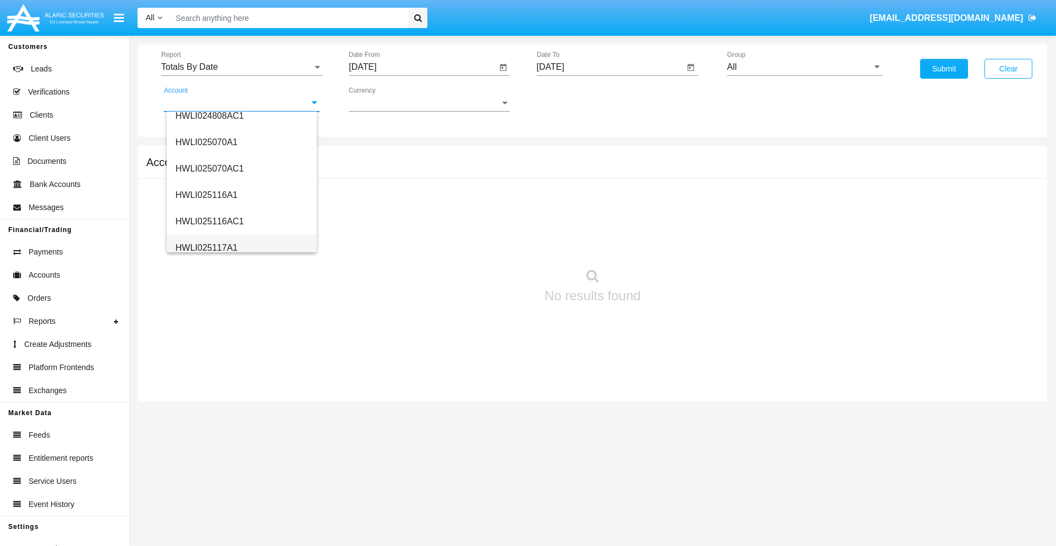
click at [206, 248] on span "HWLI025117A1" at bounding box center [207, 247] width 62 height 9
type input "HWLI025117A1"
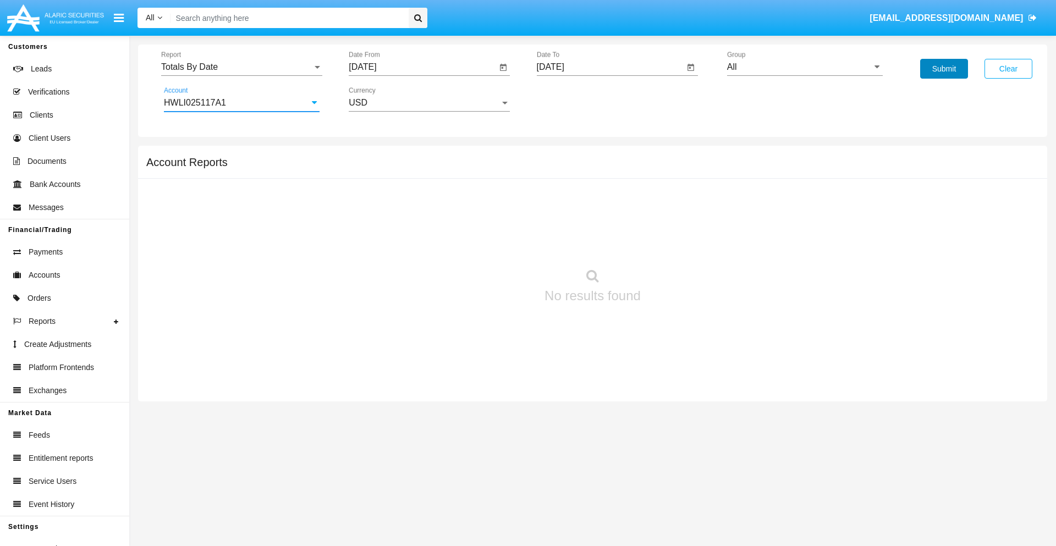
click at [944, 69] on button "Submit" at bounding box center [944, 69] width 48 height 20
click at [242, 67] on span "Report" at bounding box center [236, 67] width 151 height 10
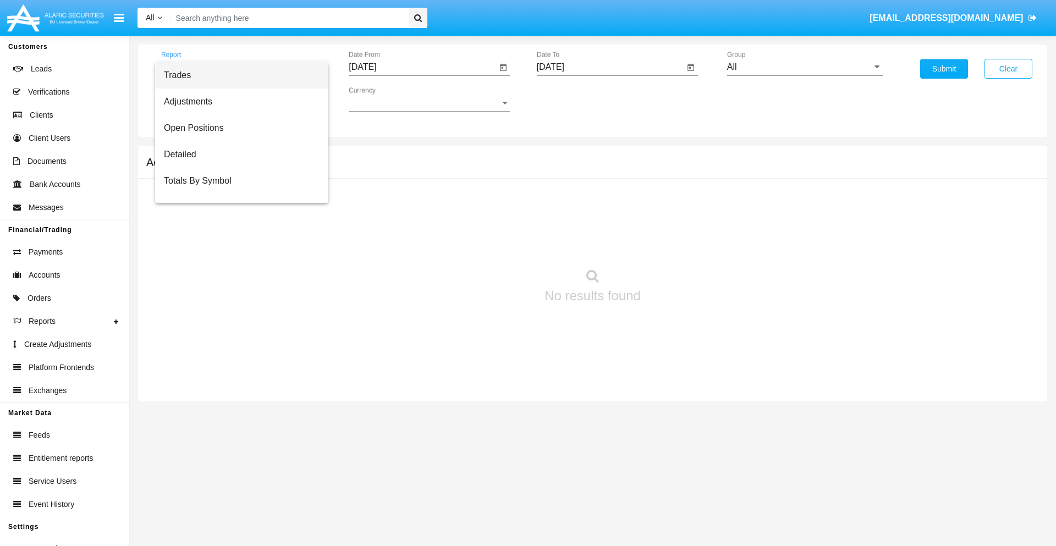
scroll to position [44, 0]
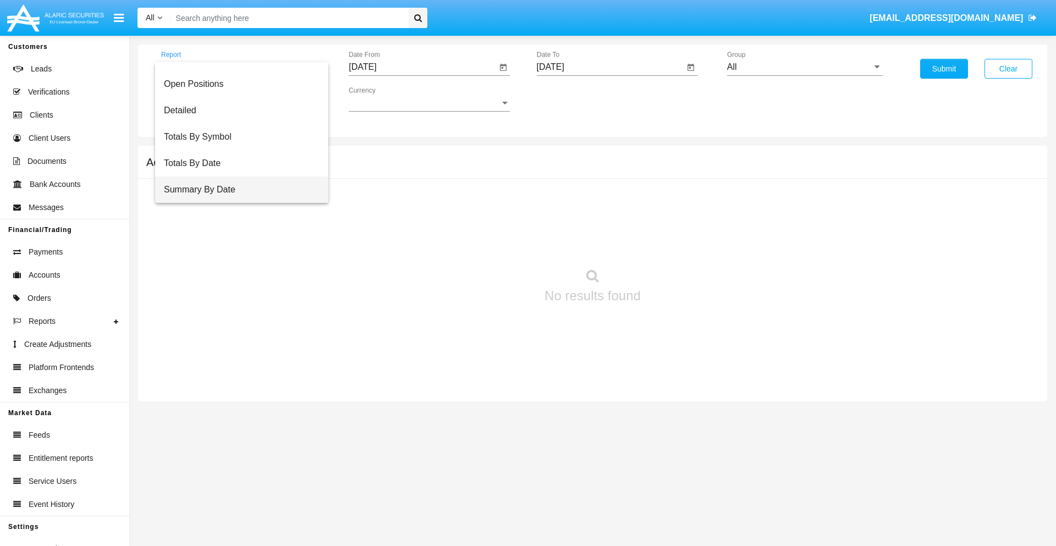
click at [237, 190] on span "Summary By Date" at bounding box center [242, 190] width 156 height 26
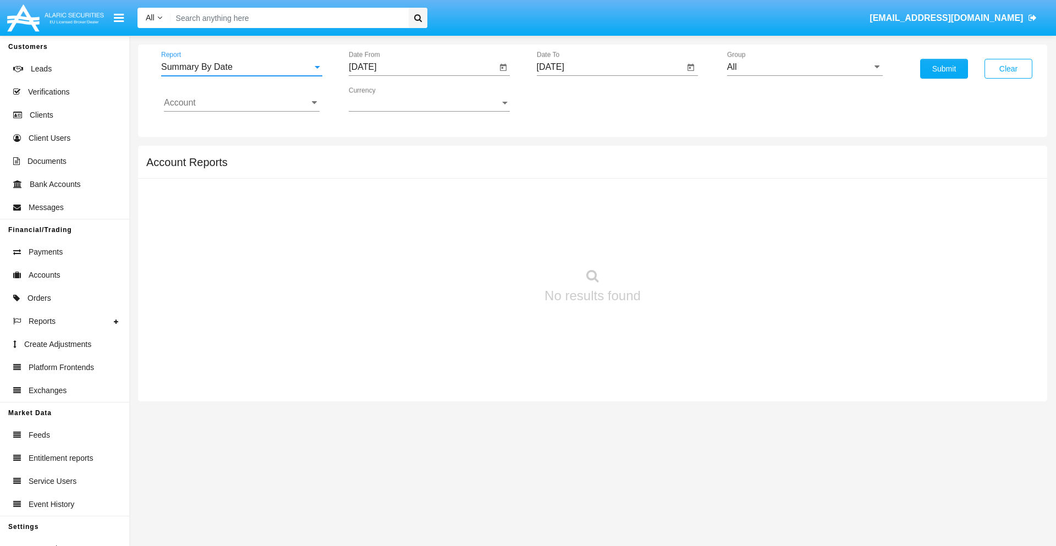
click at [423, 67] on input "[DATE]" at bounding box center [423, 67] width 148 height 10
click at [385, 99] on span "[DATE]" at bounding box center [375, 99] width 24 height 9
click at [414, 221] on div "2019" at bounding box center [414, 221] width 35 height 20
click at [375, 155] on div "JAN" at bounding box center [375, 155] width 35 height 20
click at [411, 168] on div "1" at bounding box center [411, 169] width 20 height 20
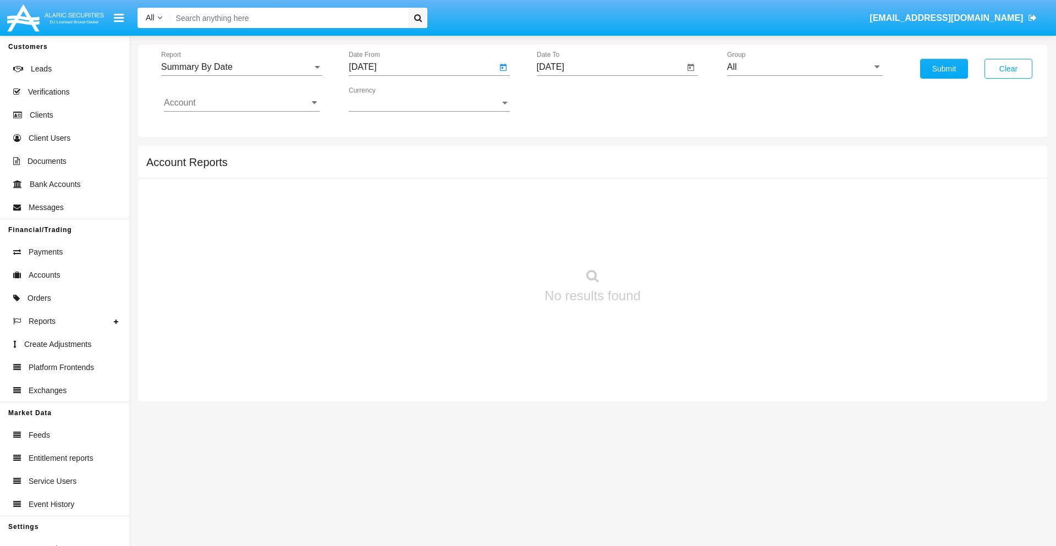
type input "[DATE]"
click at [610, 67] on input "[DATE]" at bounding box center [611, 67] width 148 height 10
click at [573, 99] on span "[DATE]" at bounding box center [563, 99] width 24 height 9
click at [601, 221] on div "2019" at bounding box center [601, 221] width 35 height 20
click at [563, 155] on div "JAN" at bounding box center [563, 155] width 35 height 20
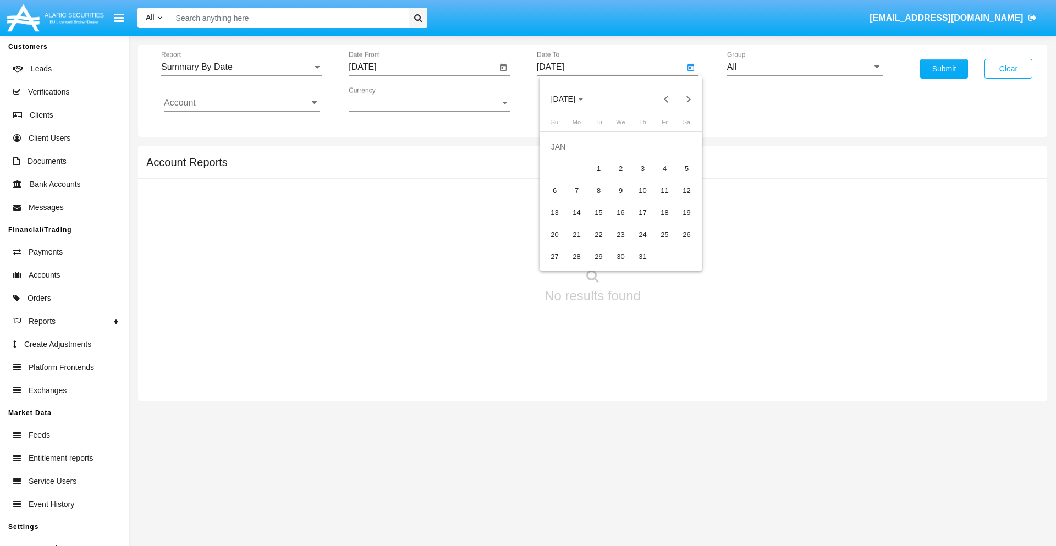
click at [599, 168] on div "1" at bounding box center [599, 169] width 20 height 20
type input "[DATE]"
click at [242, 103] on input "Account" at bounding box center [242, 103] width 156 height 10
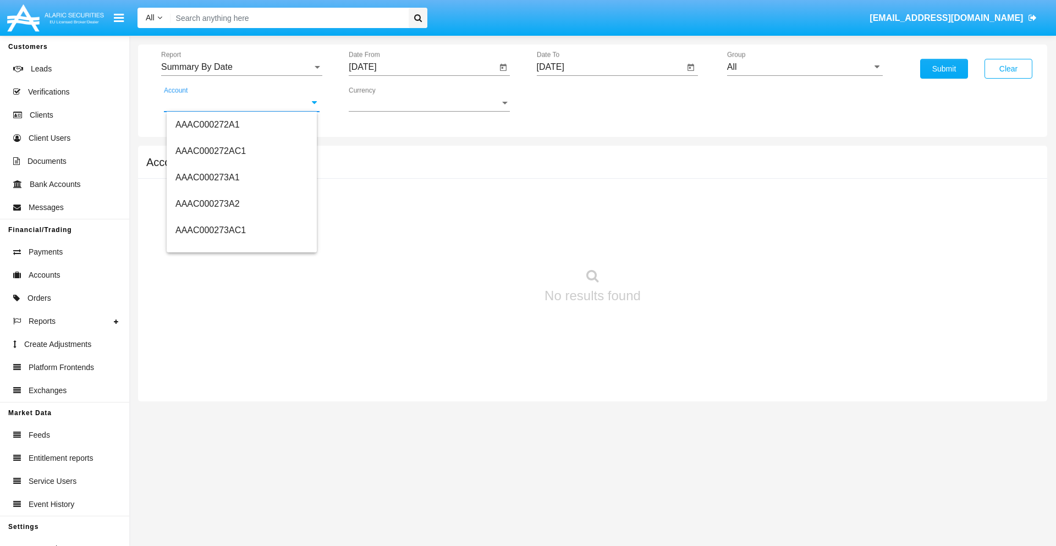
scroll to position [113113, 0]
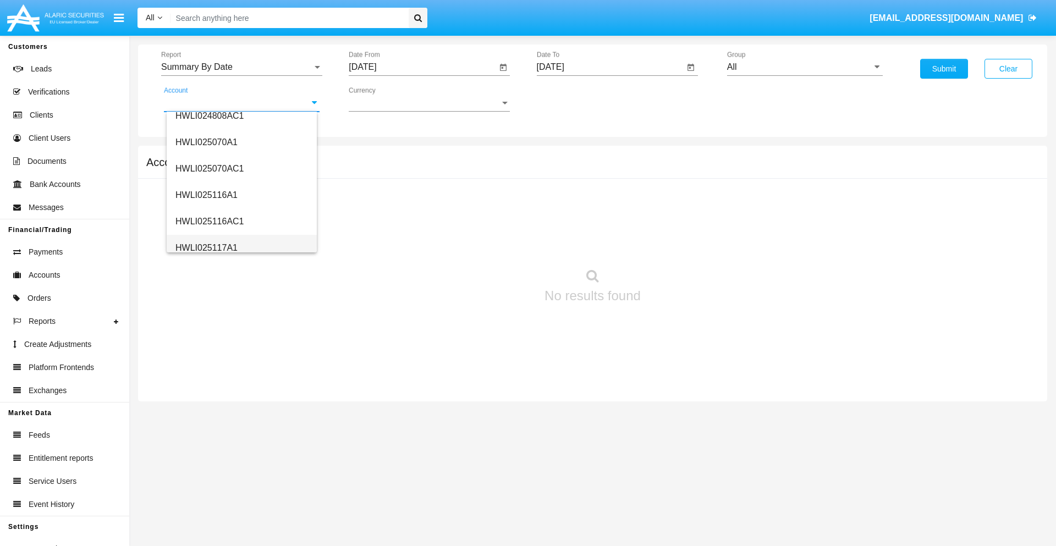
click at [206, 248] on span "HWLI025117A1" at bounding box center [207, 247] width 62 height 9
type input "HWLI025117A1"
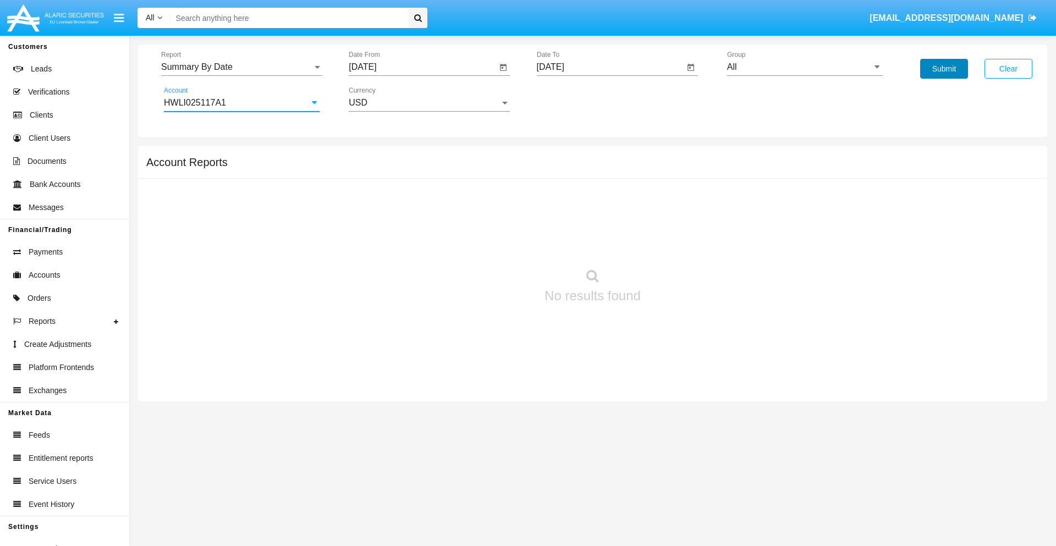
click at [944, 69] on button "Submit" at bounding box center [944, 69] width 48 height 20
click at [242, 67] on span "Report" at bounding box center [236, 67] width 151 height 10
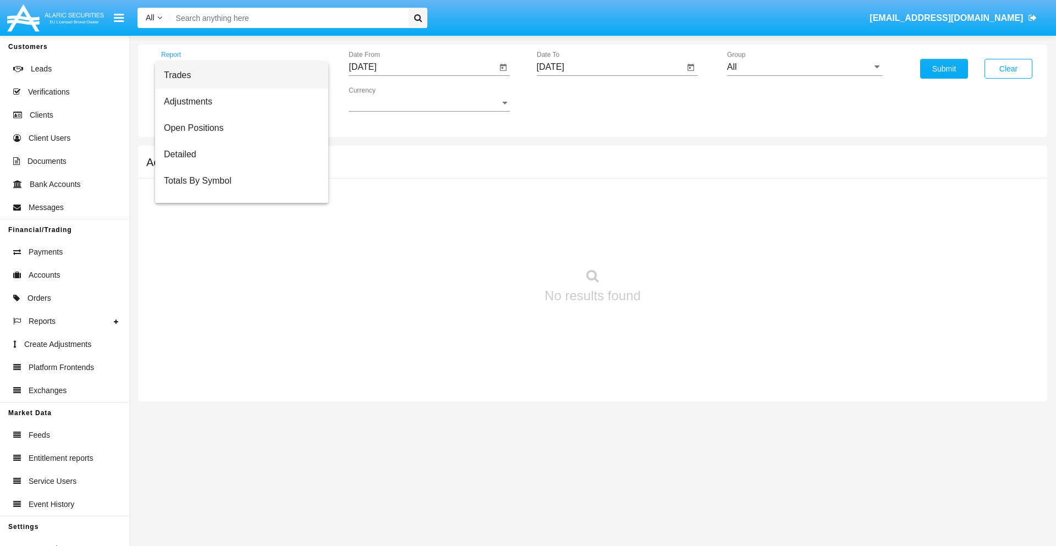
scroll to position [70, 0]
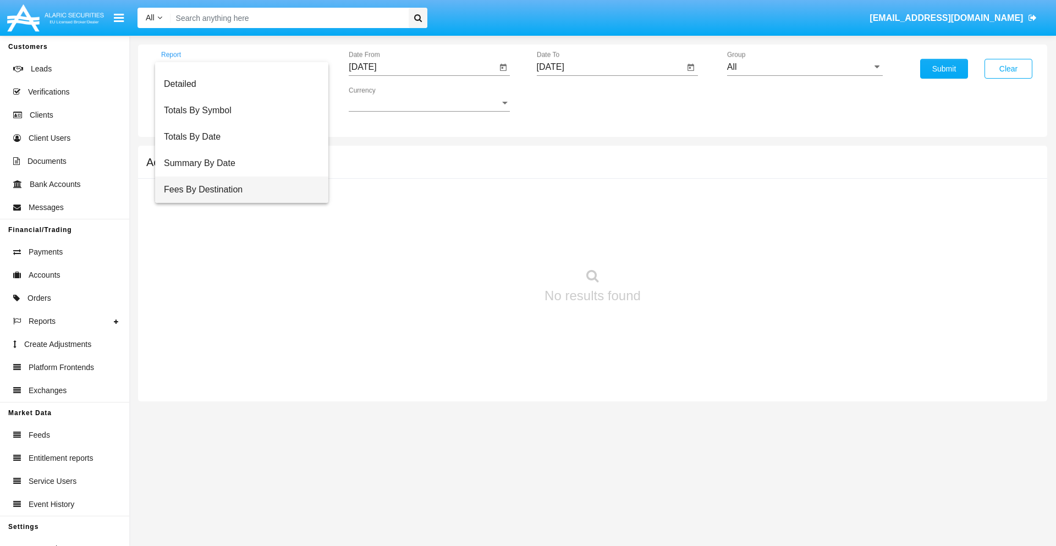
click at [237, 190] on span "Fees By Destination" at bounding box center [242, 190] width 156 height 26
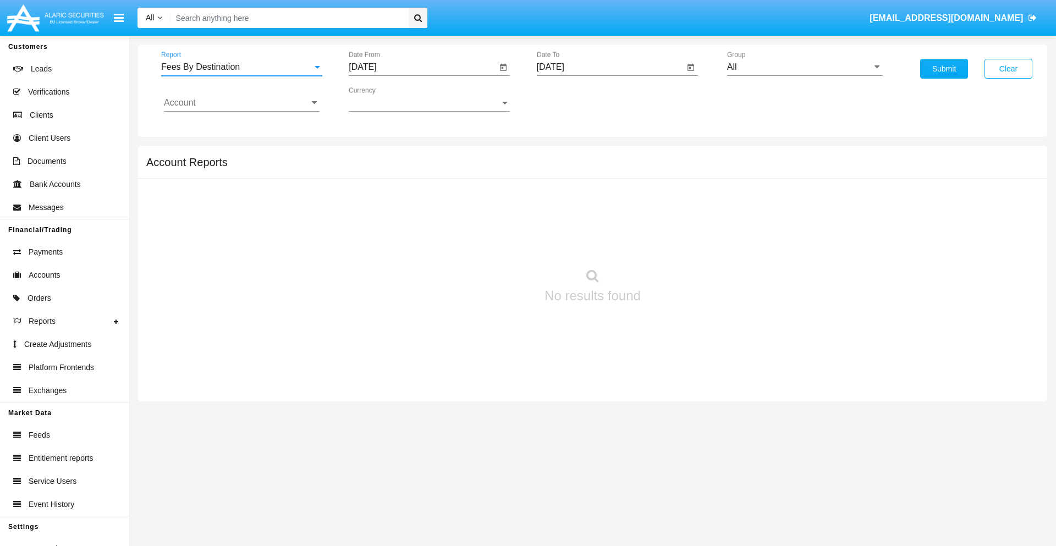
click at [423, 67] on input "[DATE]" at bounding box center [423, 67] width 148 height 10
click at [385, 99] on span "[DATE]" at bounding box center [375, 99] width 24 height 9
click at [414, 221] on div "2019" at bounding box center [414, 221] width 35 height 20
click at [375, 155] on div "JAN" at bounding box center [375, 155] width 35 height 20
click at [411, 168] on div "1" at bounding box center [411, 169] width 20 height 20
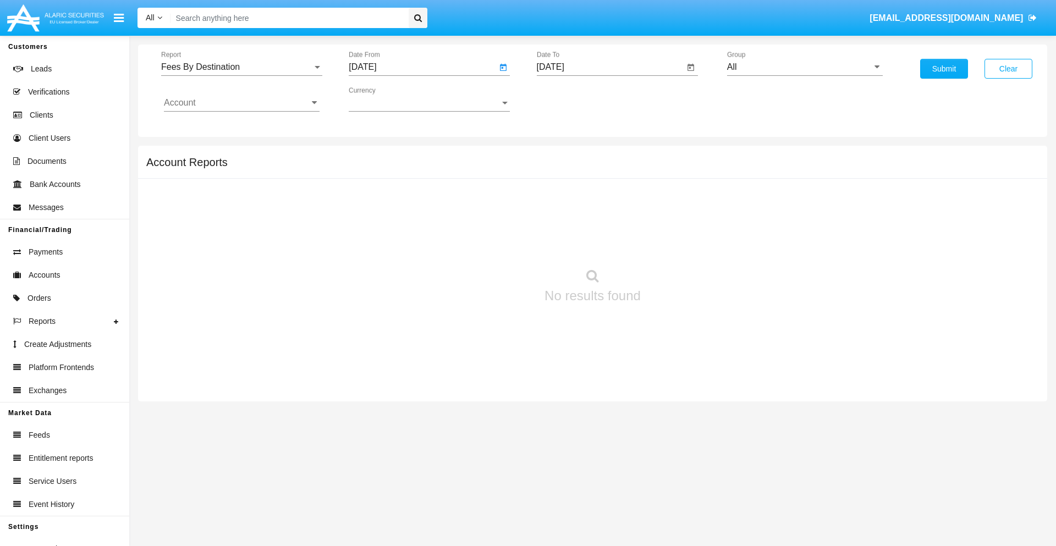
type input "[DATE]"
click at [610, 67] on input "[DATE]" at bounding box center [611, 67] width 148 height 10
click at [573, 99] on span "[DATE]" at bounding box center [563, 99] width 24 height 9
click at [601, 221] on div "2019" at bounding box center [601, 221] width 35 height 20
click at [563, 155] on div "JAN" at bounding box center [563, 155] width 35 height 20
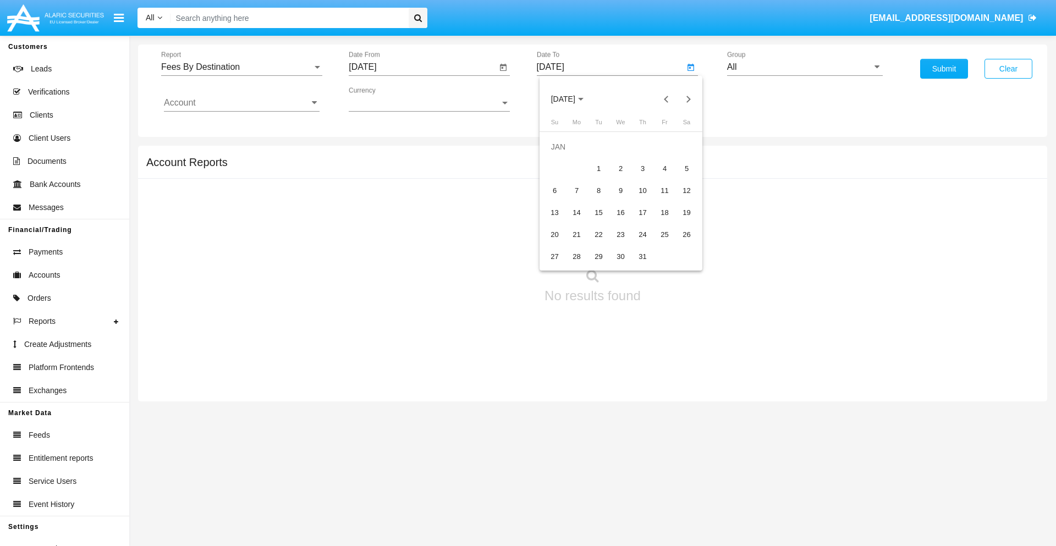
click at [599, 168] on div "1" at bounding box center [599, 169] width 20 height 20
type input "[DATE]"
click at [242, 103] on input "Account" at bounding box center [242, 103] width 156 height 10
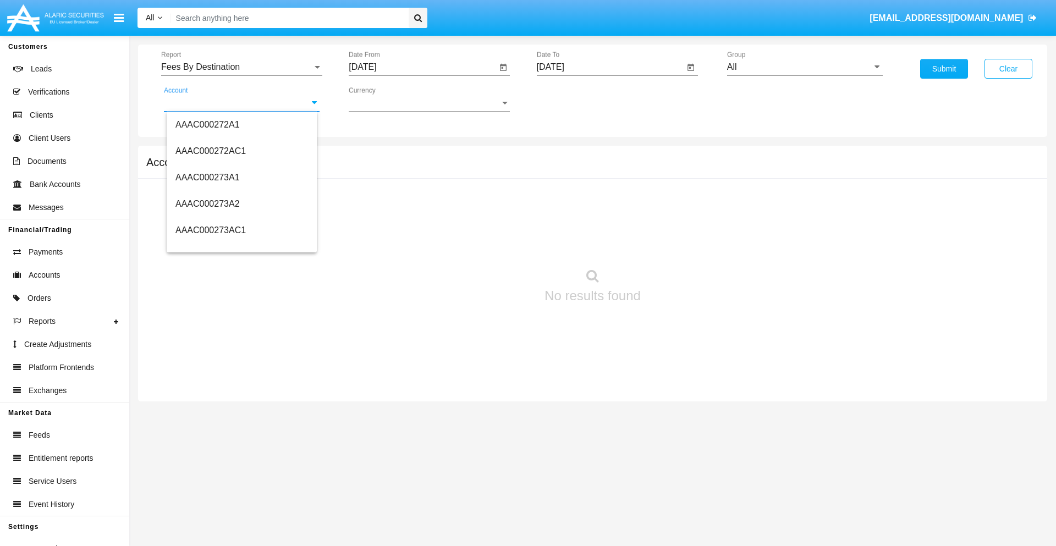
scroll to position [113113, 0]
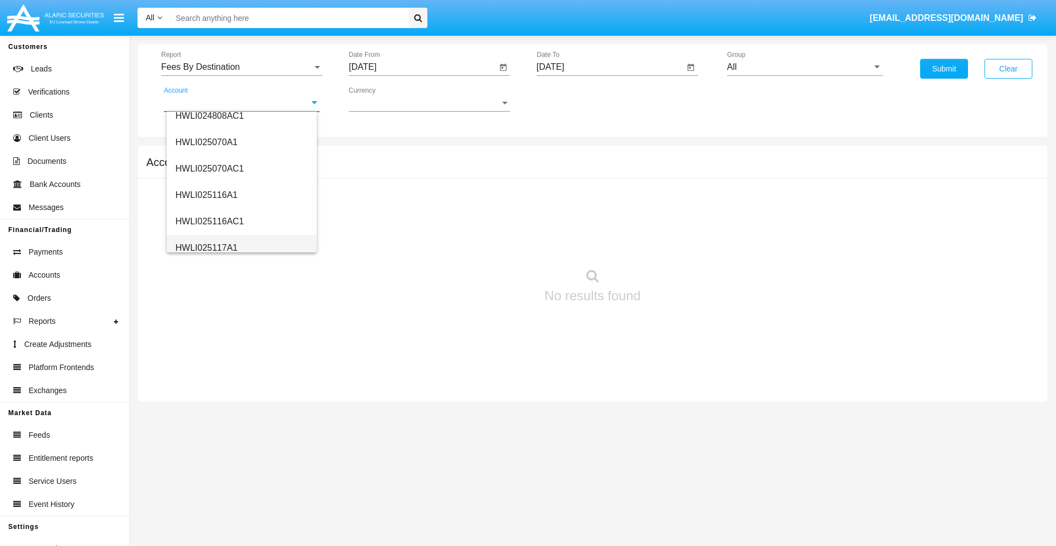
click at [206, 248] on span "HWLI025117A1" at bounding box center [207, 247] width 62 height 9
type input "HWLI025117A1"
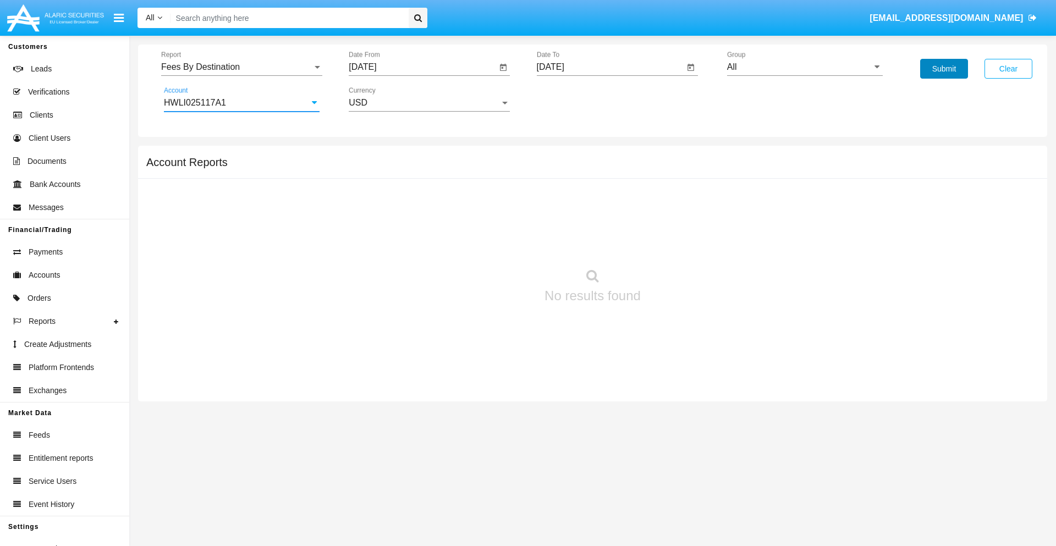
click at [944, 69] on button "Submit" at bounding box center [944, 69] width 48 height 20
click at [242, 67] on span "Report" at bounding box center [236, 67] width 151 height 10
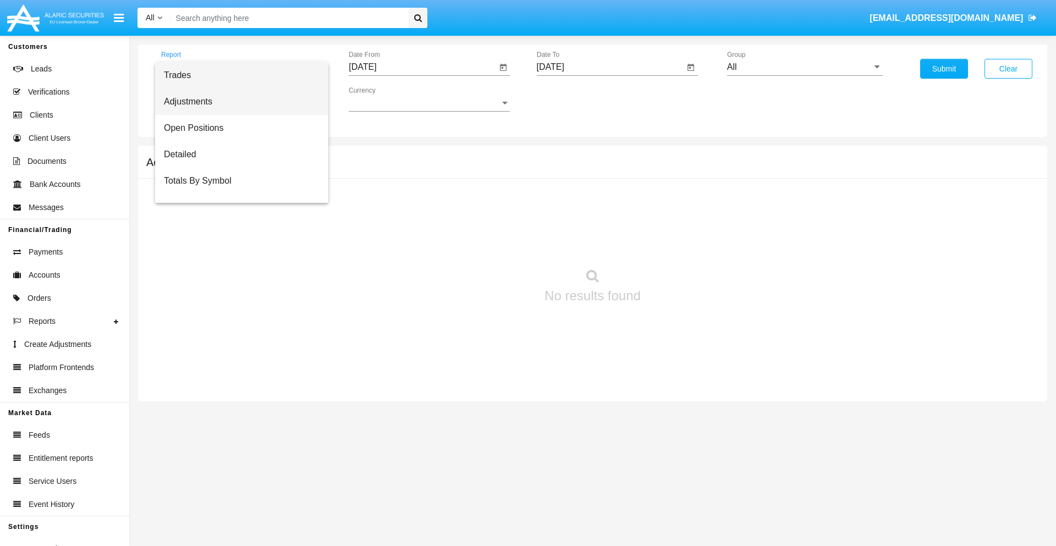
click at [237, 102] on span "Adjustments" at bounding box center [242, 102] width 156 height 26
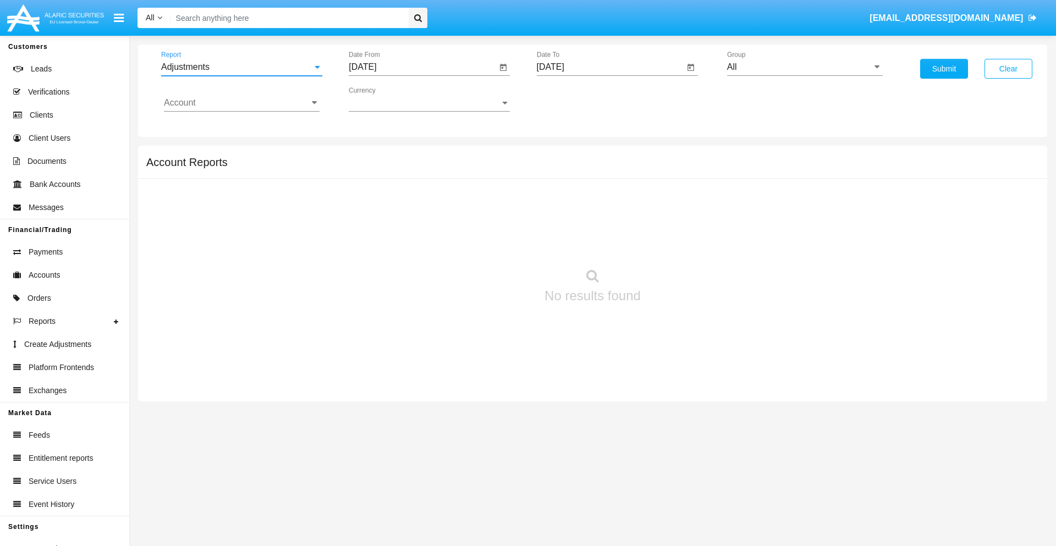
click at [423, 67] on input "[DATE]" at bounding box center [423, 67] width 148 height 10
click at [385, 99] on span "[DATE]" at bounding box center [375, 99] width 24 height 9
click at [491, 243] on div "2025" at bounding box center [491, 243] width 35 height 20
click at [452, 177] on div "[DATE]" at bounding box center [452, 177] width 35 height 20
click at [389, 256] on div "28" at bounding box center [389, 257] width 20 height 20
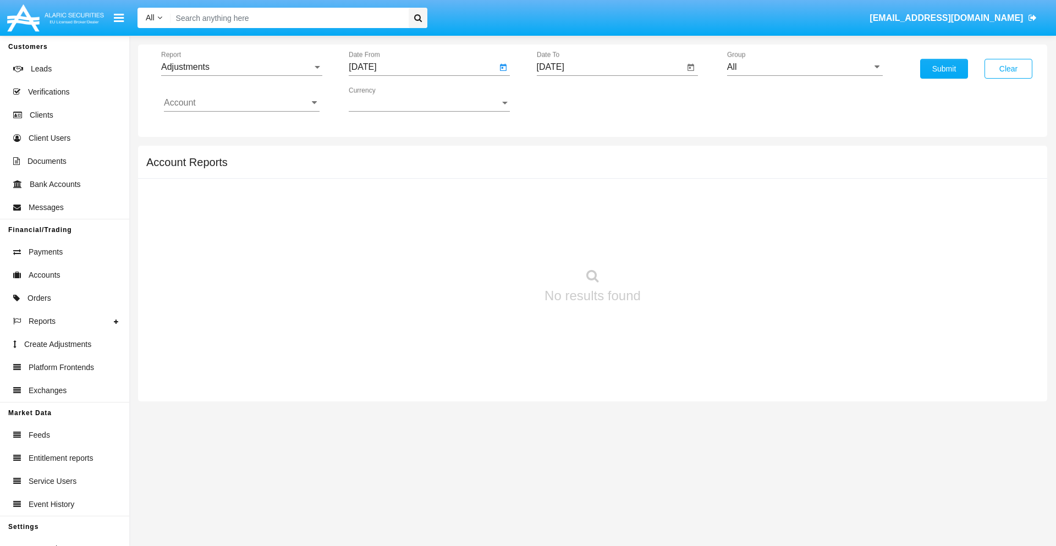
type input "[DATE]"
click at [610, 67] on input "[DATE]" at bounding box center [611, 67] width 148 height 10
click at [573, 99] on span "[DATE]" at bounding box center [563, 99] width 24 height 9
click at [678, 243] on div "2025" at bounding box center [678, 243] width 35 height 20
click at [678, 177] on div "AUG" at bounding box center [678, 177] width 35 height 20
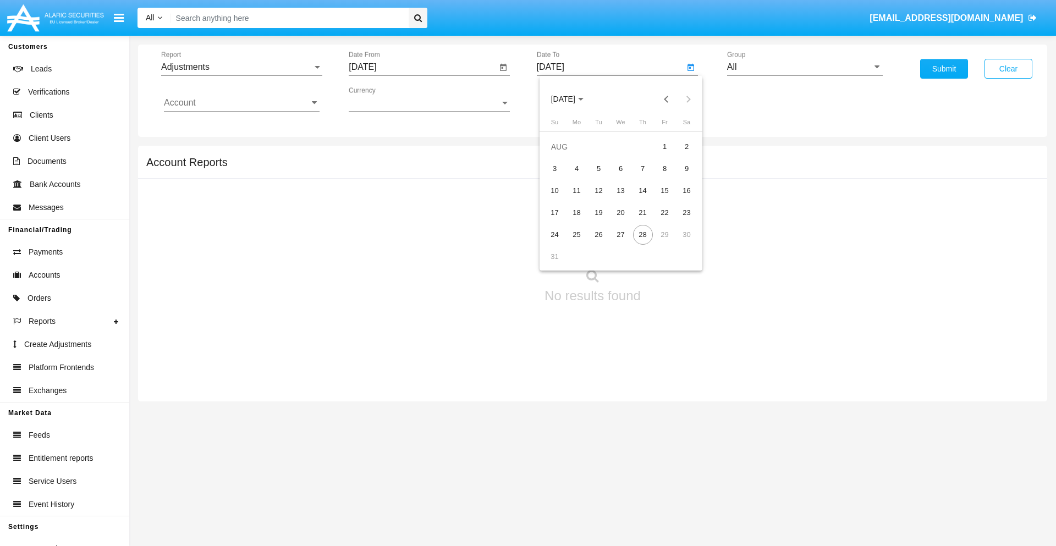
click at [643, 234] on div "28" at bounding box center [643, 235] width 20 height 20
type input "[DATE]"
click at [805, 67] on input "All" at bounding box center [805, 67] width 156 height 10
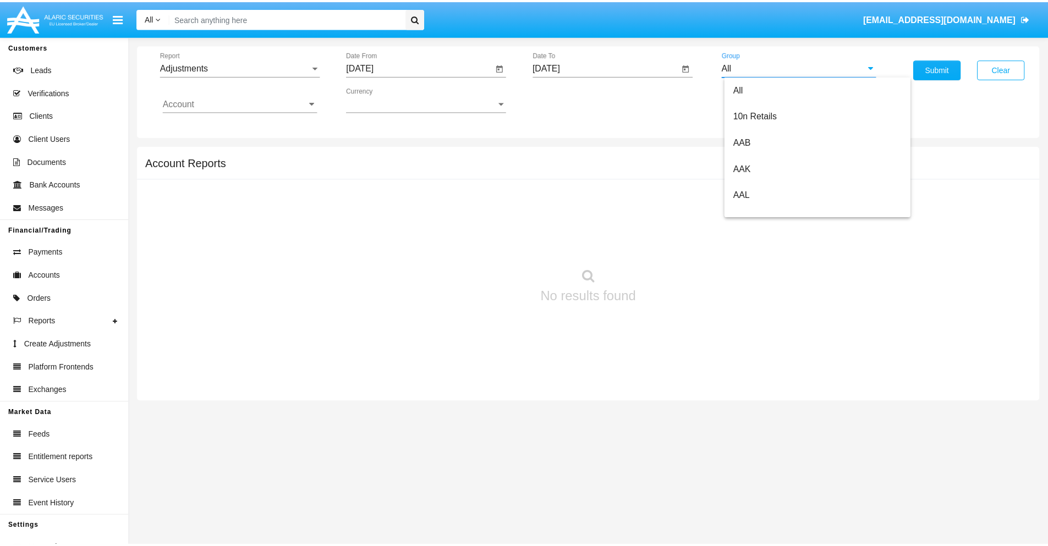
scroll to position [246, 0]
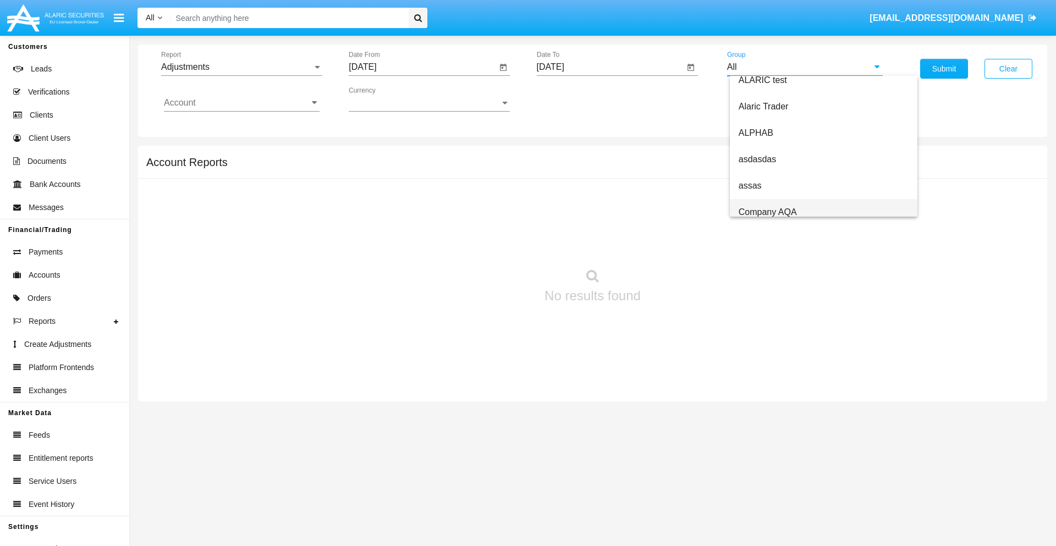
click at [767, 212] on span "Company AQA" at bounding box center [768, 211] width 58 height 9
type input "Company AQA"
click at [242, 103] on input "Account" at bounding box center [242, 103] width 156 height 10
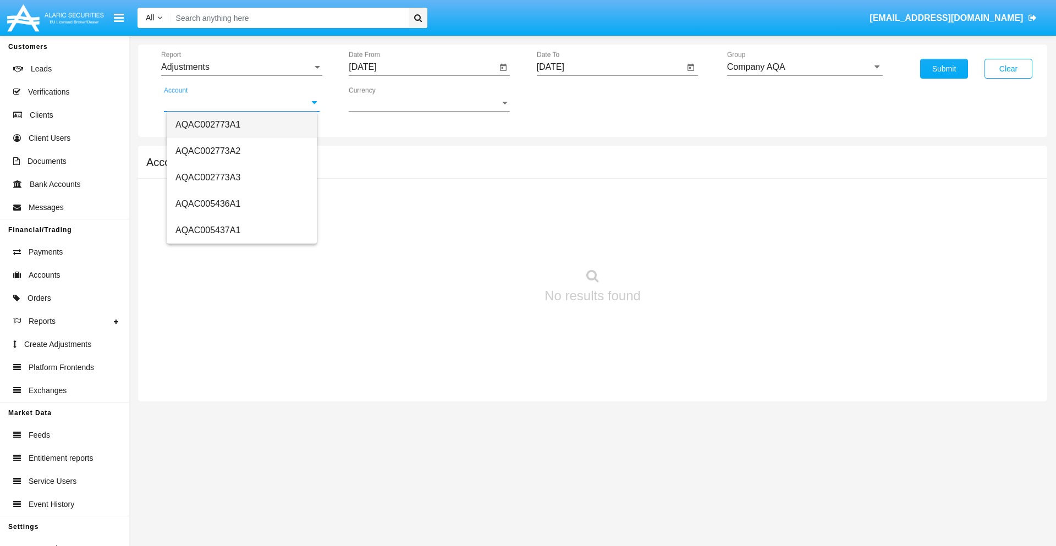
click at [208, 124] on span "AQAC002773A1" at bounding box center [208, 124] width 65 height 9
type input "AQAC002773A1"
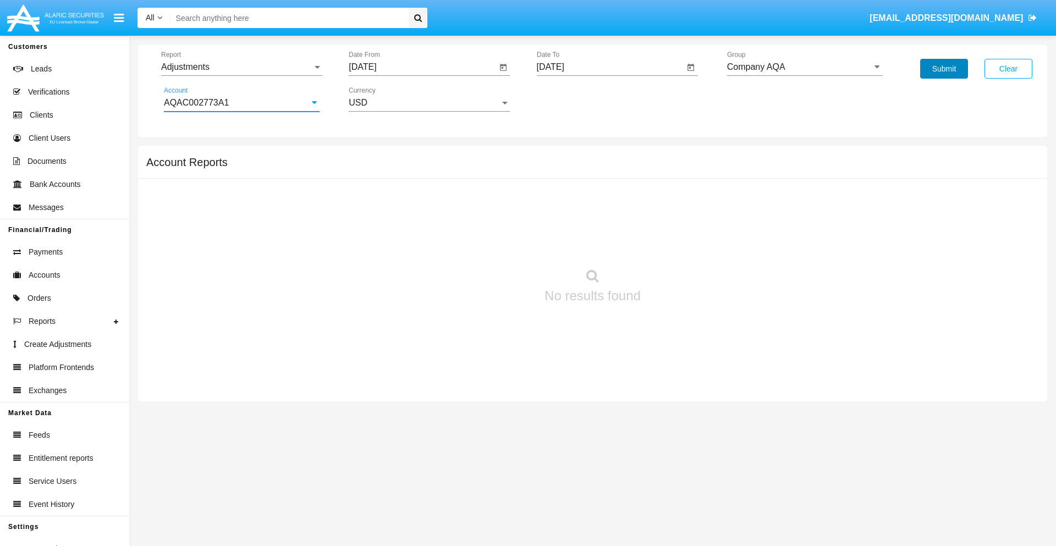
click at [944, 69] on button "Submit" at bounding box center [944, 69] width 48 height 20
click at [242, 67] on span "Report" at bounding box center [236, 67] width 151 height 10
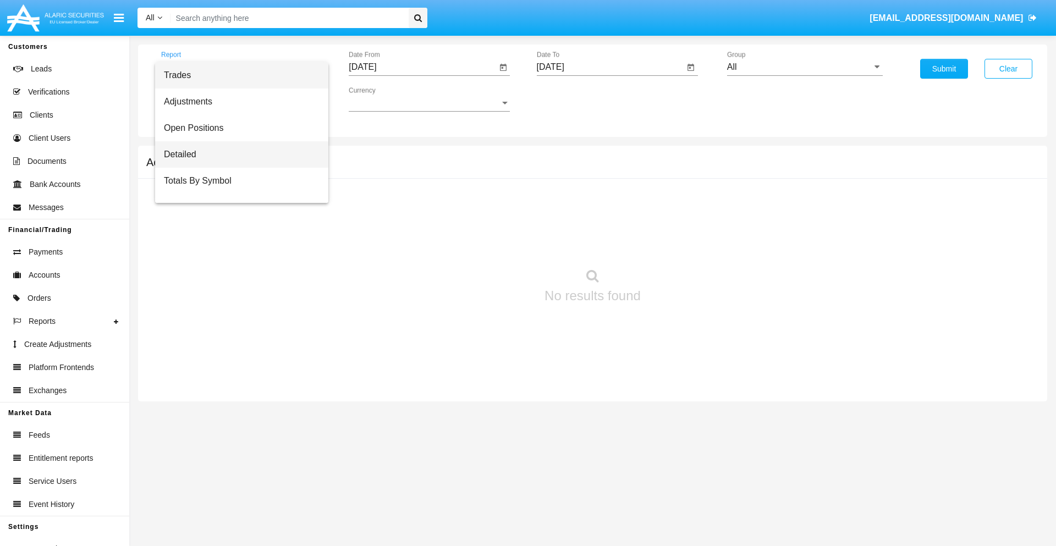
click at [237, 155] on span "Detailed" at bounding box center [242, 154] width 156 height 26
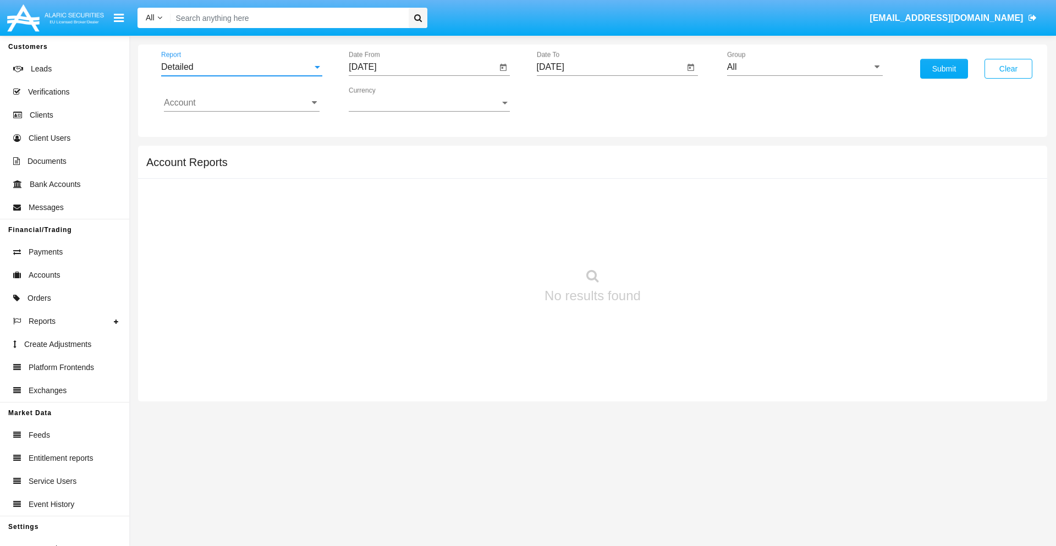
click at [423, 67] on input "[DATE]" at bounding box center [423, 67] width 148 height 10
click at [385, 99] on span "[DATE]" at bounding box center [375, 99] width 24 height 9
click at [491, 243] on div "2025" at bounding box center [491, 243] width 35 height 20
click at [491, 177] on div "AUG" at bounding box center [491, 177] width 35 height 20
click at [389, 212] on div "18" at bounding box center [389, 213] width 20 height 20
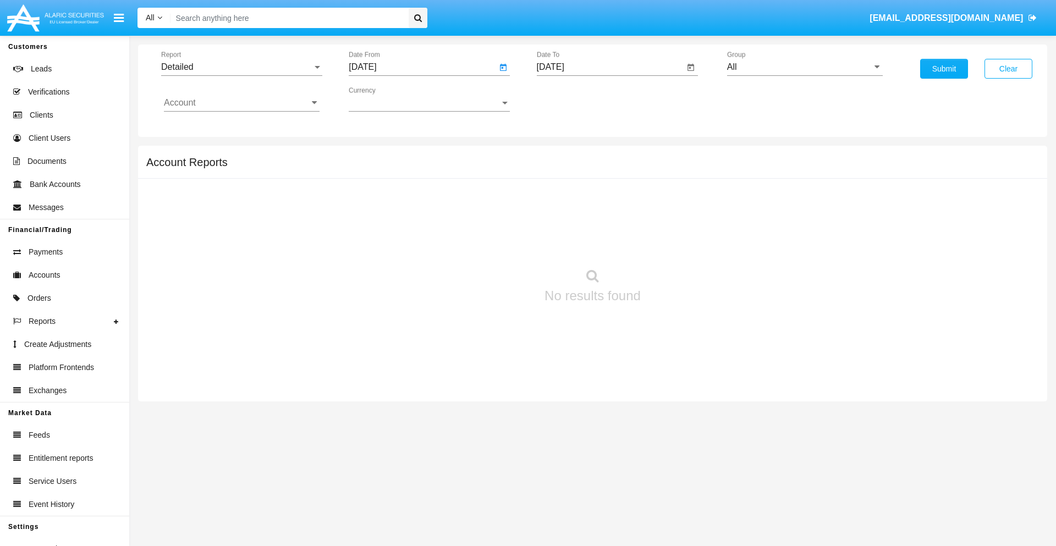
type input "[DATE]"
click at [610, 67] on input "[DATE]" at bounding box center [611, 67] width 148 height 10
click at [573, 99] on span "[DATE]" at bounding box center [563, 99] width 24 height 9
click at [678, 243] on div "2025" at bounding box center [678, 243] width 35 height 20
click at [678, 177] on div "AUG" at bounding box center [678, 177] width 35 height 20
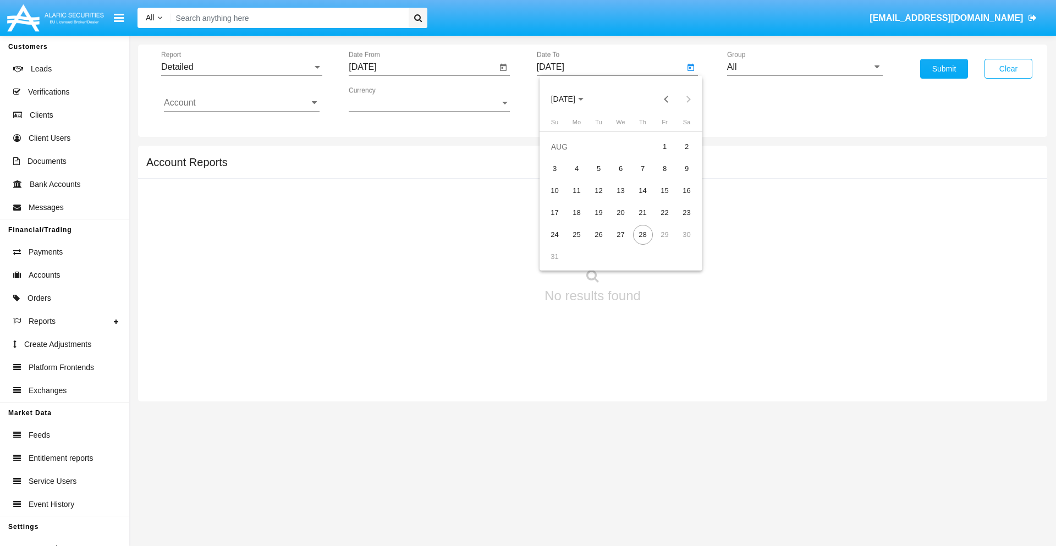
click at [643, 234] on div "28" at bounding box center [643, 235] width 20 height 20
type input "[DATE]"
click at [805, 67] on input "All" at bounding box center [805, 67] width 156 height 10
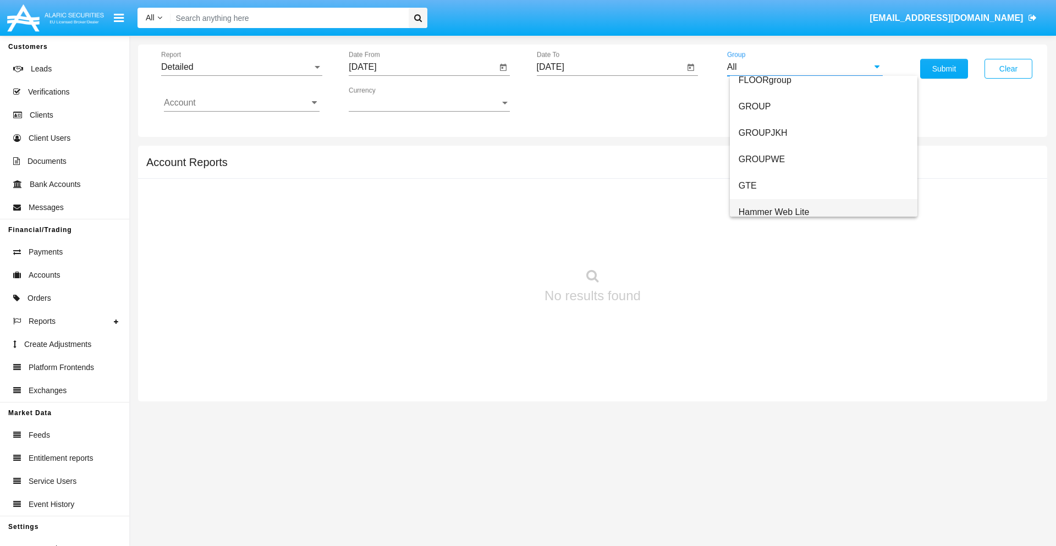
click at [774, 212] on span "Hammer Web Lite" at bounding box center [774, 211] width 71 height 9
type input "Hammer Web Lite"
click at [242, 103] on input "Account" at bounding box center [242, 103] width 156 height 10
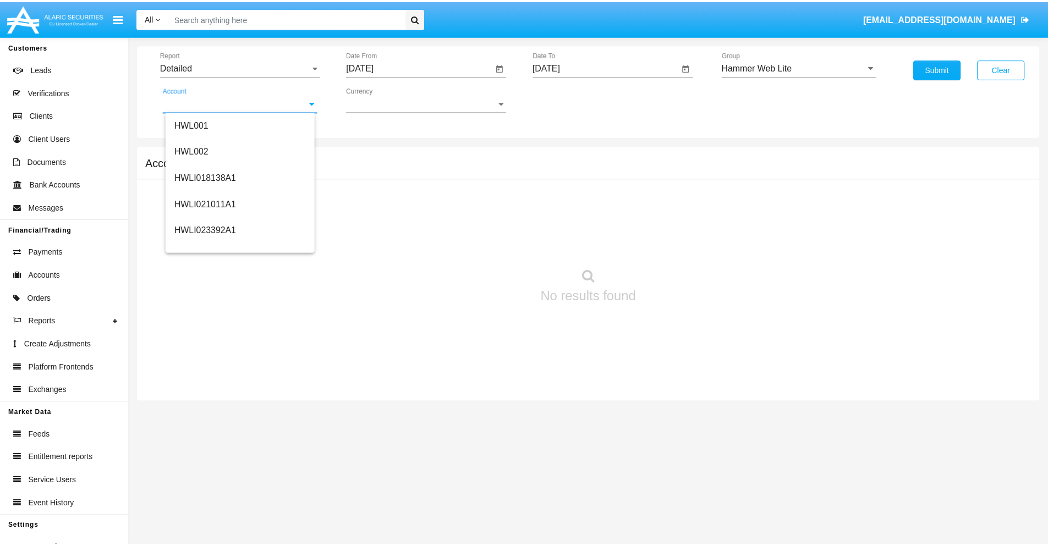
scroll to position [167, 0]
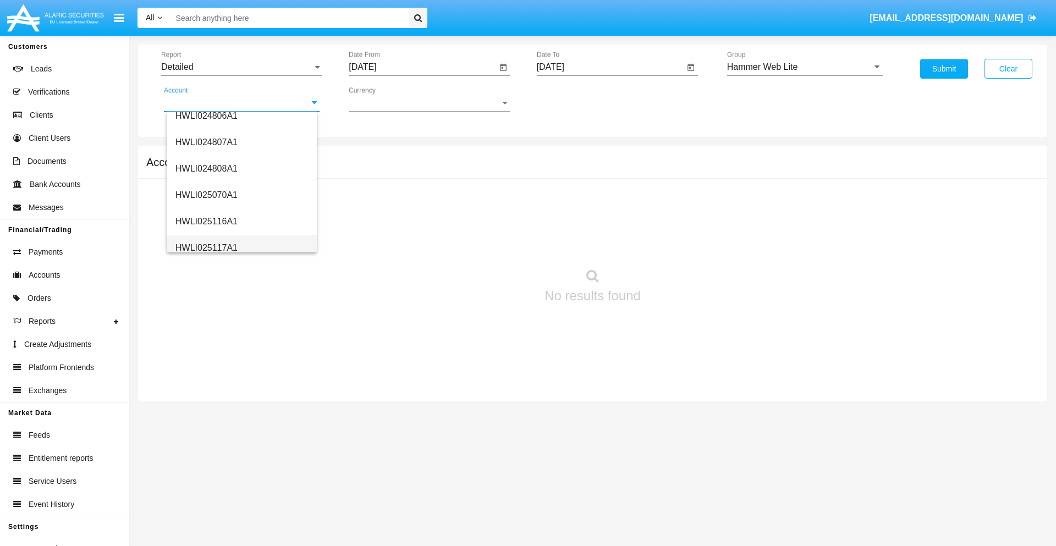
click at [206, 248] on span "HWLI025117A1" at bounding box center [207, 247] width 62 height 9
type input "HWLI025117A1"
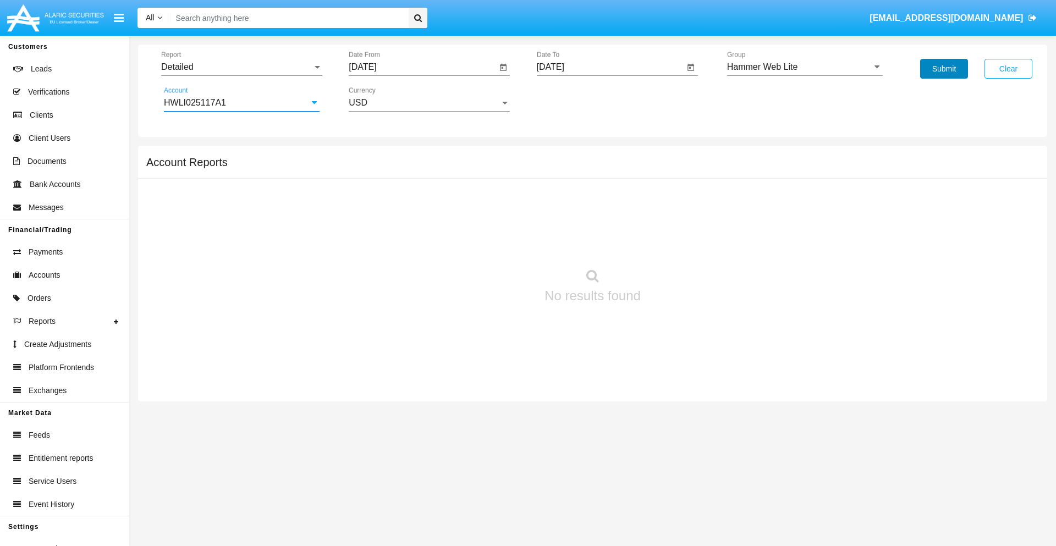
click at [944, 69] on button "Submit" at bounding box center [944, 69] width 48 height 20
click at [242, 67] on span "Report" at bounding box center [236, 67] width 151 height 10
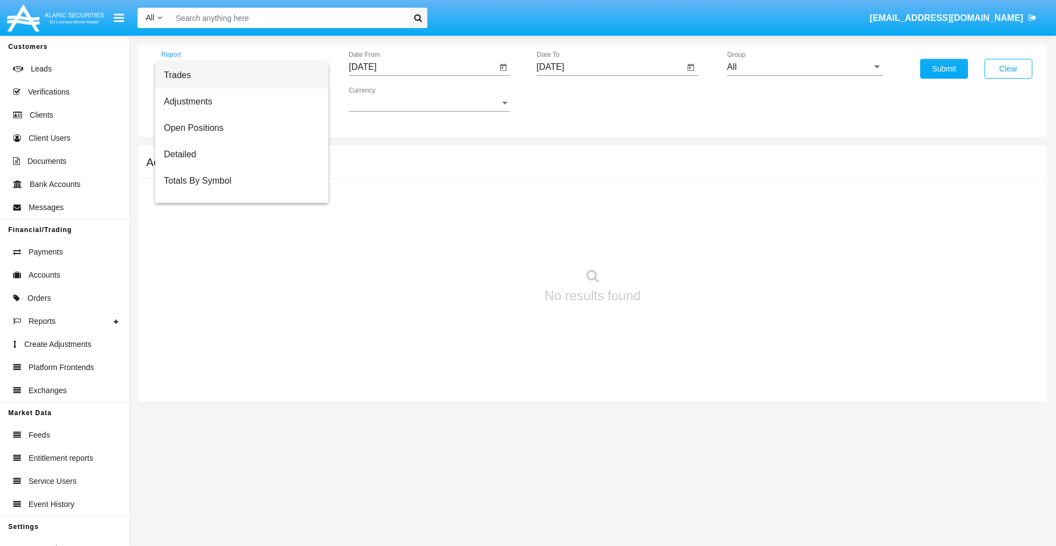
scroll to position [70, 0]
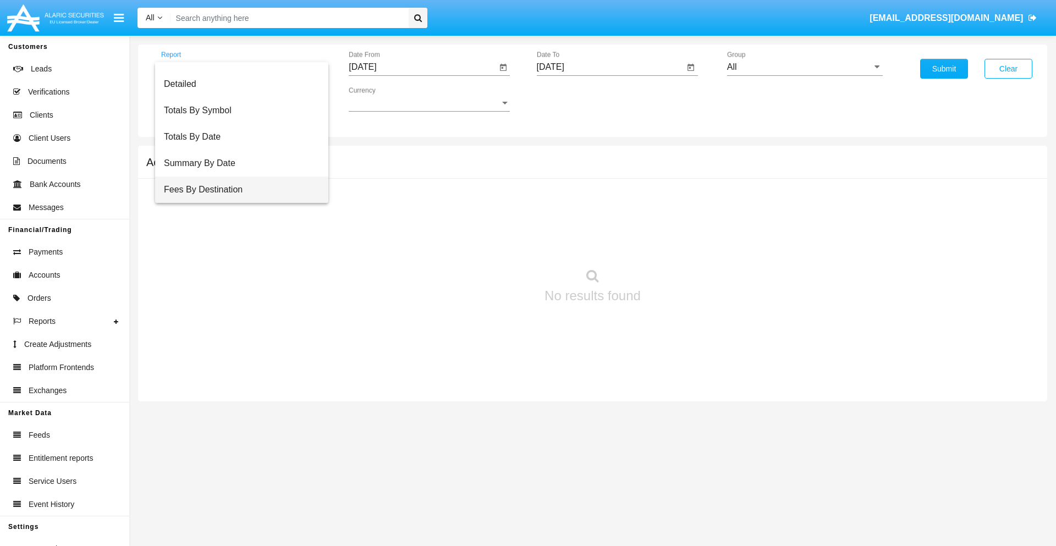
click at [237, 190] on span "Fees By Destination" at bounding box center [242, 190] width 156 height 26
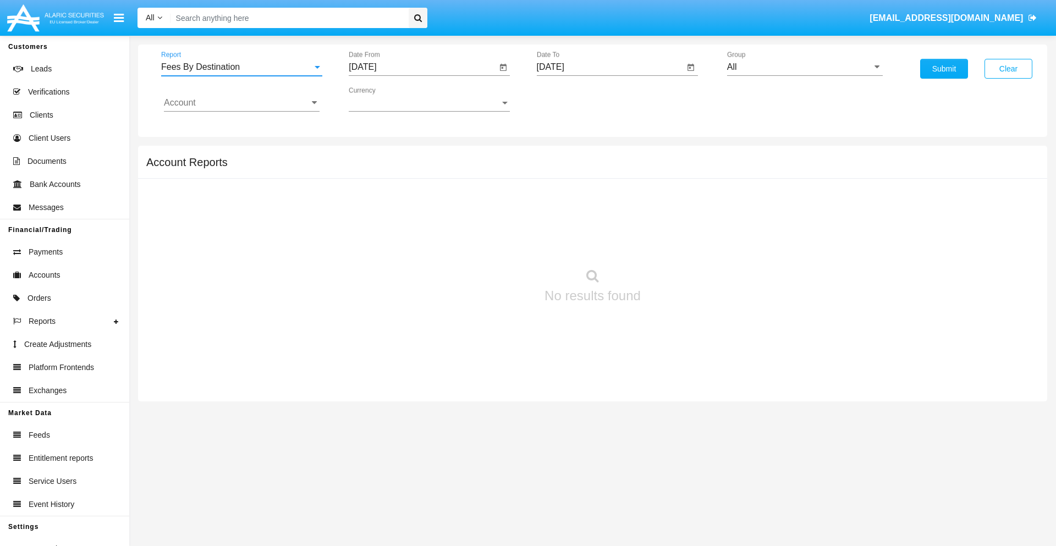
click at [423, 67] on input "[DATE]" at bounding box center [423, 67] width 148 height 10
click at [385, 99] on span "[DATE]" at bounding box center [375, 99] width 24 height 9
click at [491, 243] on div "2025" at bounding box center [491, 243] width 35 height 20
click at [375, 177] on div "MAY" at bounding box center [375, 177] width 35 height 20
click at [433, 234] on div "28" at bounding box center [433, 235] width 20 height 20
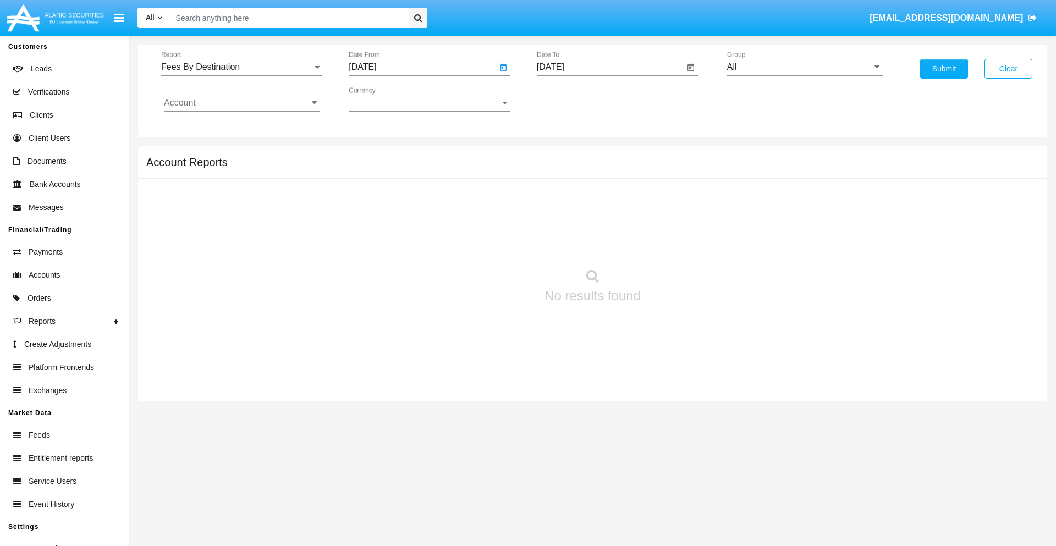
type input "[DATE]"
click at [610, 67] on input "[DATE]" at bounding box center [611, 67] width 148 height 10
click at [573, 99] on span "[DATE]" at bounding box center [563, 99] width 24 height 9
click at [678, 243] on div "2025" at bounding box center [678, 243] width 35 height 20
click at [678, 177] on div "AUG" at bounding box center [678, 177] width 35 height 20
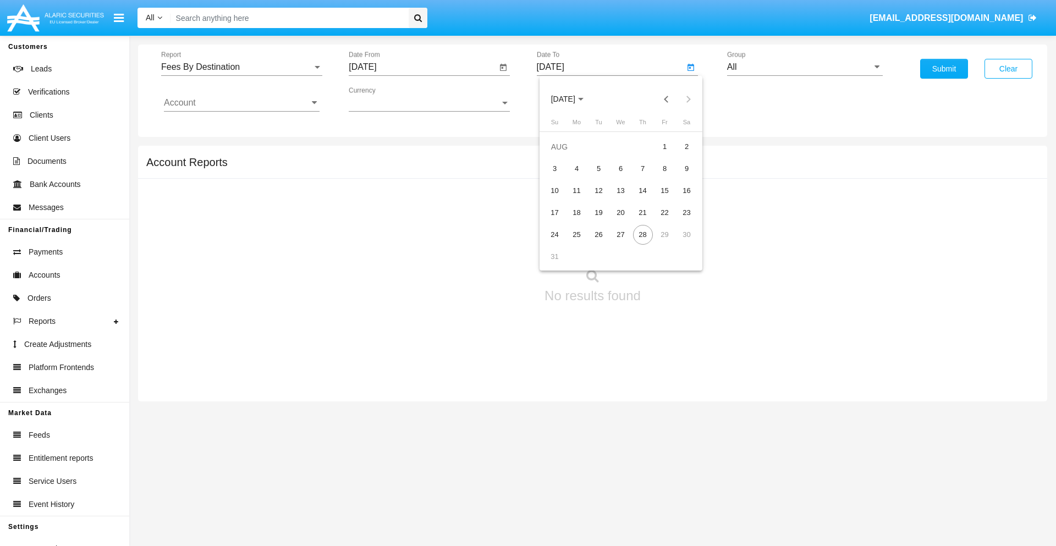
click at [643, 234] on div "28" at bounding box center [643, 235] width 20 height 20
type input "[DATE]"
click at [805, 67] on input "All" at bounding box center [805, 67] width 156 height 10
type input "Hammer Web Lite"
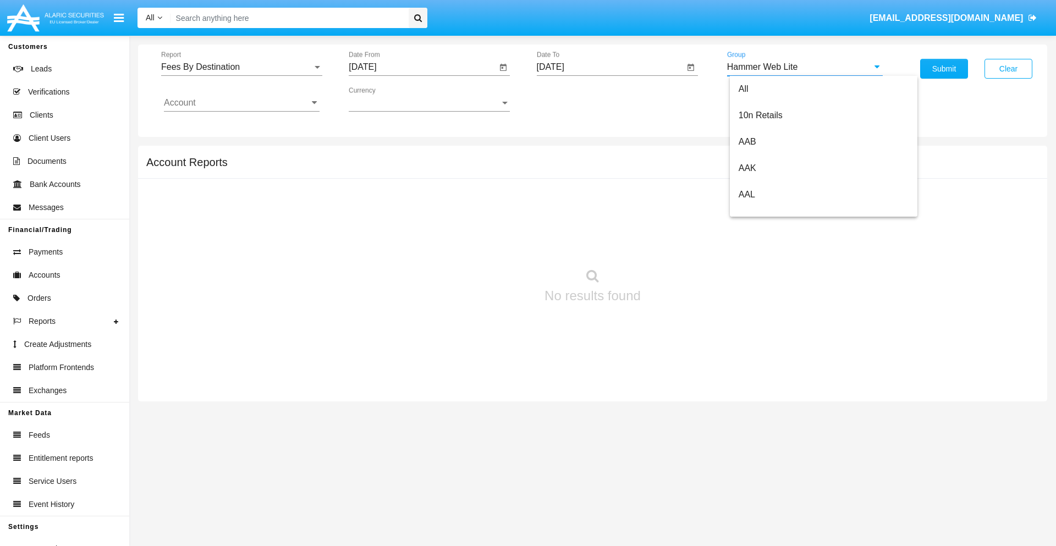
scroll to position [0, 0]
click at [242, 103] on input "Account" at bounding box center [242, 103] width 156 height 10
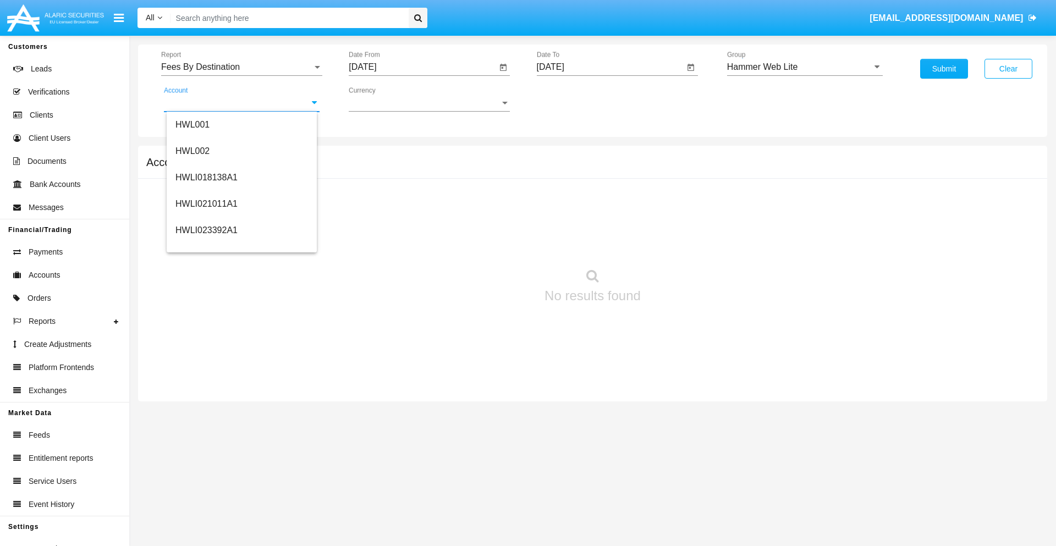
click at [206, 410] on span "HWLI025117A1" at bounding box center [207, 414] width 62 height 9
type input "HWLI025117A1"
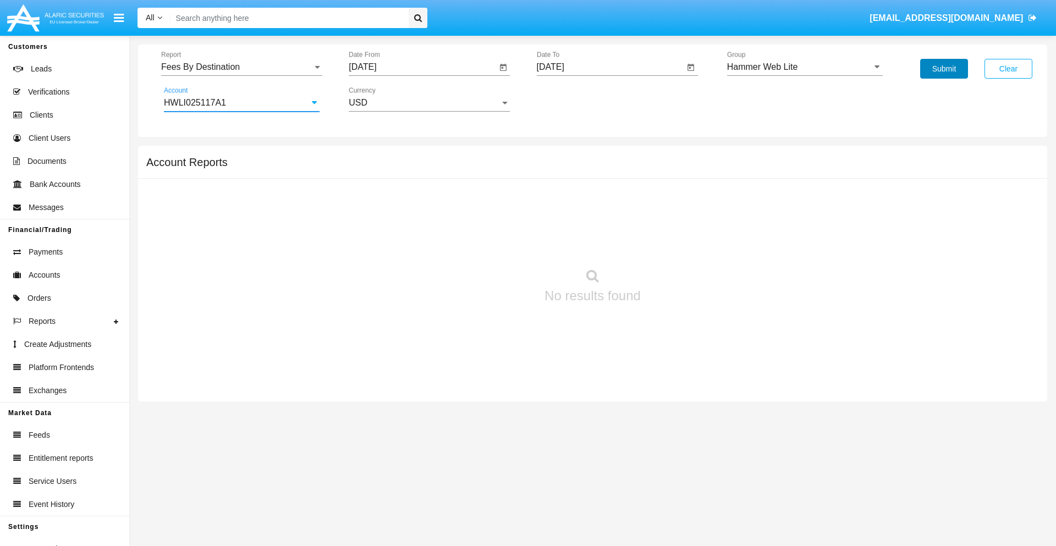
click at [944, 69] on button "Submit" at bounding box center [944, 69] width 48 height 20
click at [242, 67] on span "Report" at bounding box center [236, 67] width 151 height 10
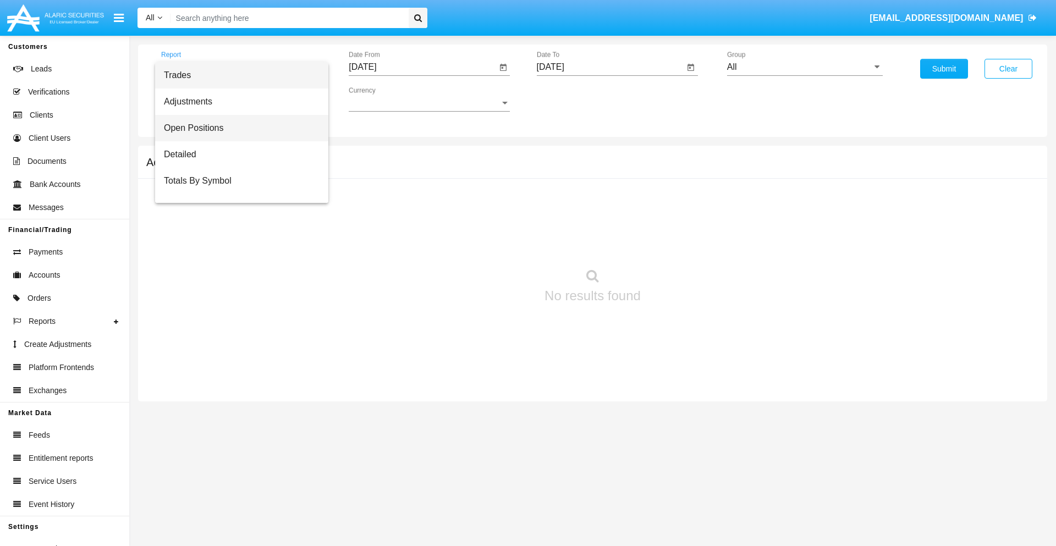
click at [237, 128] on span "Open Positions" at bounding box center [242, 128] width 156 height 26
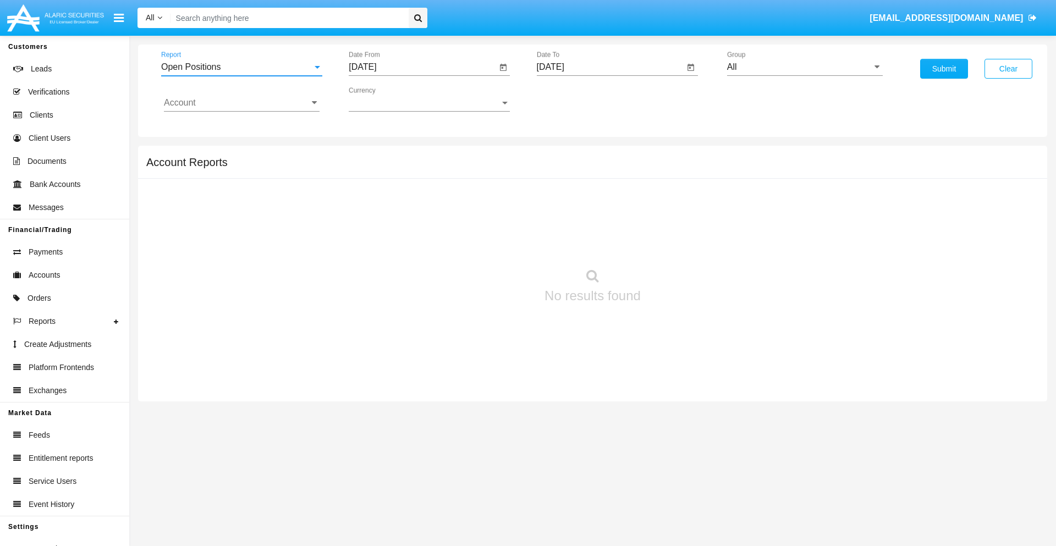
click at [423, 67] on input "[DATE]" at bounding box center [423, 67] width 148 height 10
click at [385, 99] on span "[DATE]" at bounding box center [375, 99] width 24 height 9
click at [491, 243] on div "2025" at bounding box center [491, 243] width 35 height 20
click at [452, 177] on div "[DATE]" at bounding box center [452, 177] width 35 height 20
click at [389, 256] on div "28" at bounding box center [389, 257] width 20 height 20
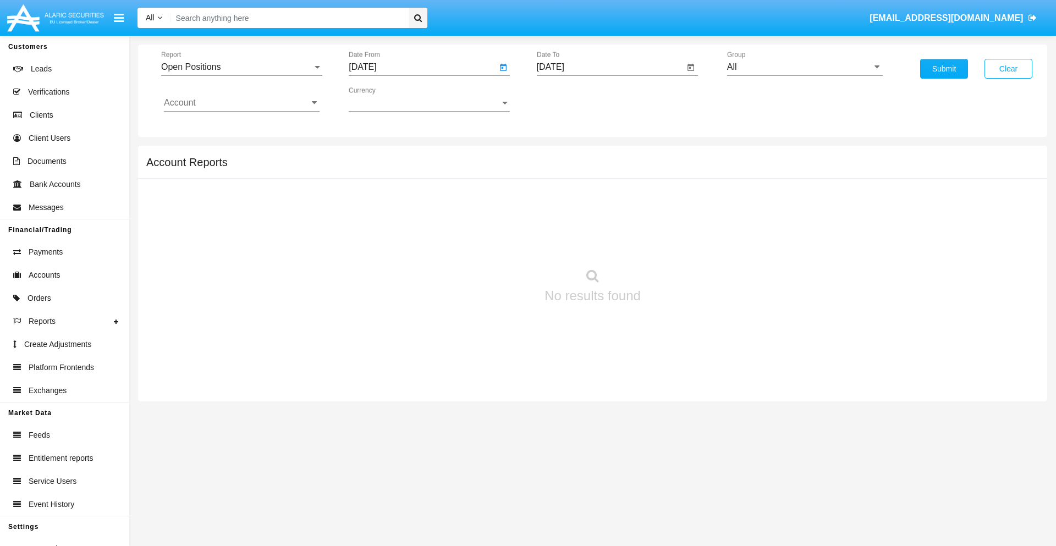
type input "[DATE]"
click at [610, 67] on input "[DATE]" at bounding box center [611, 67] width 148 height 10
click at [573, 99] on span "[DATE]" at bounding box center [563, 99] width 24 height 9
click at [678, 243] on div "2025" at bounding box center [678, 243] width 35 height 20
click at [678, 177] on div "AUG" at bounding box center [678, 177] width 35 height 20
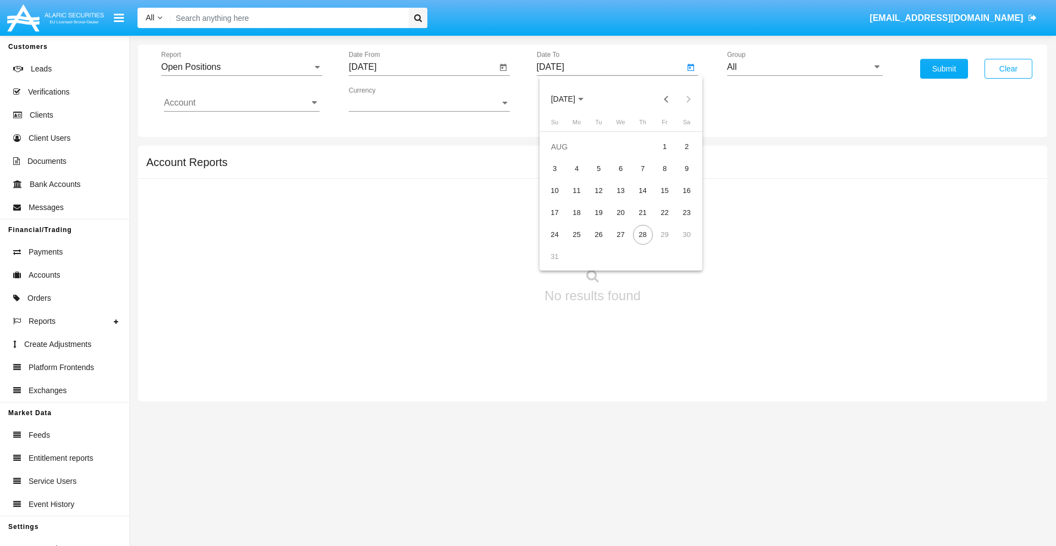
click at [643, 234] on div "28" at bounding box center [643, 235] width 20 height 20
type input "[DATE]"
click at [805, 67] on input "All" at bounding box center [805, 67] width 156 height 10
type input "Hammer Web Lite"
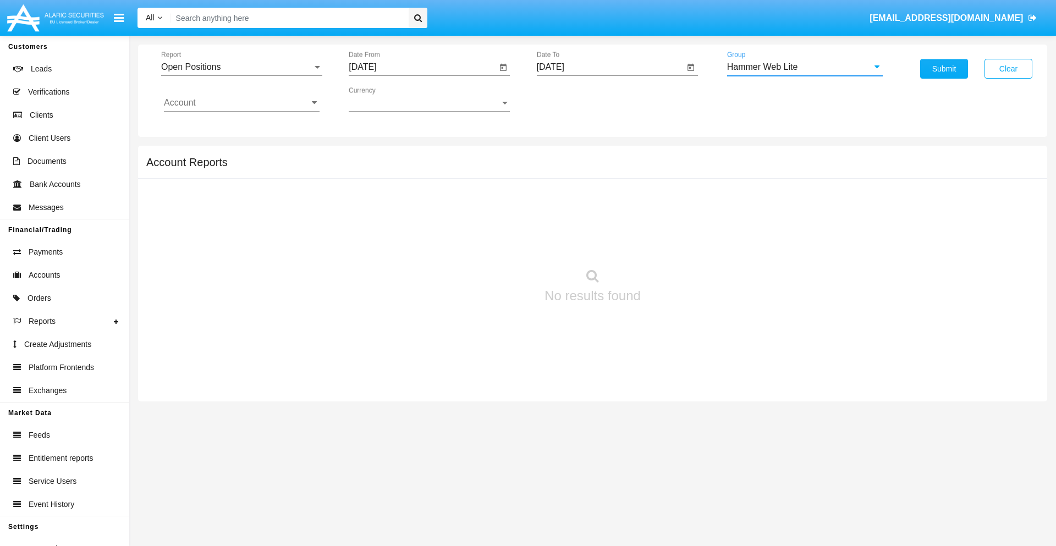
click at [242, 103] on input "Account" at bounding box center [242, 103] width 156 height 10
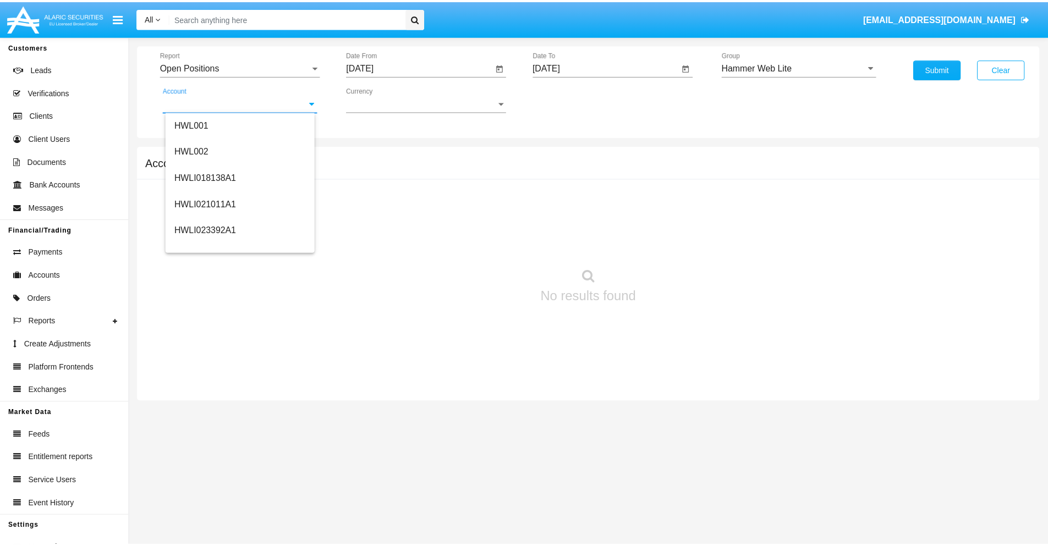
scroll to position [167, 0]
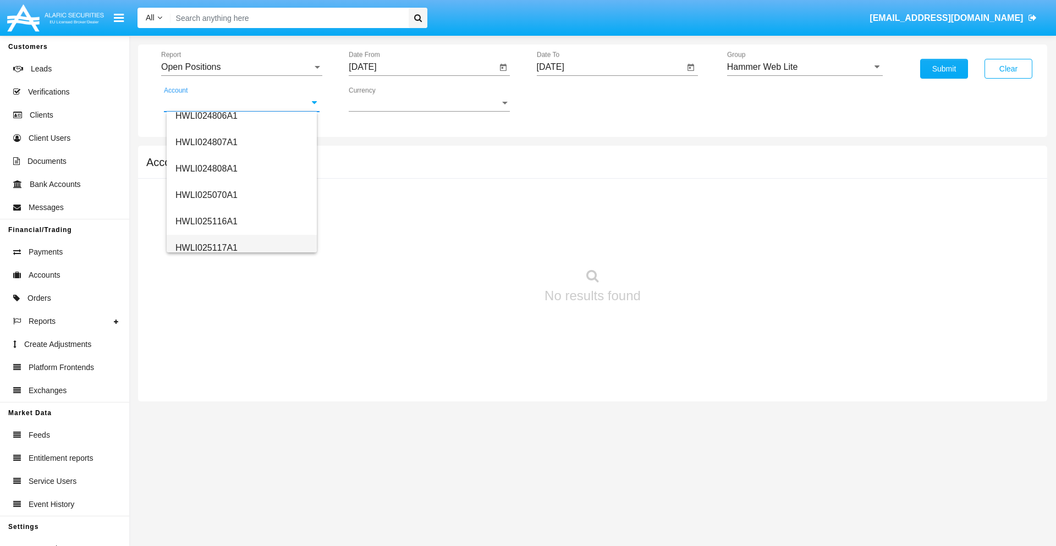
click at [206, 248] on span "HWLI025117A1" at bounding box center [207, 247] width 62 height 9
type input "HWLI025117A1"
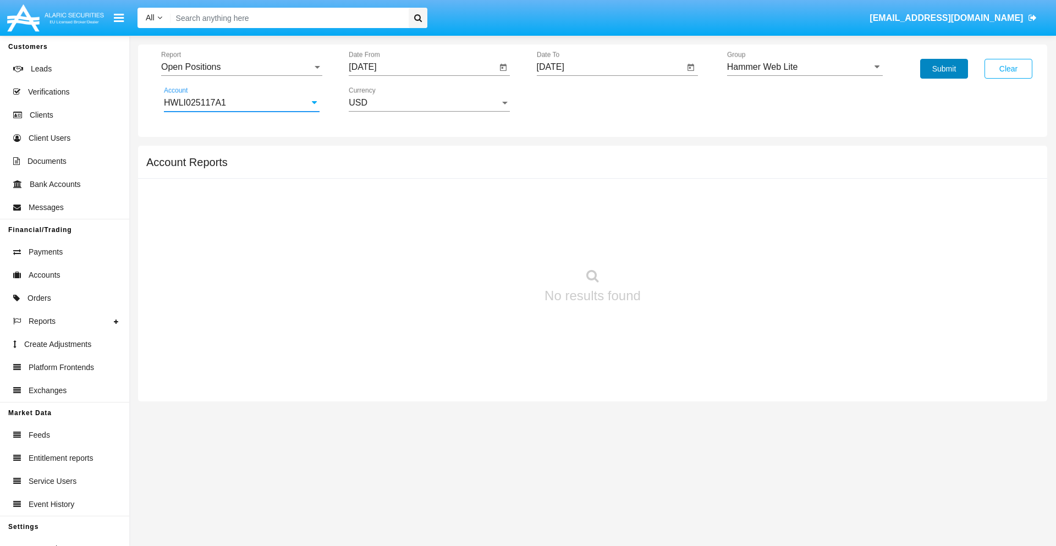
click at [944, 69] on button "Submit" at bounding box center [944, 69] width 48 height 20
click at [242, 67] on span "Report" at bounding box center [236, 67] width 151 height 10
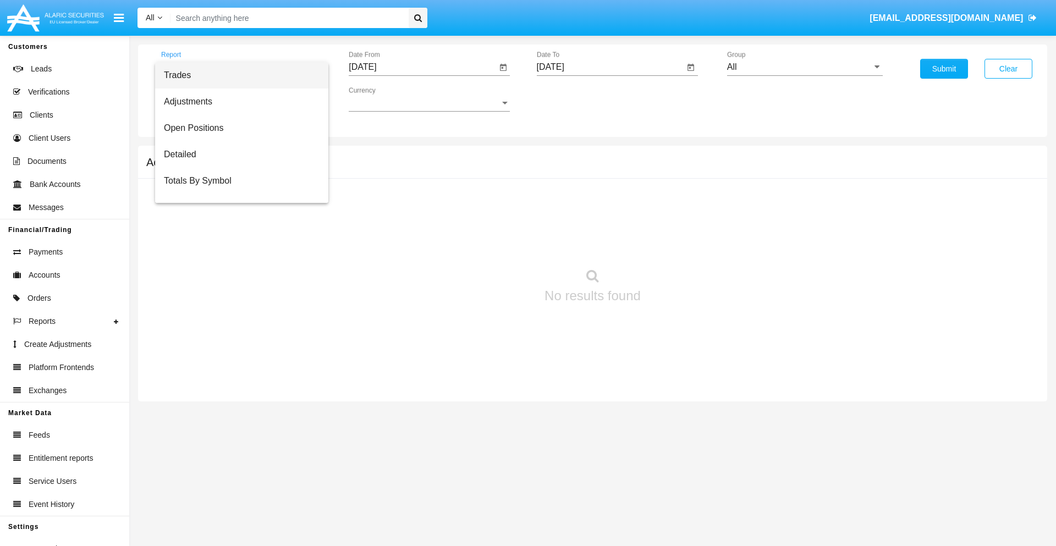
scroll to position [44, 0]
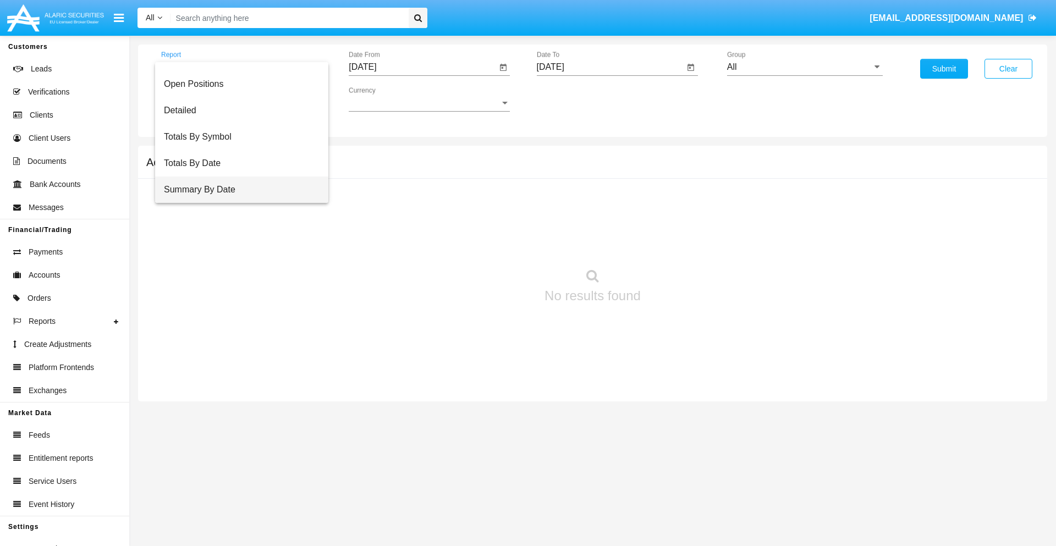
click at [237, 190] on span "Summary By Date" at bounding box center [242, 190] width 156 height 26
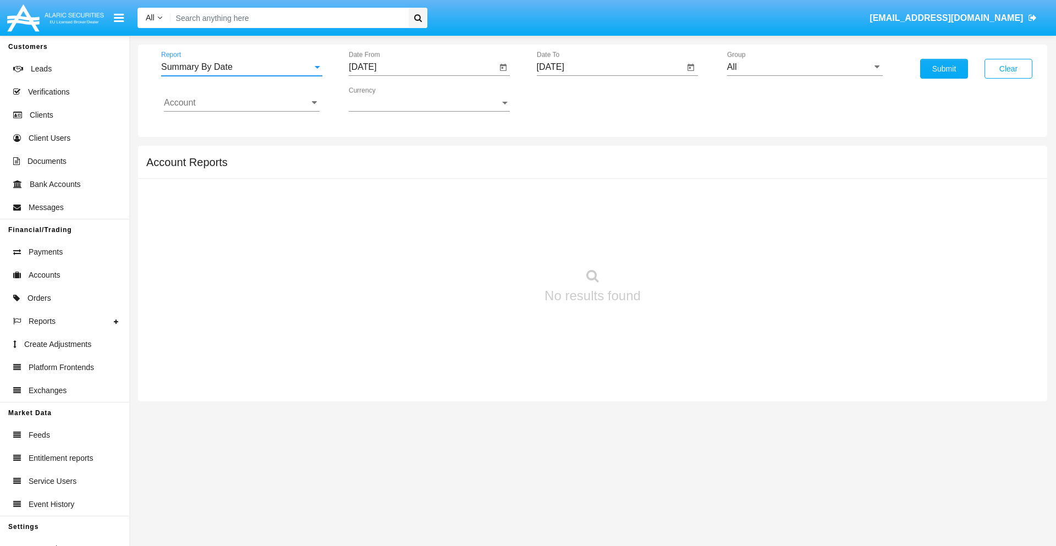
click at [423, 67] on input "[DATE]" at bounding box center [423, 67] width 148 height 10
click at [385, 99] on span "[DATE]" at bounding box center [375, 99] width 24 height 9
click at [491, 243] on div "2025" at bounding box center [491, 243] width 35 height 20
click at [491, 177] on div "AUG" at bounding box center [491, 177] width 35 height 20
click at [433, 190] on div "13" at bounding box center [433, 191] width 20 height 20
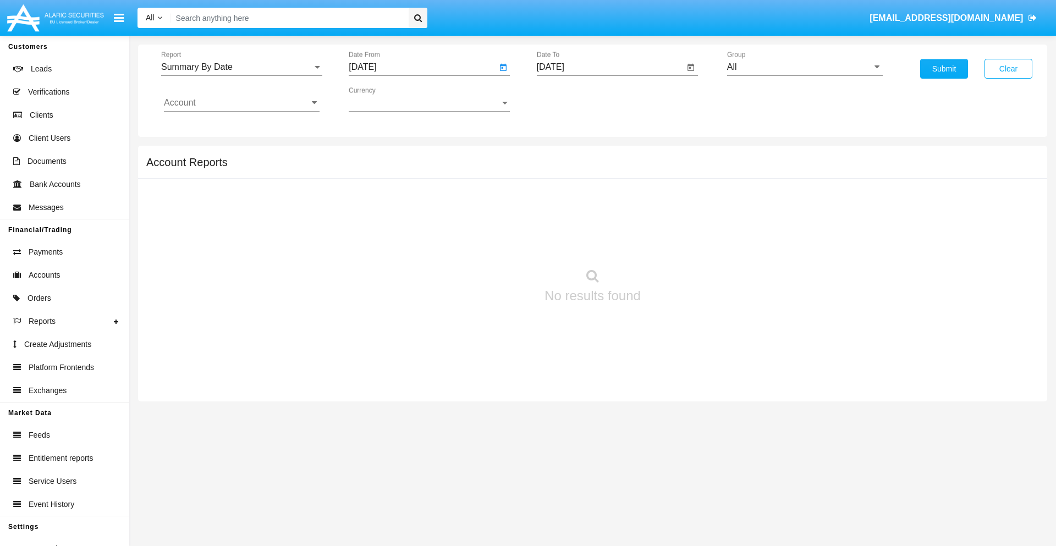
type input "[DATE]"
click at [610, 67] on input "[DATE]" at bounding box center [611, 67] width 148 height 10
click at [573, 99] on span "[DATE]" at bounding box center [563, 99] width 24 height 9
click at [678, 243] on div "2025" at bounding box center [678, 243] width 35 height 20
click at [678, 177] on div "AUG" at bounding box center [678, 177] width 35 height 20
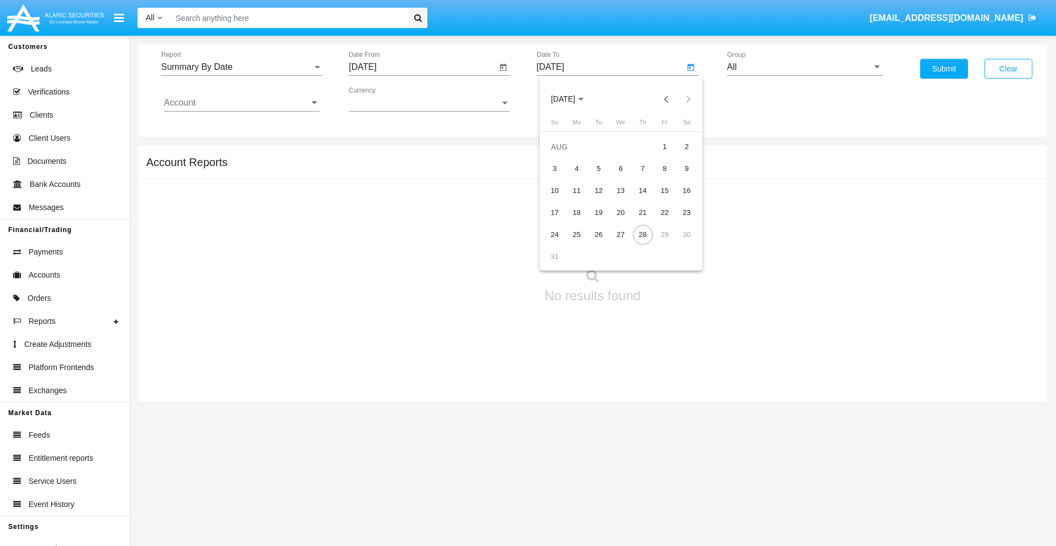
click at [643, 234] on div "28" at bounding box center [643, 235] width 20 height 20
type input "[DATE]"
click at [805, 67] on input "All" at bounding box center [805, 67] width 156 height 10
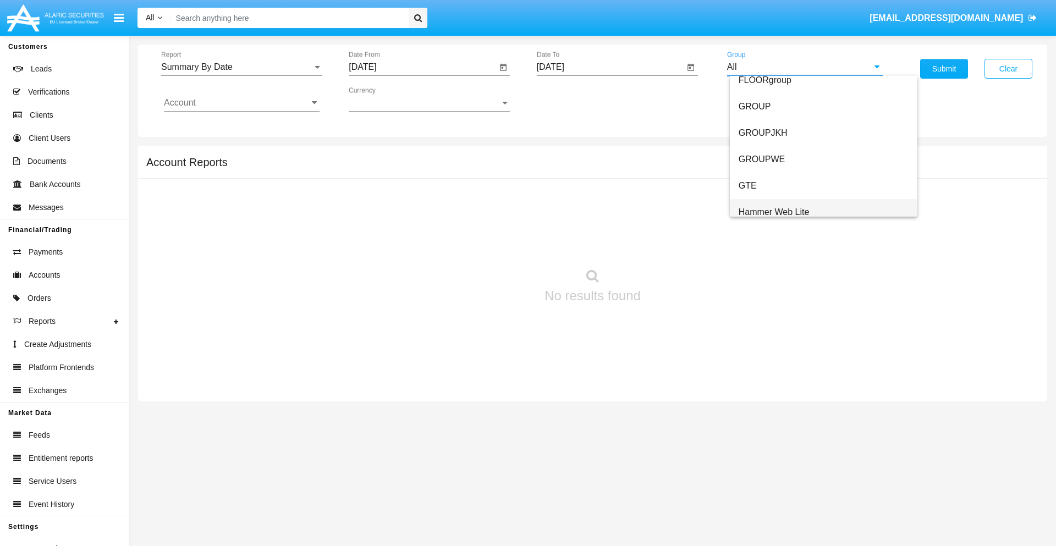
click at [774, 212] on span "Hammer Web Lite" at bounding box center [774, 211] width 71 height 9
type input "Hammer Web Lite"
click at [242, 103] on input "Account" at bounding box center [242, 103] width 156 height 10
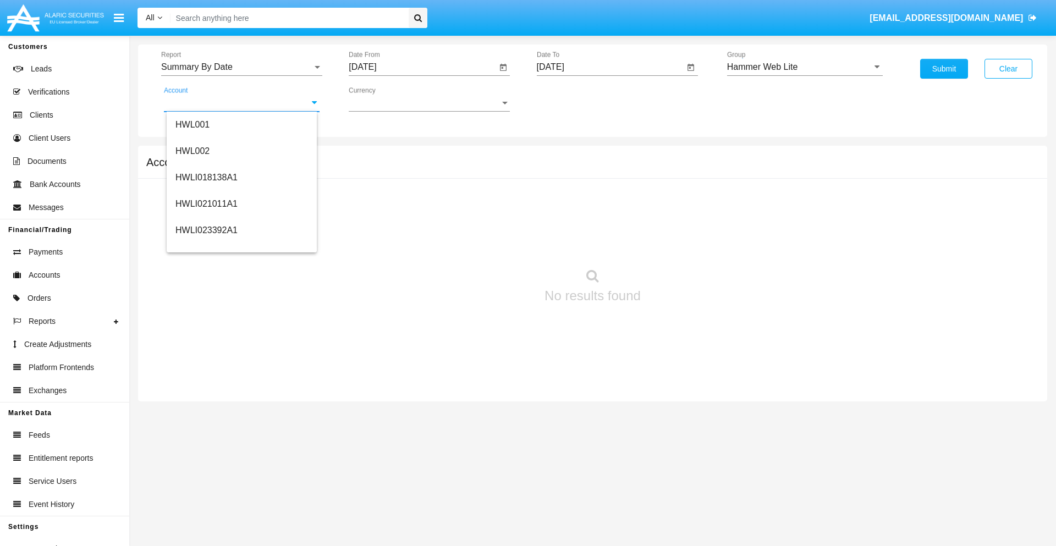
click at [206, 410] on span "HWLI025117A1" at bounding box center [207, 414] width 62 height 9
type input "HWLI025117A1"
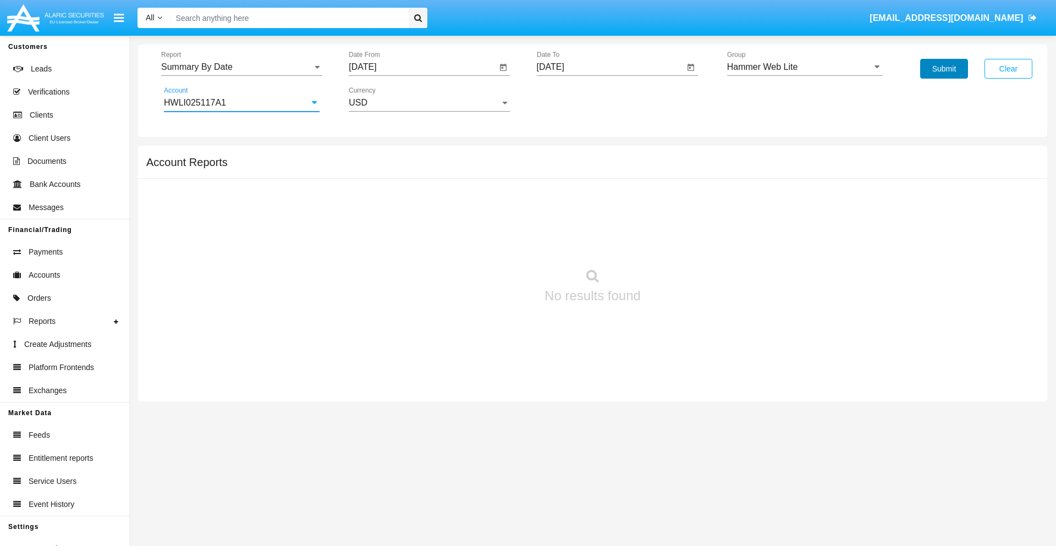
click at [944, 69] on button "Submit" at bounding box center [944, 69] width 48 height 20
click at [242, 67] on span "Report" at bounding box center [236, 67] width 151 height 10
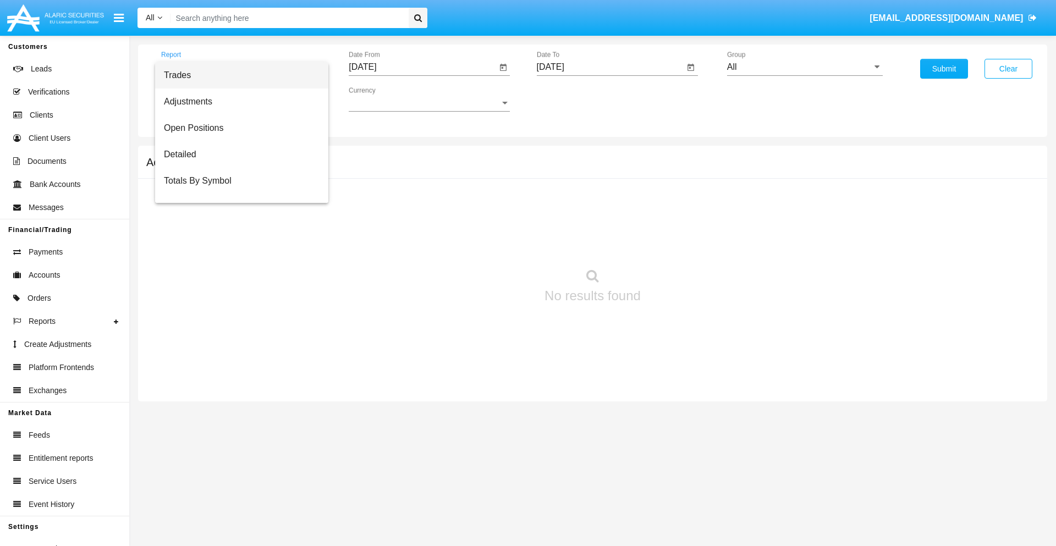
scroll to position [18, 0]
click at [237, 190] on span "Totals By Date" at bounding box center [242, 190] width 156 height 26
click at [423, 67] on input "[DATE]" at bounding box center [423, 67] width 148 height 10
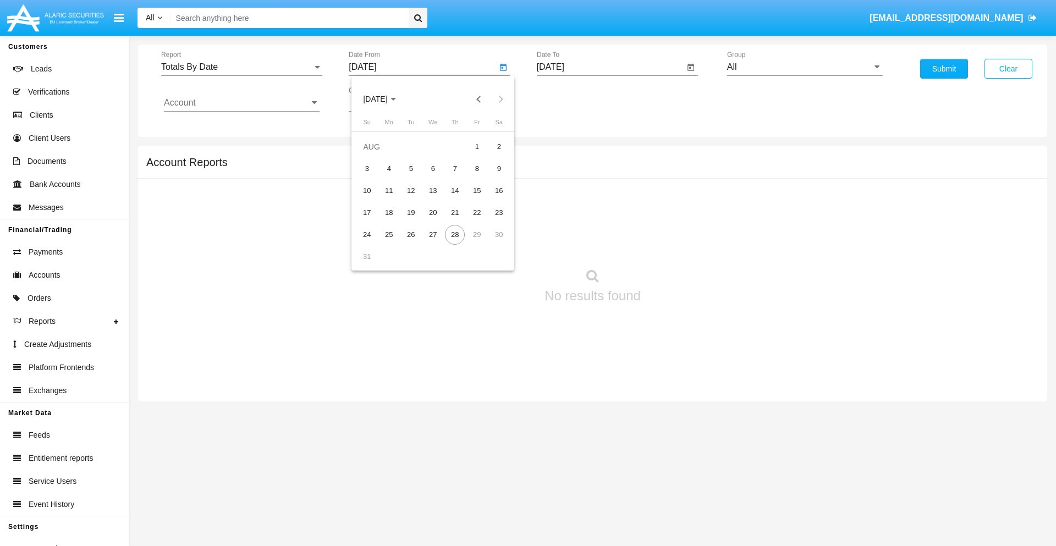
click at [385, 99] on span "[DATE]" at bounding box center [375, 99] width 24 height 9
click at [491, 243] on div "2025" at bounding box center [491, 243] width 35 height 20
click at [491, 177] on div "AUG" at bounding box center [491, 177] width 35 height 20
click at [433, 190] on div "13" at bounding box center [433, 191] width 20 height 20
type input "[DATE]"
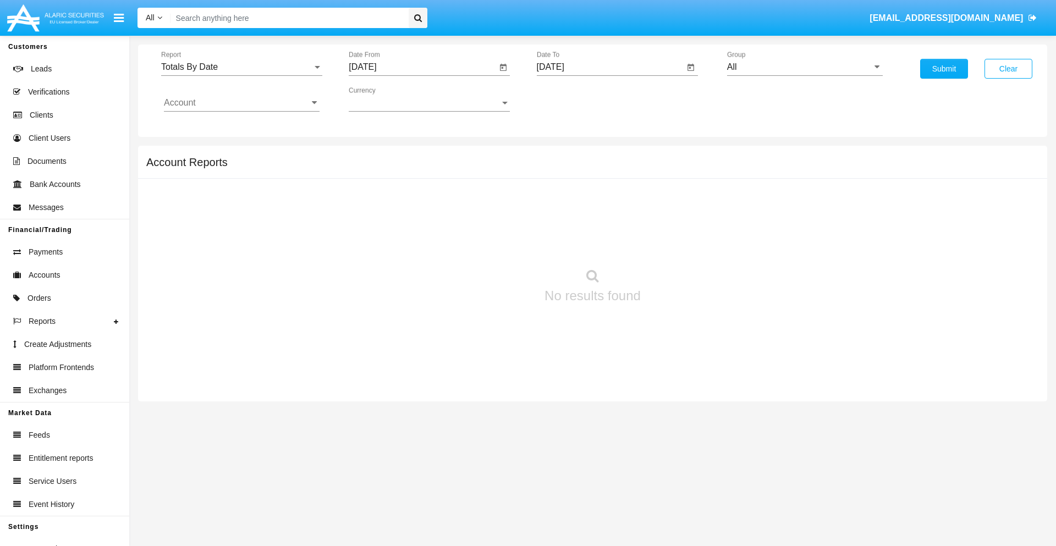
click at [610, 67] on input "[DATE]" at bounding box center [611, 67] width 148 height 10
click at [573, 99] on span "[DATE]" at bounding box center [563, 99] width 24 height 9
click at [678, 243] on div "2025" at bounding box center [678, 243] width 35 height 20
click at [678, 177] on div "AUG" at bounding box center [678, 177] width 35 height 20
click at [643, 234] on div "28" at bounding box center [643, 235] width 20 height 20
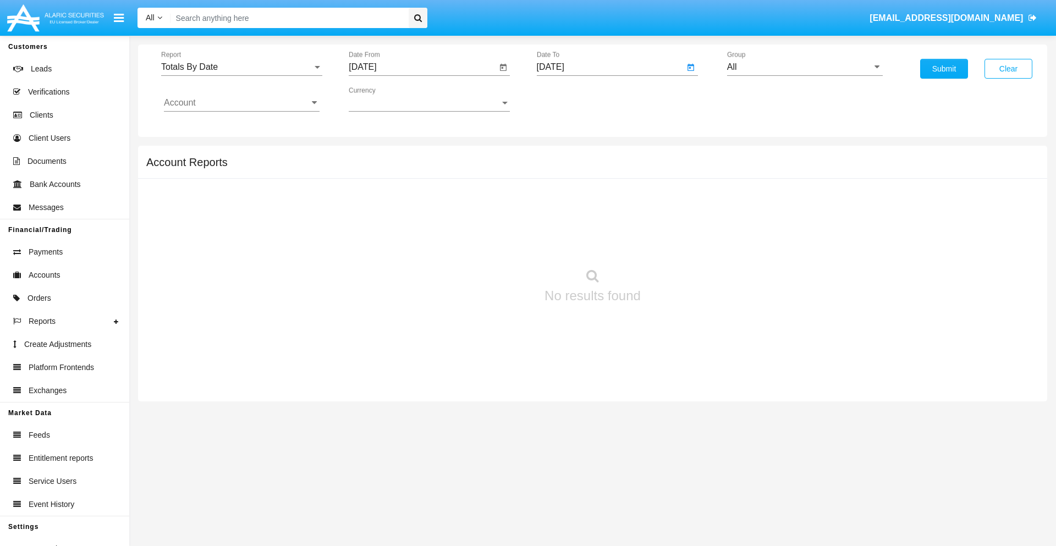
type input "[DATE]"
click at [805, 67] on input "All" at bounding box center [805, 67] width 156 height 10
click at [774, 212] on span "Hammer Web Lite" at bounding box center [774, 211] width 71 height 9
type input "Hammer Web Lite"
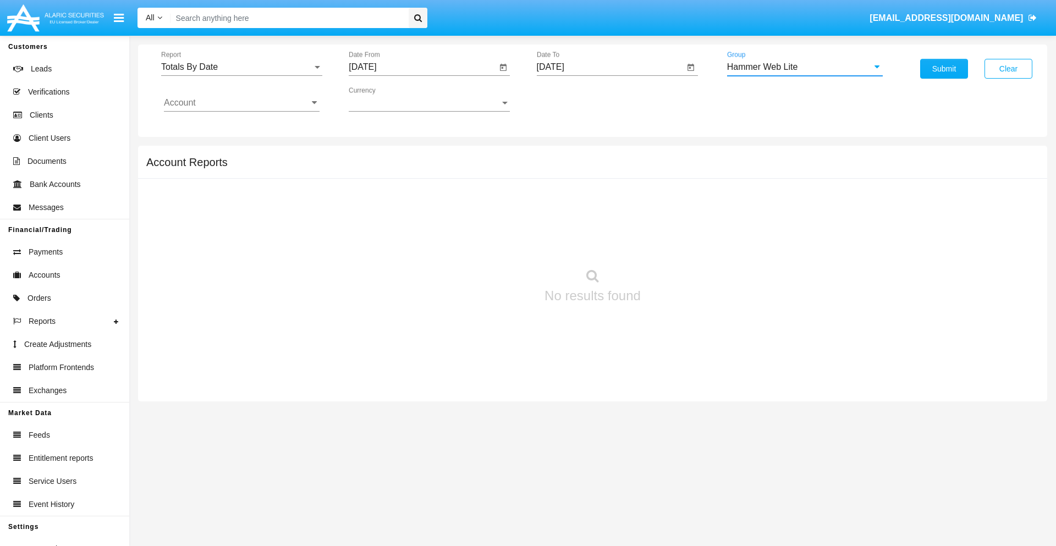
click at [242, 103] on input "Account" at bounding box center [242, 103] width 156 height 10
click at [206, 410] on span "HWLI025117A1" at bounding box center [207, 414] width 62 height 9
type input "HWLI025117A1"
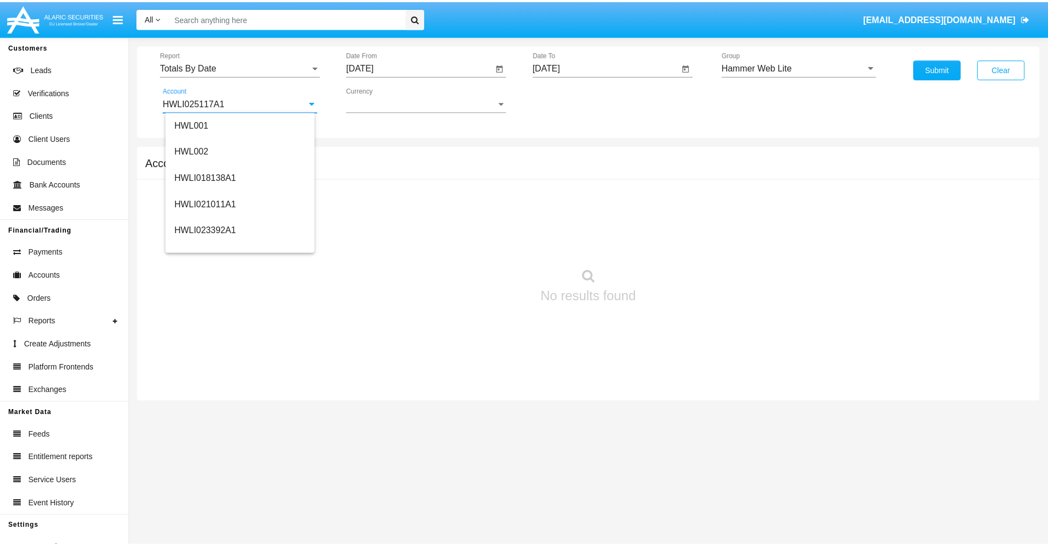
scroll to position [0, 0]
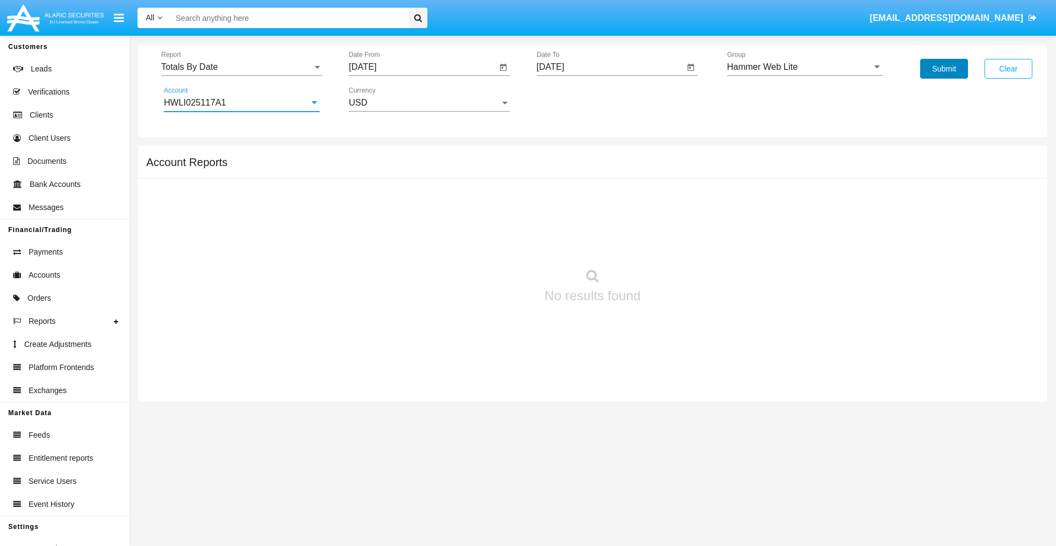
click at [944, 69] on button "Submit" at bounding box center [944, 69] width 48 height 20
click at [242, 67] on span "Report" at bounding box center [236, 67] width 151 height 10
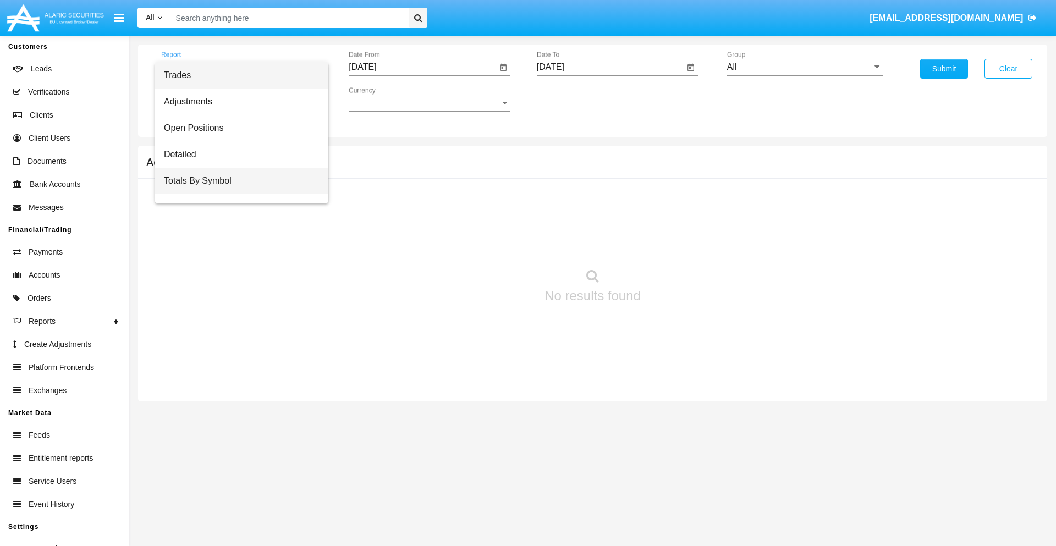
click at [237, 181] on span "Totals By Symbol" at bounding box center [242, 181] width 156 height 26
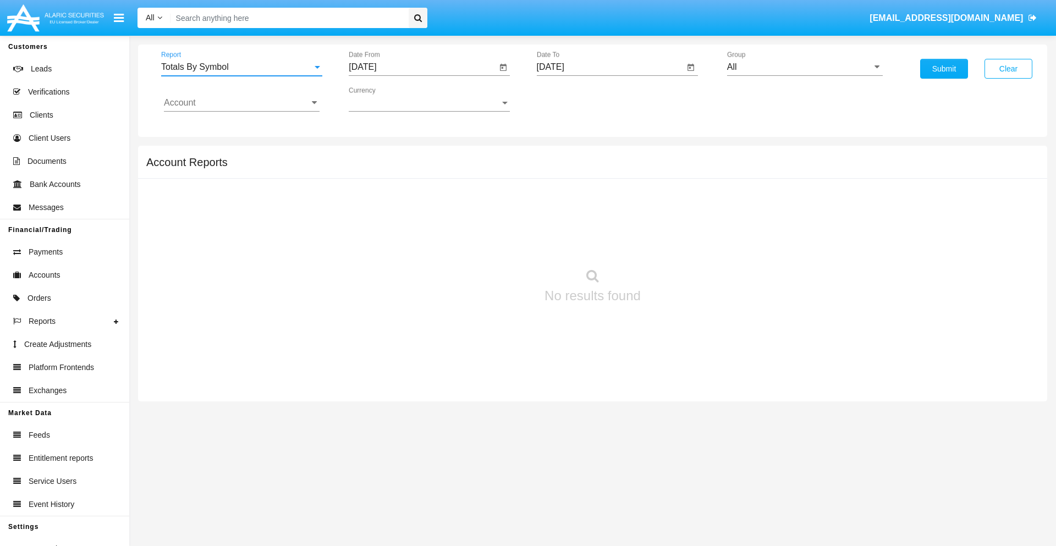
click at [423, 67] on input "[DATE]" at bounding box center [423, 67] width 148 height 10
click at [385, 99] on span "[DATE]" at bounding box center [375, 99] width 24 height 9
click at [491, 243] on div "2025" at bounding box center [491, 243] width 35 height 20
click at [452, 177] on div "[DATE]" at bounding box center [452, 177] width 35 height 20
click at [411, 256] on div "29" at bounding box center [411, 257] width 20 height 20
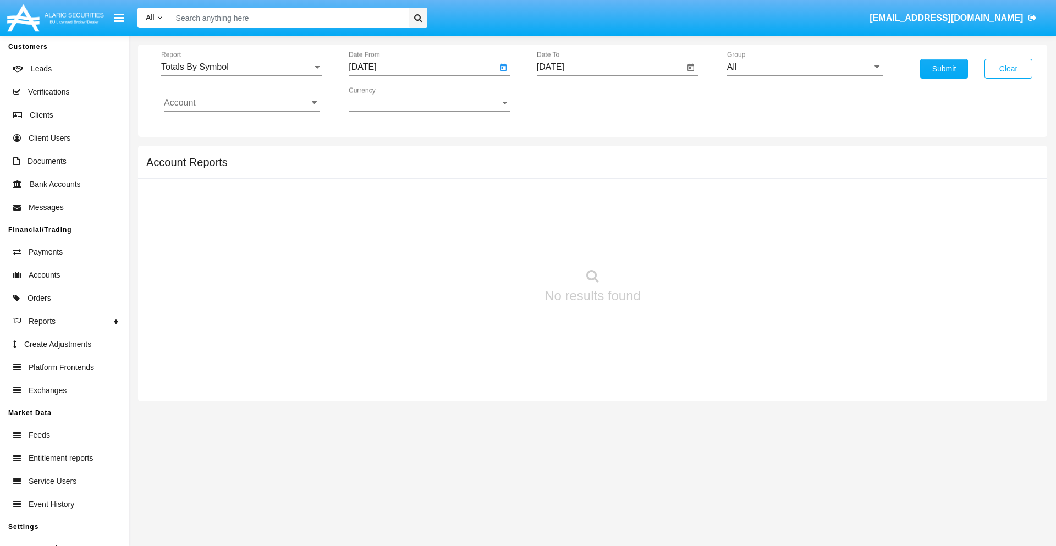
type input "07/29/25"
click at [610, 67] on input "[DATE]" at bounding box center [611, 67] width 148 height 10
click at [573, 99] on span "[DATE]" at bounding box center [563, 99] width 24 height 9
click at [678, 243] on div "2025" at bounding box center [678, 243] width 35 height 20
click at [678, 177] on div "AUG" at bounding box center [678, 177] width 35 height 20
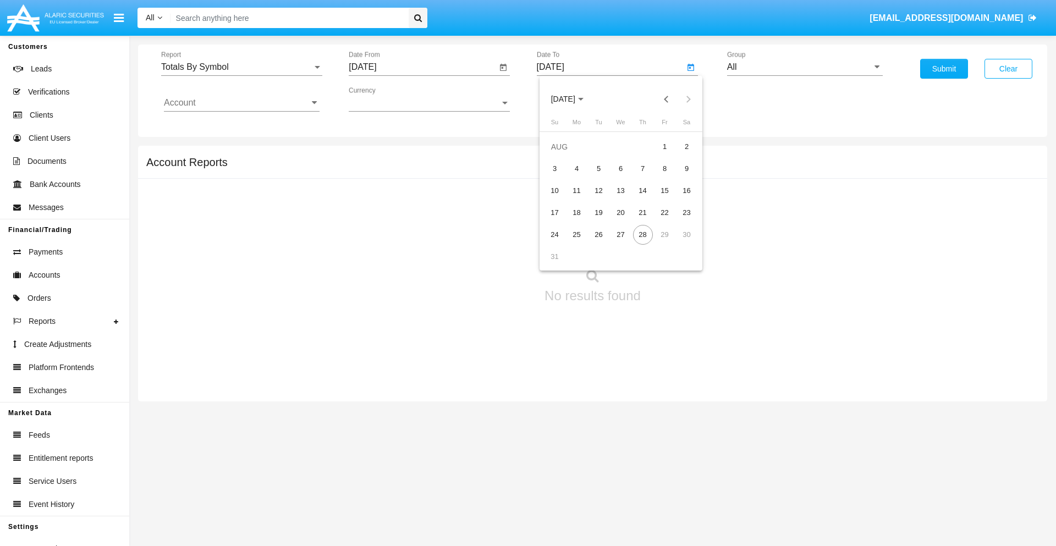
click at [643, 234] on div "28" at bounding box center [643, 235] width 20 height 20
type input "[DATE]"
click at [805, 67] on input "All" at bounding box center [805, 67] width 156 height 10
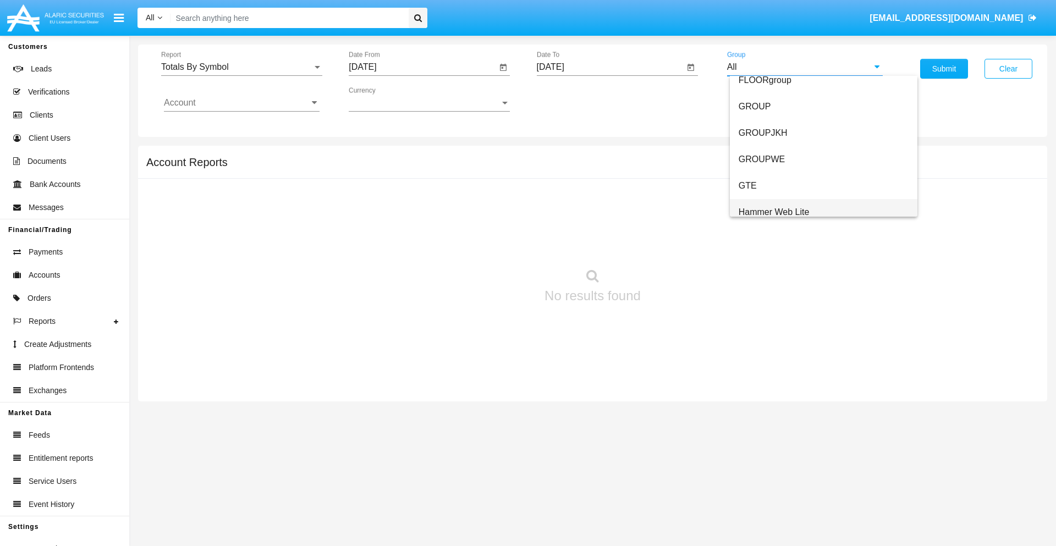
click at [774, 212] on span "Hammer Web Lite" at bounding box center [774, 211] width 71 height 9
type input "Hammer Web Lite"
click at [242, 103] on input "Account" at bounding box center [242, 103] width 156 height 10
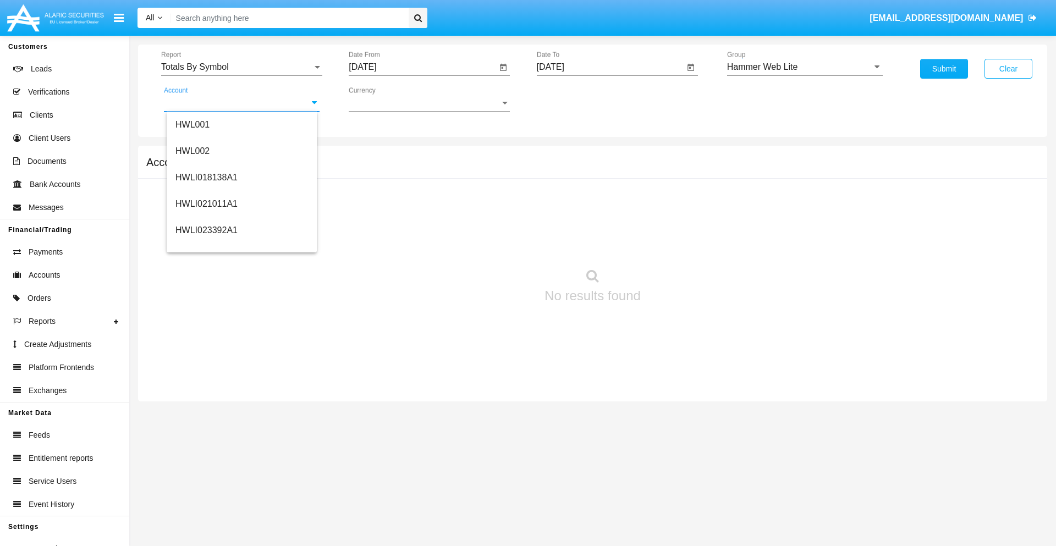
click at [206, 410] on span "HWLI025117A1" at bounding box center [207, 414] width 62 height 9
type input "HWLI025117A1"
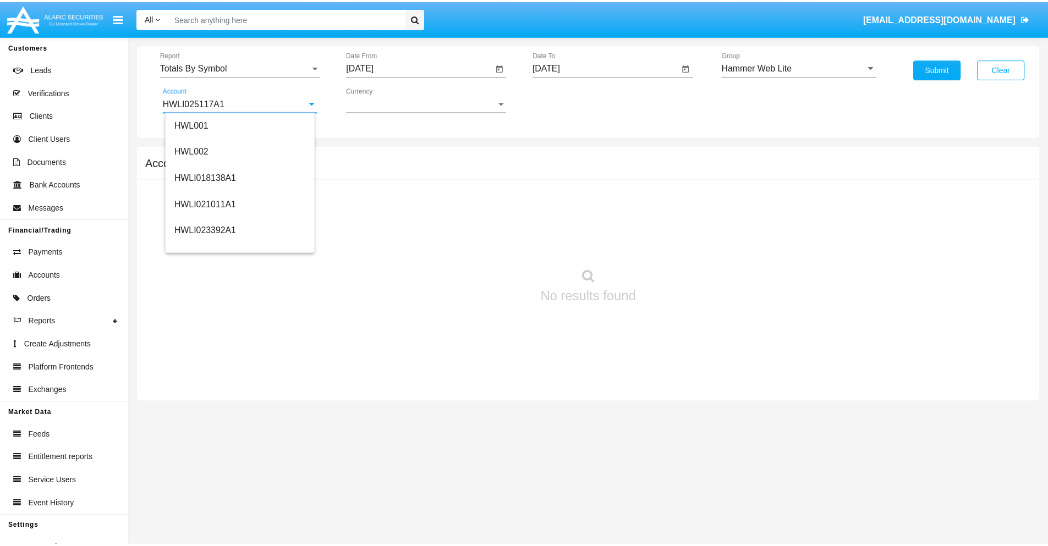
scroll to position [0, 0]
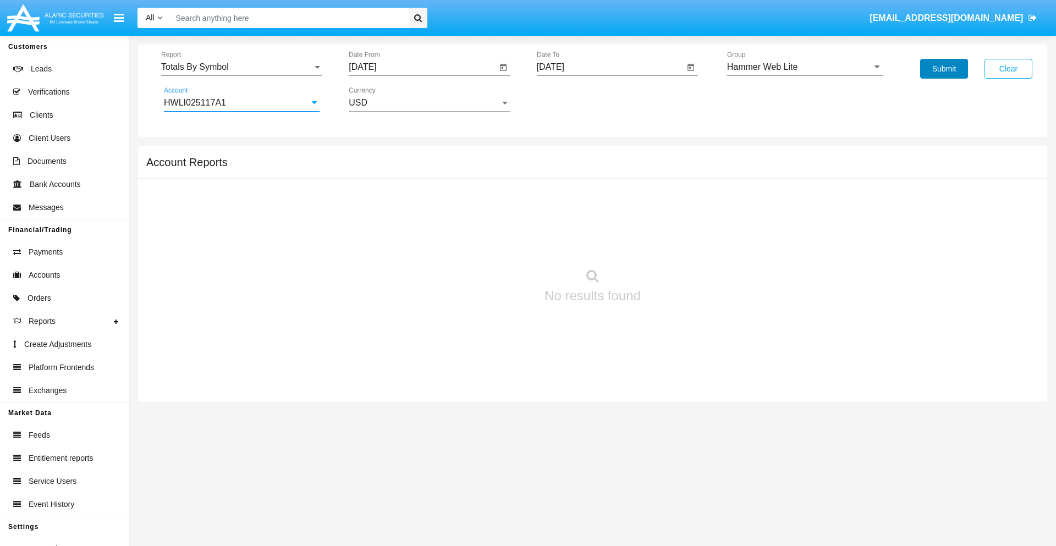
click at [944, 69] on button "Submit" at bounding box center [944, 69] width 48 height 20
click at [242, 67] on span "Report" at bounding box center [236, 67] width 151 height 10
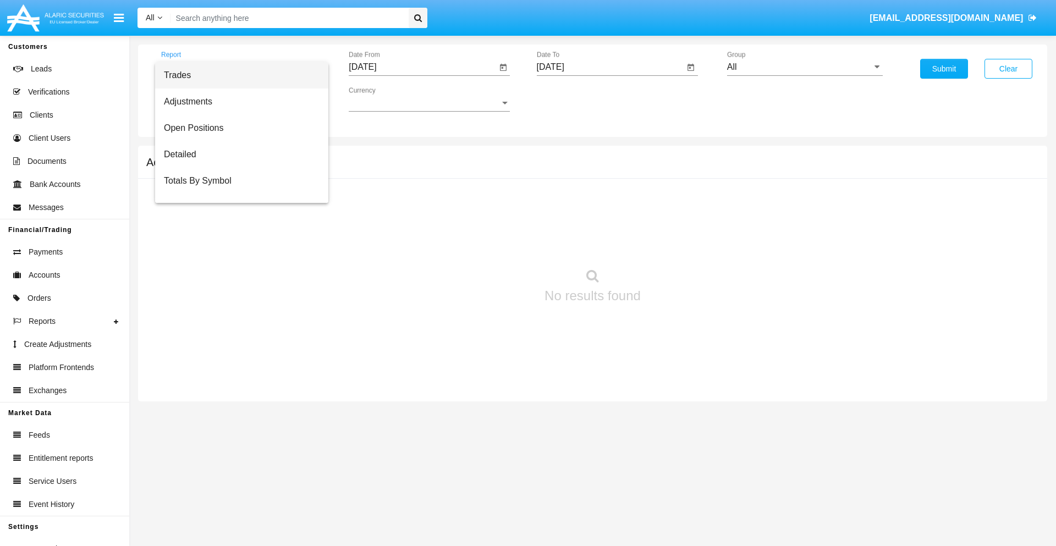
click at [237, 75] on span "Trades" at bounding box center [242, 75] width 156 height 26
click at [423, 67] on input "[DATE]" at bounding box center [423, 67] width 148 height 10
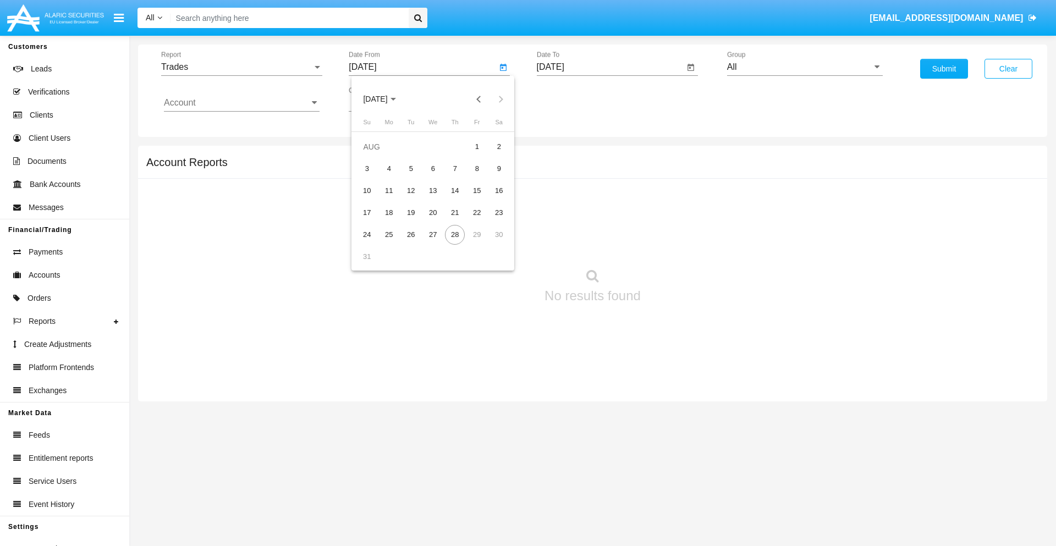
click at [385, 99] on span "[DATE]" at bounding box center [375, 99] width 24 height 9
click at [491, 243] on div "2025" at bounding box center [491, 243] width 35 height 20
click at [375, 177] on div "MAY" at bounding box center [375, 177] width 35 height 20
click at [433, 234] on div "28" at bounding box center [433, 235] width 20 height 20
type input "[DATE]"
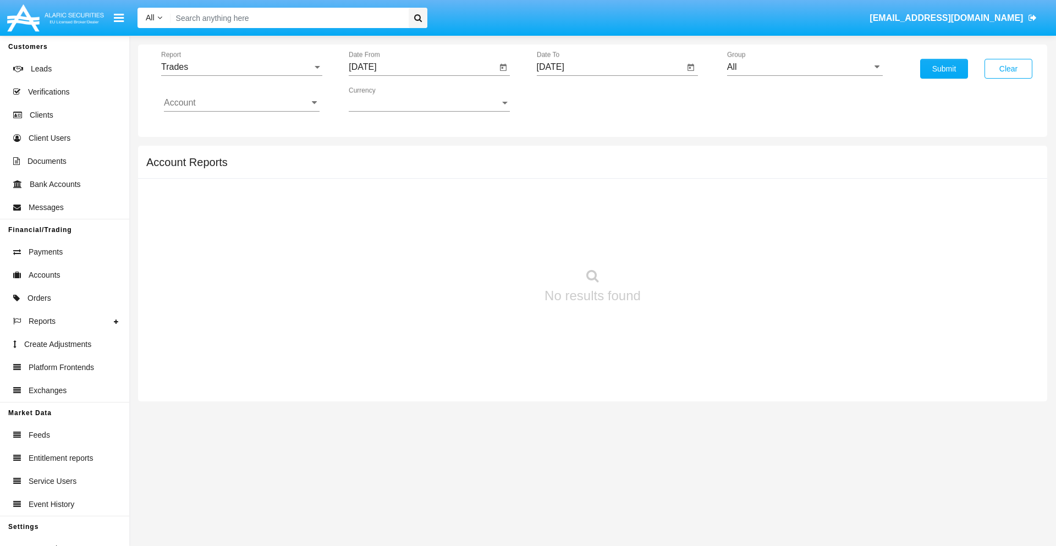
click at [610, 67] on input "[DATE]" at bounding box center [611, 67] width 148 height 10
click at [573, 99] on span "[DATE]" at bounding box center [563, 99] width 24 height 9
click at [678, 243] on div "2025" at bounding box center [678, 243] width 35 height 20
click at [678, 177] on div "AUG" at bounding box center [678, 177] width 35 height 20
click at [643, 234] on div "28" at bounding box center [643, 235] width 20 height 20
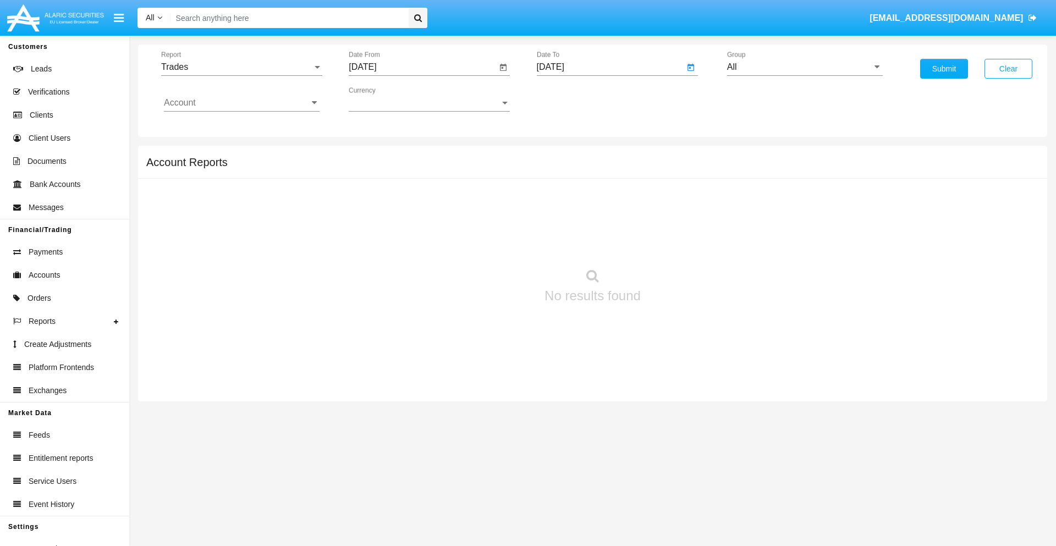
type input "08/28/25"
click at [805, 67] on input "All" at bounding box center [805, 67] width 156 height 10
type input "Hammer Web Lite"
click at [242, 103] on input "Account" at bounding box center [242, 103] width 156 height 10
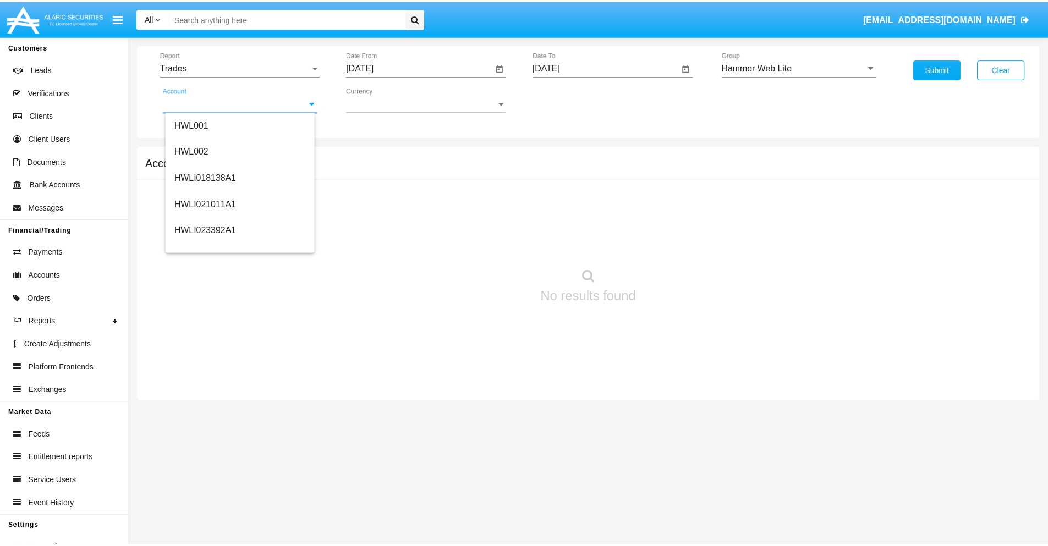
scroll to position [167, 0]
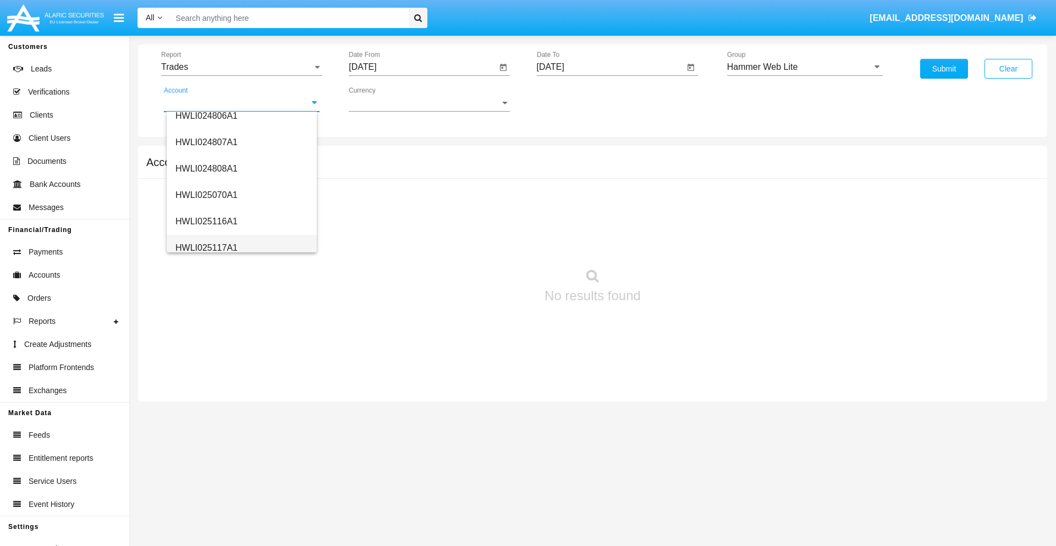
click at [206, 248] on span "HWLI025117A1" at bounding box center [207, 247] width 62 height 9
type input "HWLI025117A1"
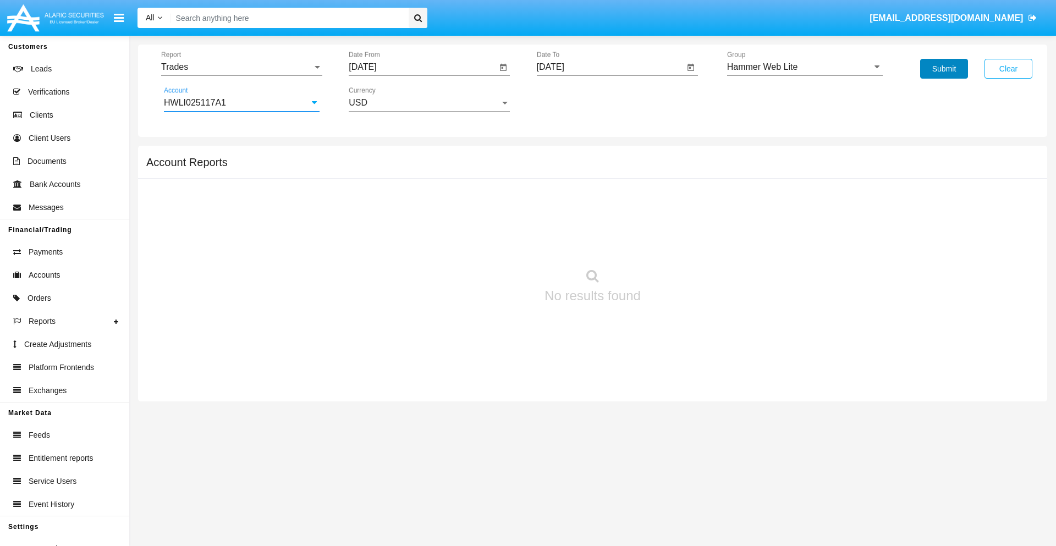
click at [944, 69] on button "Submit" at bounding box center [944, 69] width 48 height 20
click at [242, 67] on span "Report" at bounding box center [236, 67] width 151 height 10
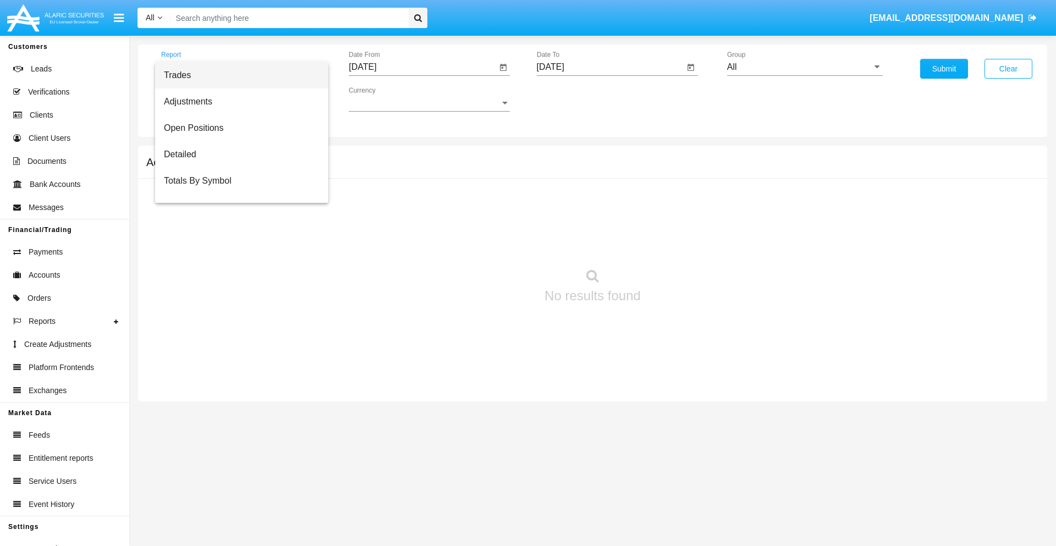
click at [237, 75] on span "Trades" at bounding box center [242, 75] width 156 height 26
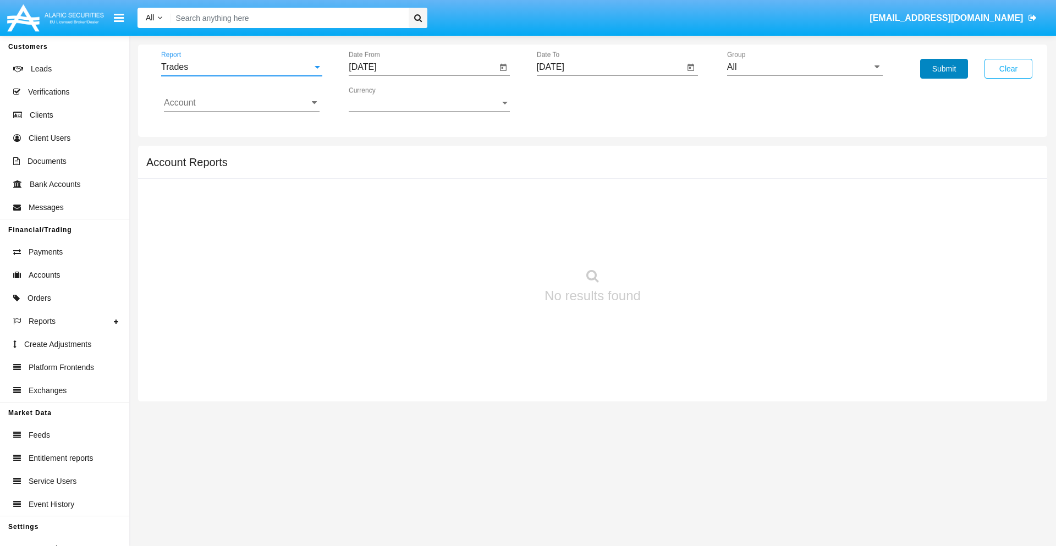
click at [944, 69] on button "Submit" at bounding box center [944, 69] width 48 height 20
click at [242, 67] on span "Report" at bounding box center [236, 67] width 151 height 10
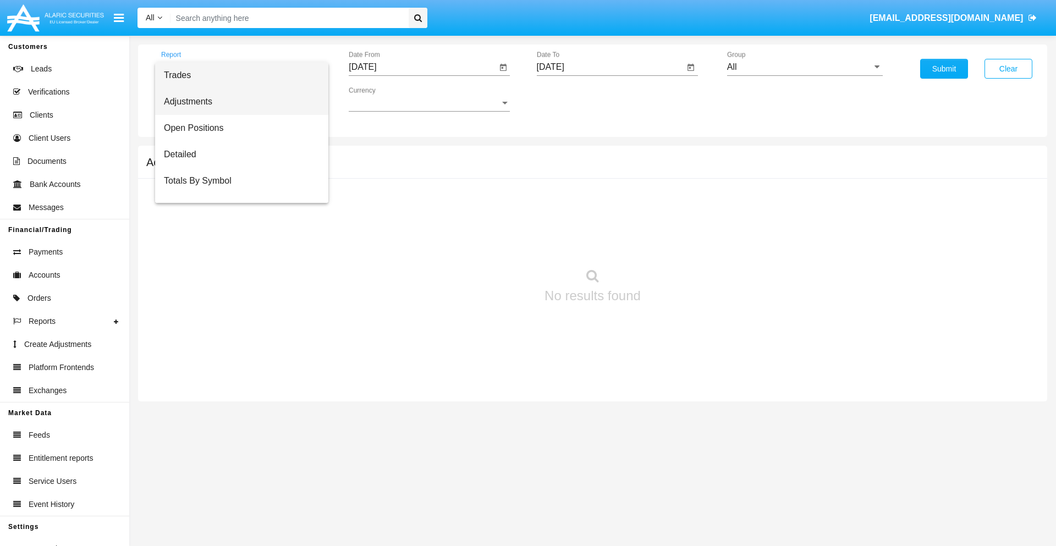
click at [237, 102] on span "Adjustments" at bounding box center [242, 102] width 156 height 26
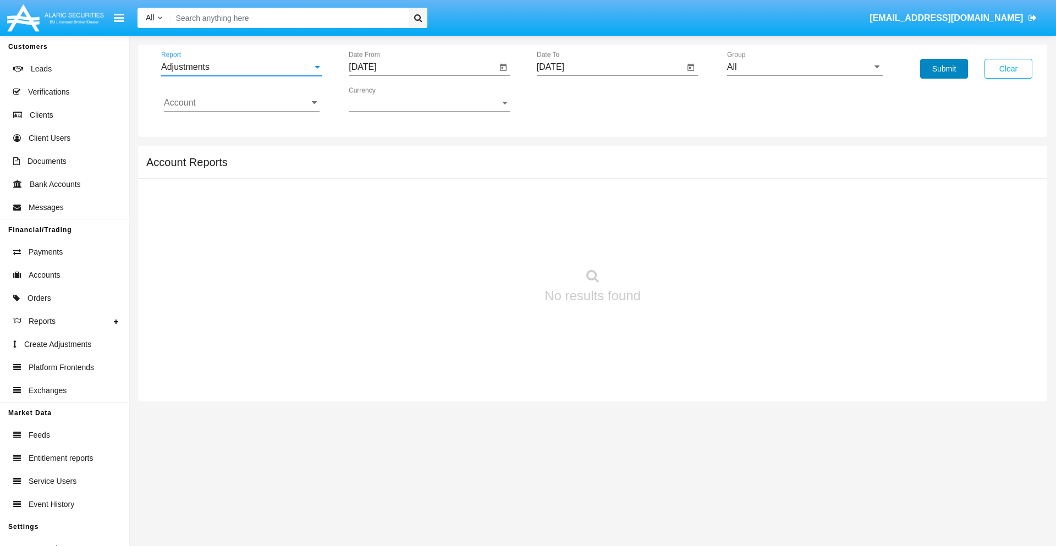
click at [944, 69] on button "Submit" at bounding box center [944, 69] width 48 height 20
click at [242, 67] on span "Report" at bounding box center [236, 67] width 151 height 10
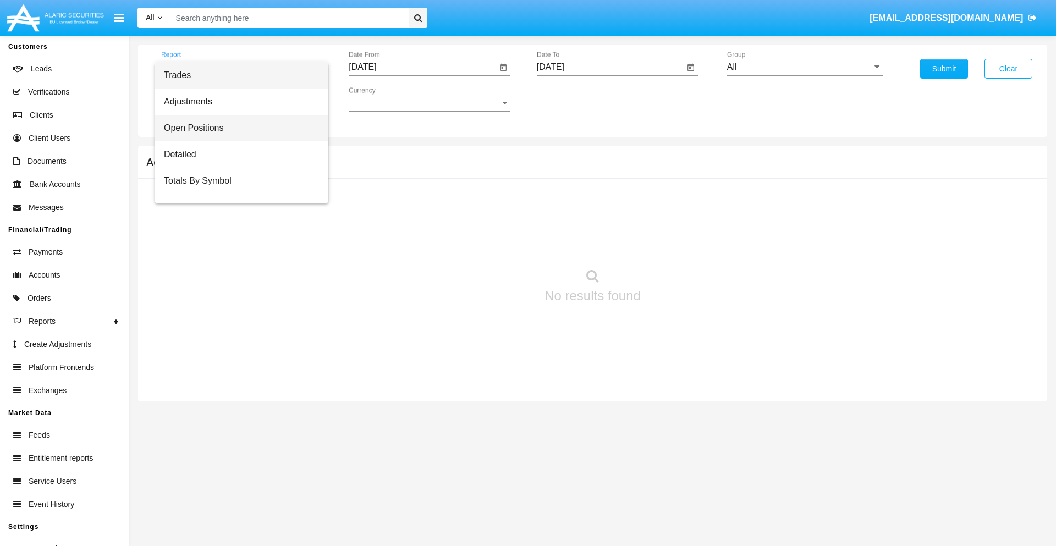
click at [237, 128] on span "Open Positions" at bounding box center [242, 128] width 156 height 26
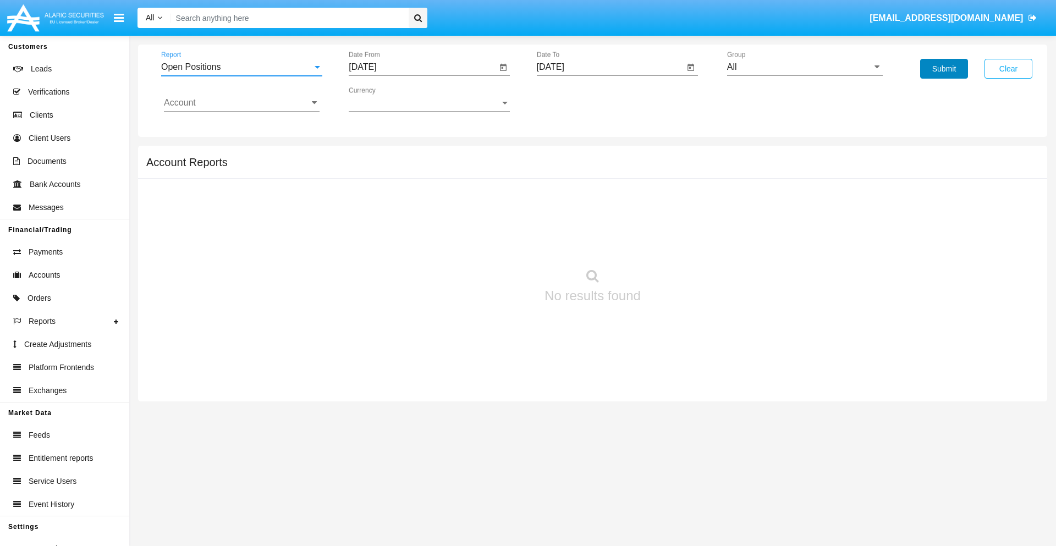
click at [944, 69] on button "Submit" at bounding box center [944, 69] width 48 height 20
click at [242, 67] on span "Report" at bounding box center [236, 67] width 151 height 10
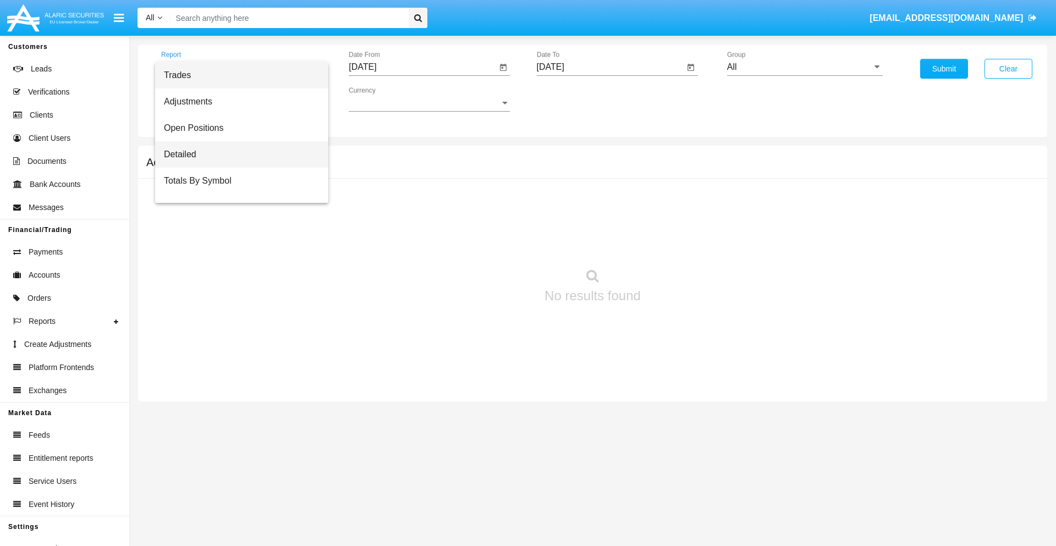
click at [237, 155] on span "Detailed" at bounding box center [242, 154] width 156 height 26
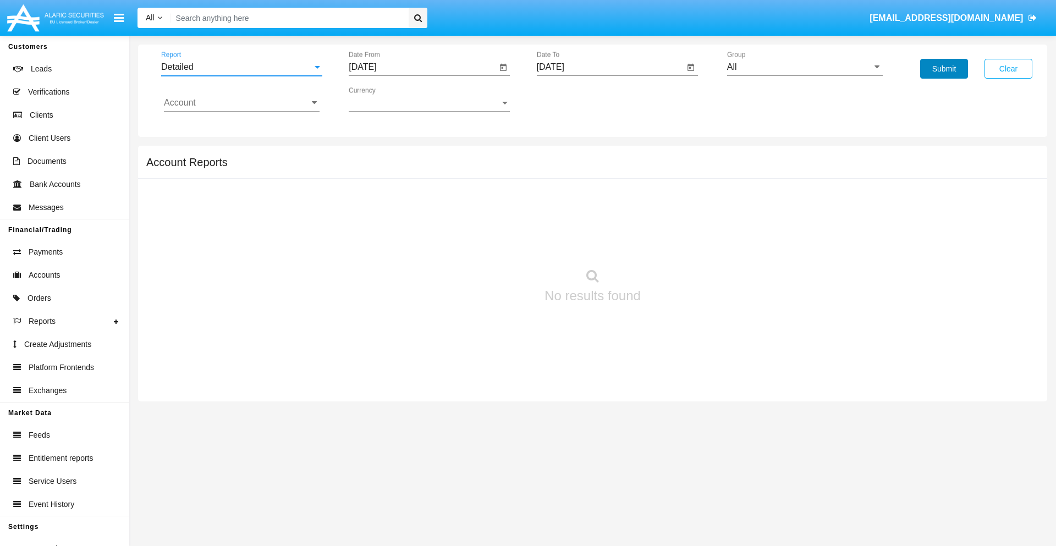
click at [944, 69] on button "Submit" at bounding box center [944, 69] width 48 height 20
click at [242, 67] on span "Report" at bounding box center [236, 67] width 151 height 10
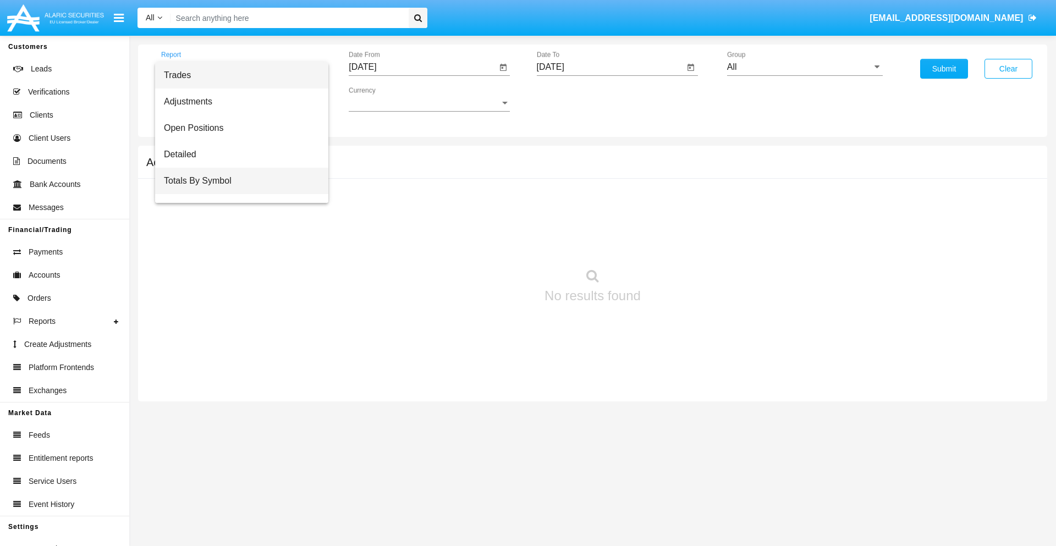
click at [237, 181] on span "Totals By Symbol" at bounding box center [242, 181] width 156 height 26
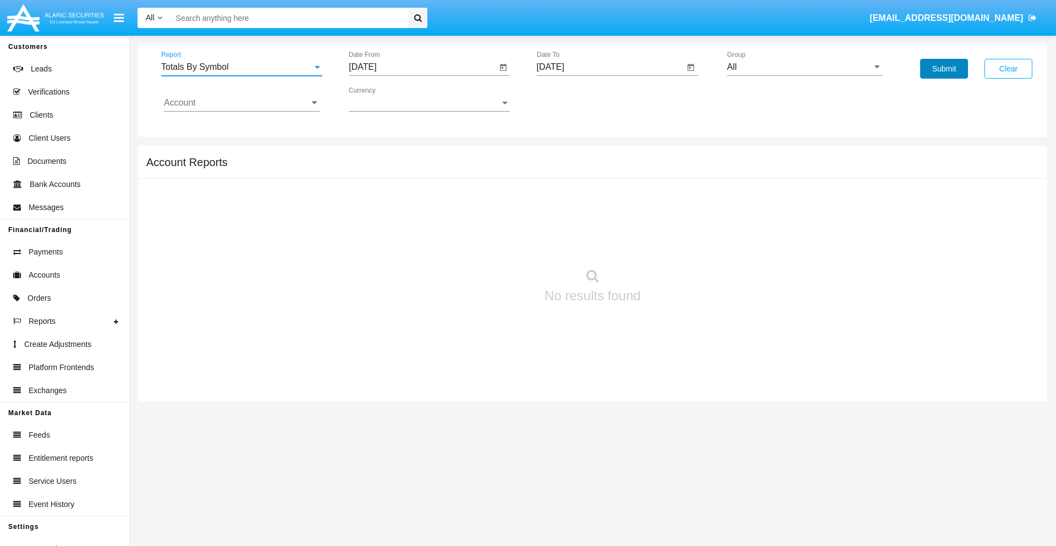
click at [944, 69] on button "Submit" at bounding box center [944, 69] width 48 height 20
click at [242, 67] on span "Report" at bounding box center [236, 67] width 151 height 10
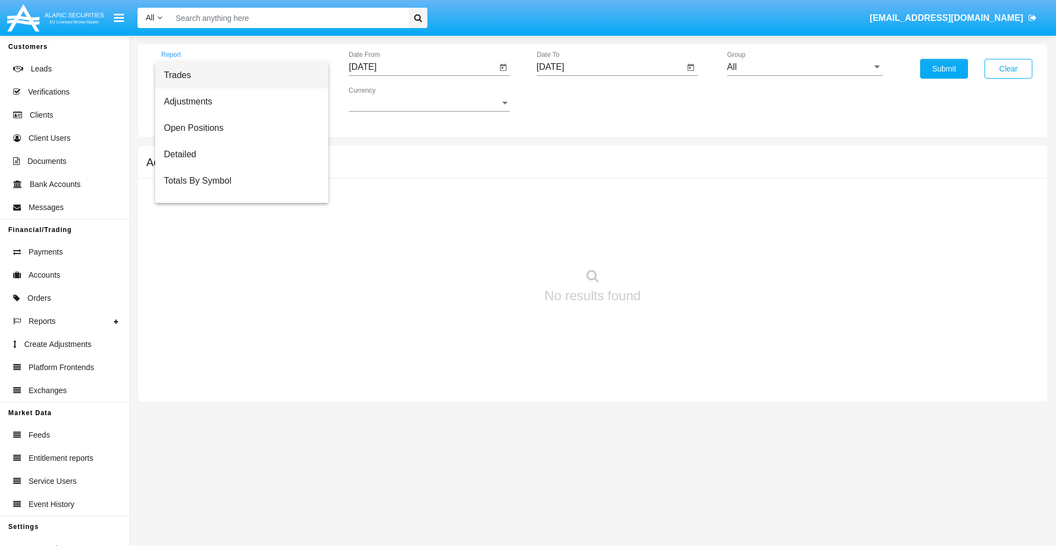
scroll to position [18, 0]
click at [237, 190] on span "Totals By Date" at bounding box center [242, 190] width 156 height 26
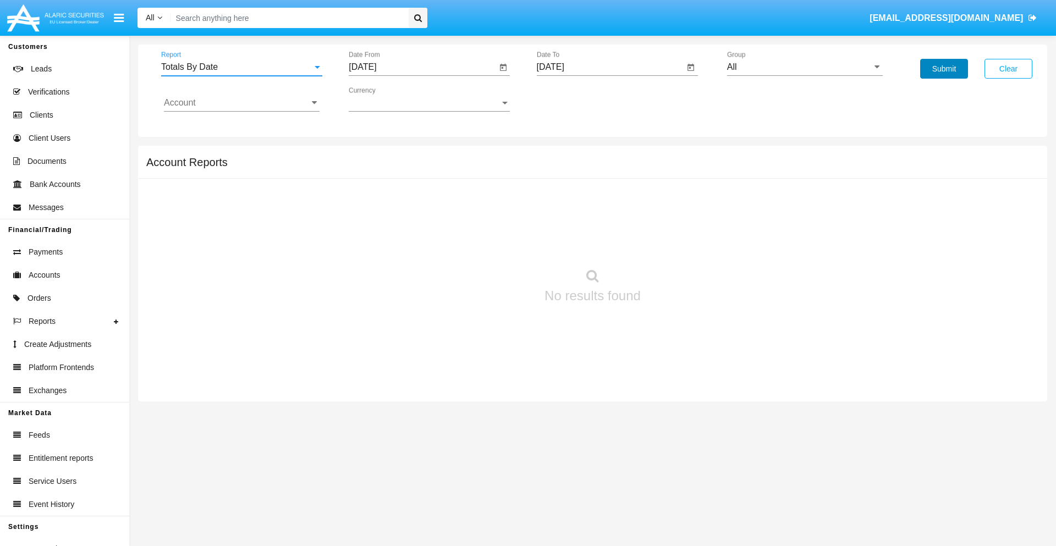
click at [944, 69] on button "Submit" at bounding box center [944, 69] width 48 height 20
click at [242, 67] on span "Report" at bounding box center [236, 67] width 151 height 10
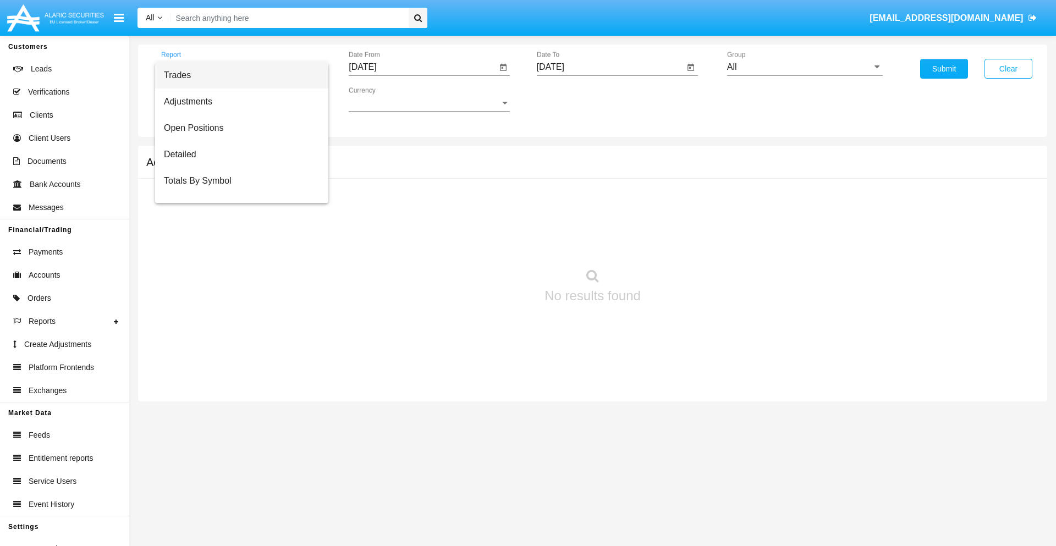
scroll to position [44, 0]
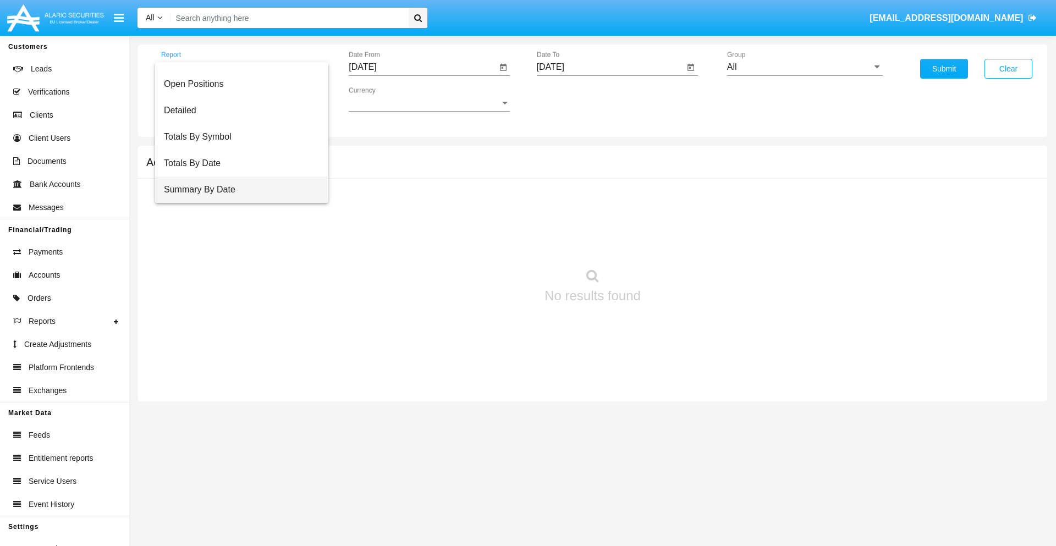
click at [237, 190] on span "Summary By Date" at bounding box center [242, 190] width 156 height 26
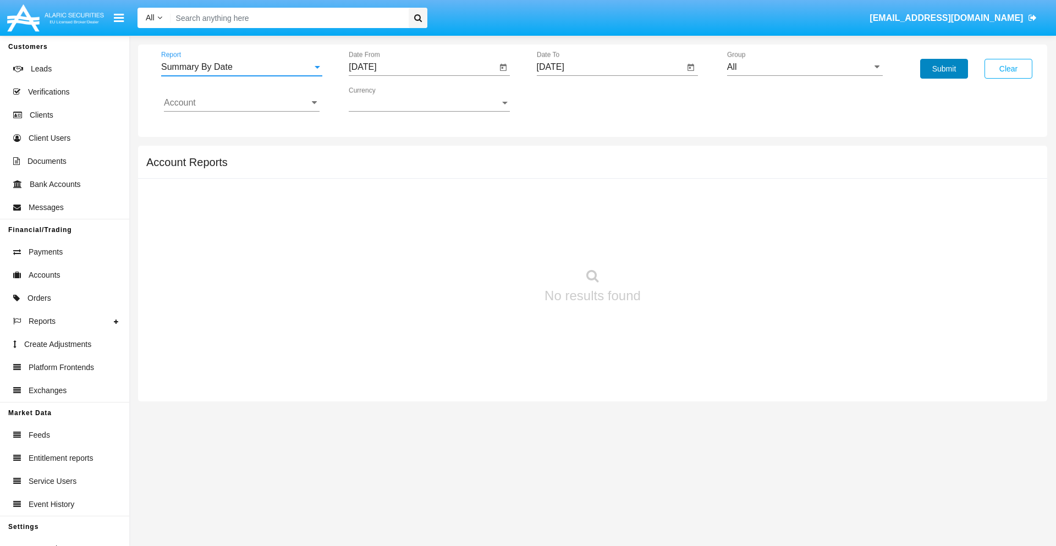
click at [944, 69] on button "Submit" at bounding box center [944, 69] width 48 height 20
